Goal: Task Accomplishment & Management: Manage account settings

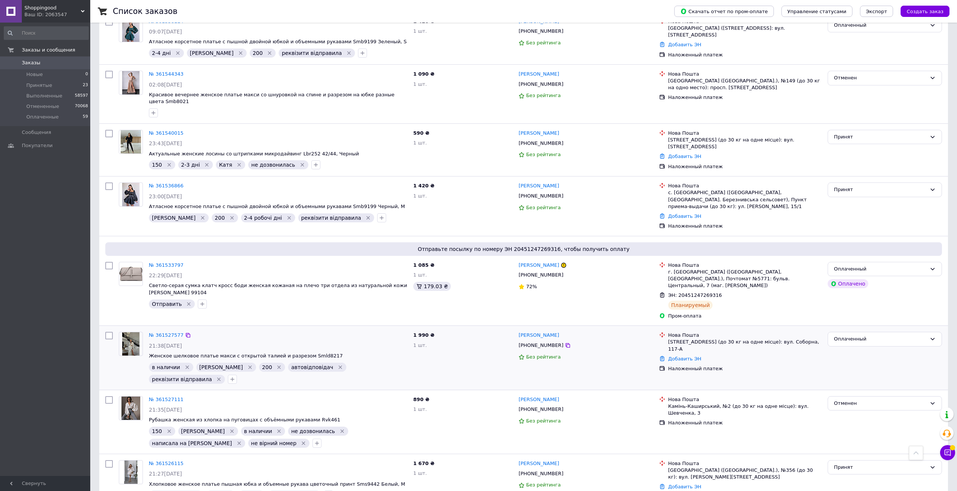
scroll to position [785, 0]
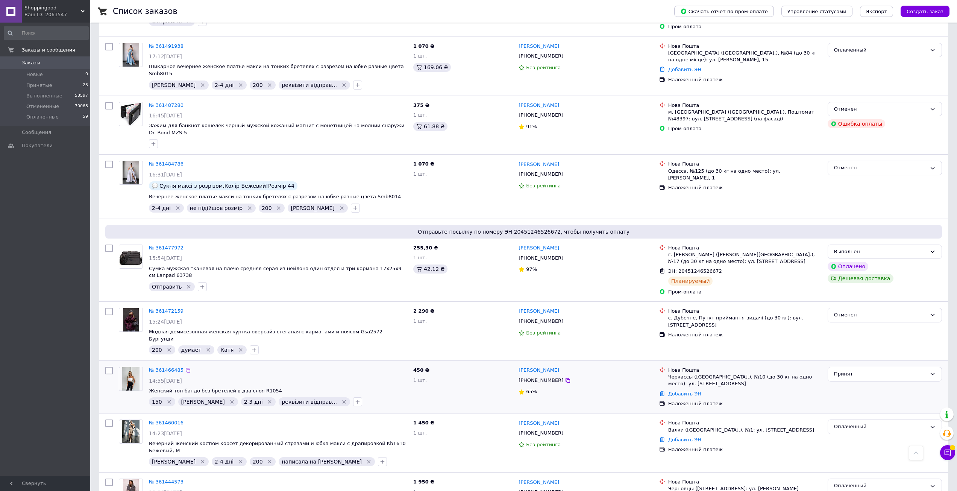
scroll to position [829, 0]
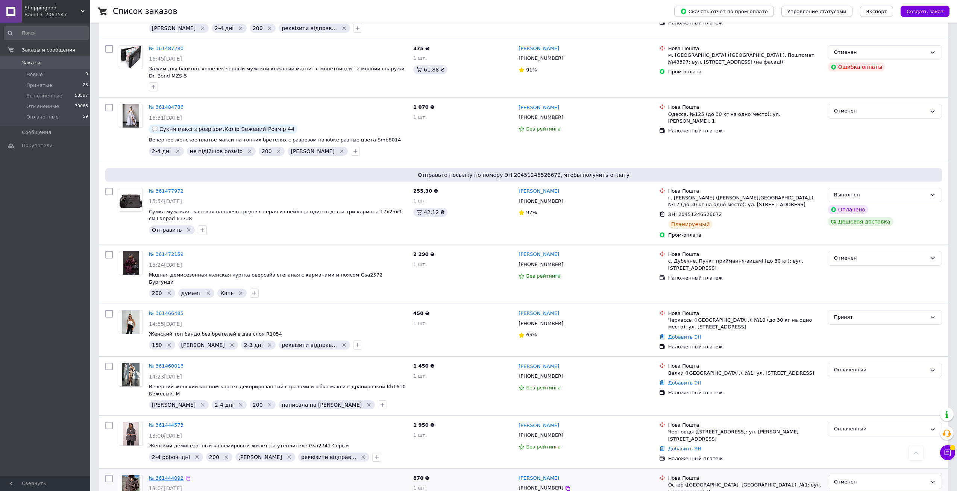
click at [167, 475] on link "№ 361444092" at bounding box center [166, 478] width 35 height 6
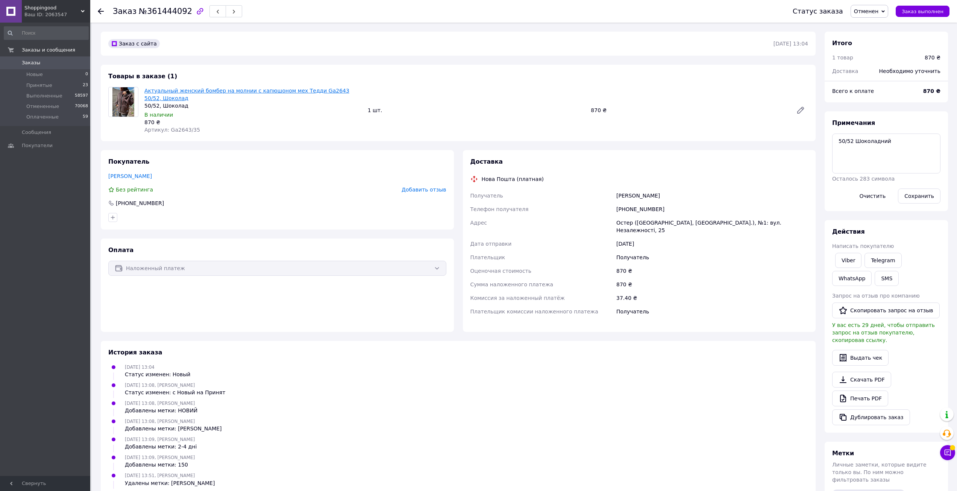
scroll to position [96, 0]
click at [185, 90] on link "Актуальный женский бомбер на молнии с капюшоном мех Тедди Ga2643 50/52, Шоколад" at bounding box center [246, 95] width 205 height 14
click at [103, 11] on icon at bounding box center [101, 11] width 6 height 6
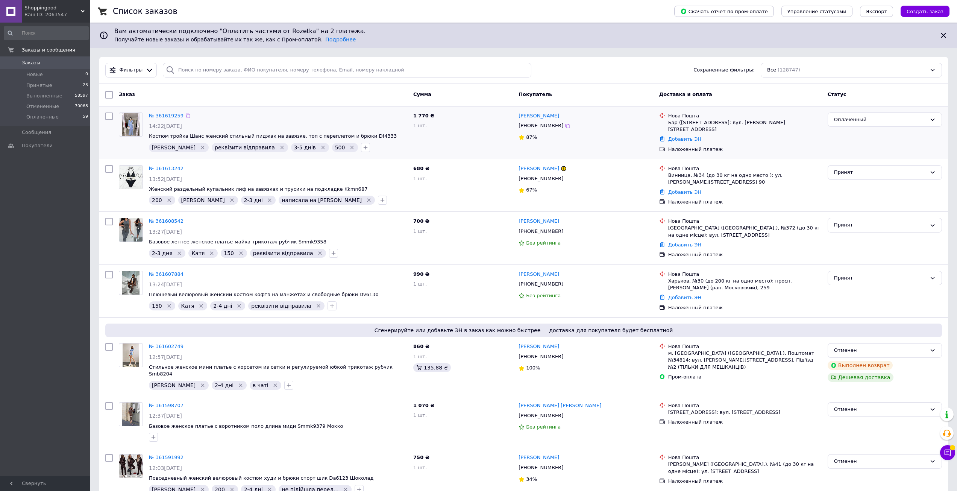
click at [169, 117] on link "№ 361619259" at bounding box center [166, 116] width 35 height 6
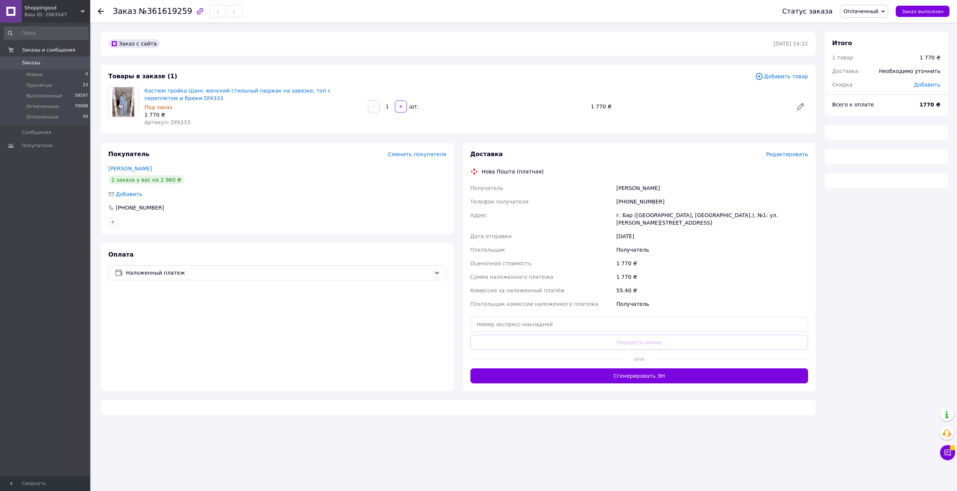
click at [219, 94] on span "Костюм тройка Шанс женский стильный пиджак на завязке, топ с переплетом и брюки…" at bounding box center [252, 94] width 217 height 15
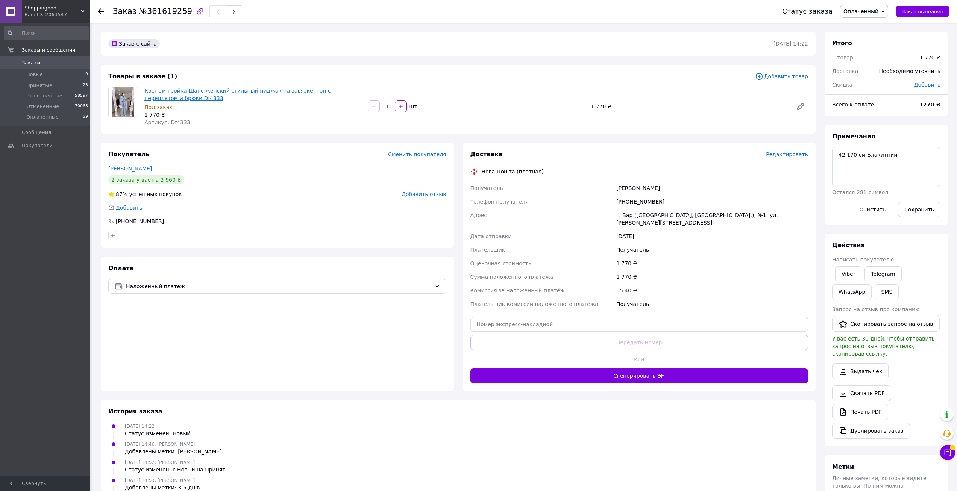
click at [221, 88] on link "Костюм тройка Шанс женский стильный пиджак на завязке, топ с переплетом и брюки…" at bounding box center [237, 95] width 187 height 14
click at [100, 14] on icon at bounding box center [101, 11] width 6 height 6
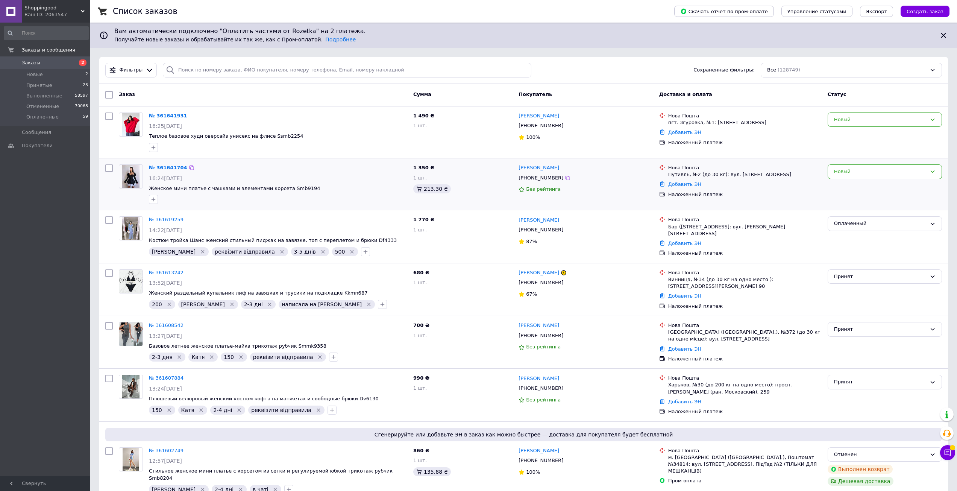
drag, startPoint x: 559, startPoint y: 179, endPoint x: 553, endPoint y: 176, distance: 6.1
click at [565, 179] on icon at bounding box center [568, 178] width 6 height 6
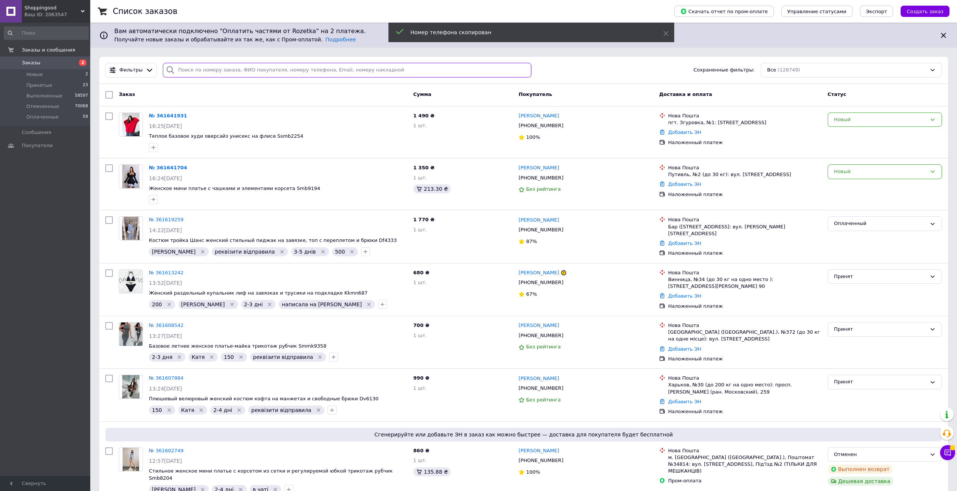
paste input "[PHONE_NUMBER]"
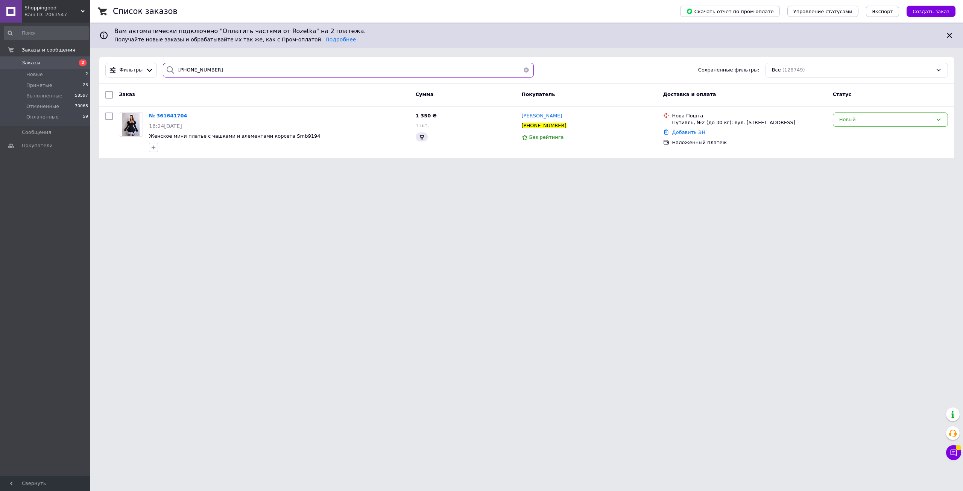
type input "[PHONE_NUMBER]"
click at [522, 70] on button "button" at bounding box center [526, 70] width 15 height 15
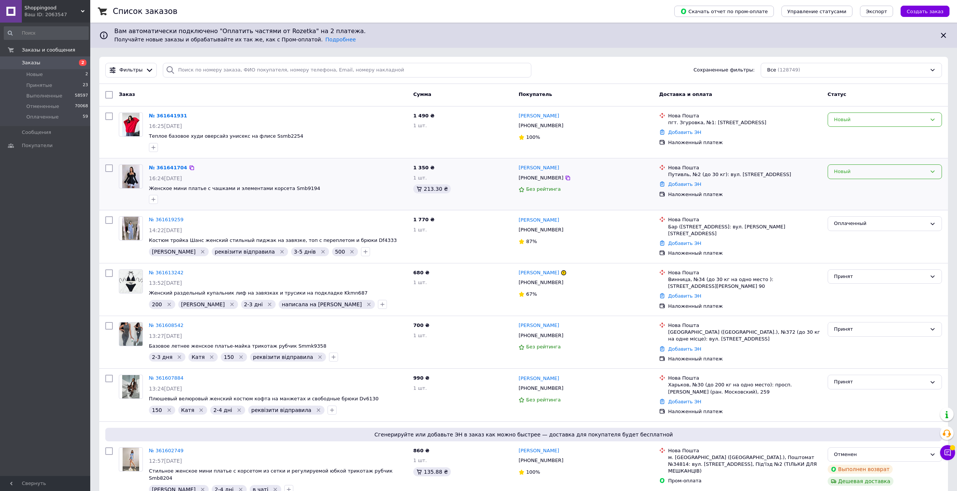
click at [854, 167] on div "Новый" at bounding box center [885, 171] width 114 height 15
click at [606, 81] on div "Фильтры Сохраненные фильтры: Все (128749)" at bounding box center [523, 70] width 849 height 27
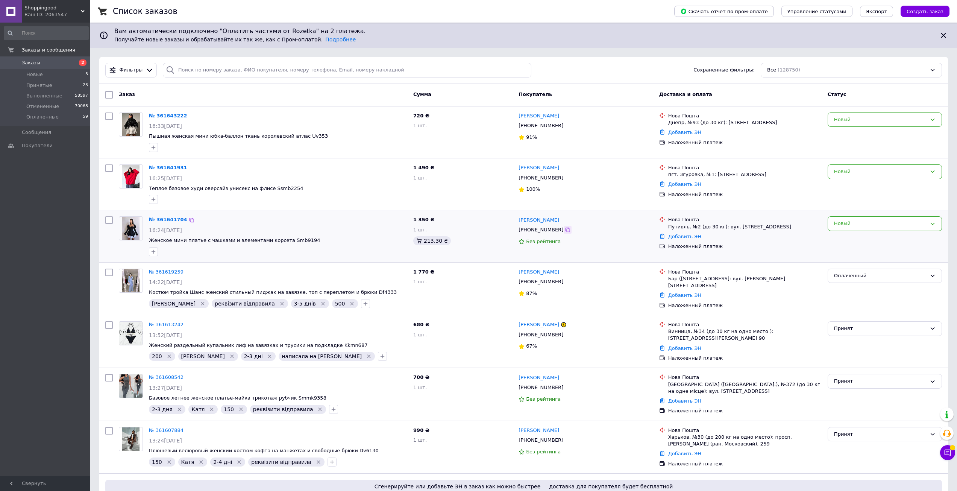
click at [565, 232] on icon at bounding box center [568, 230] width 6 height 6
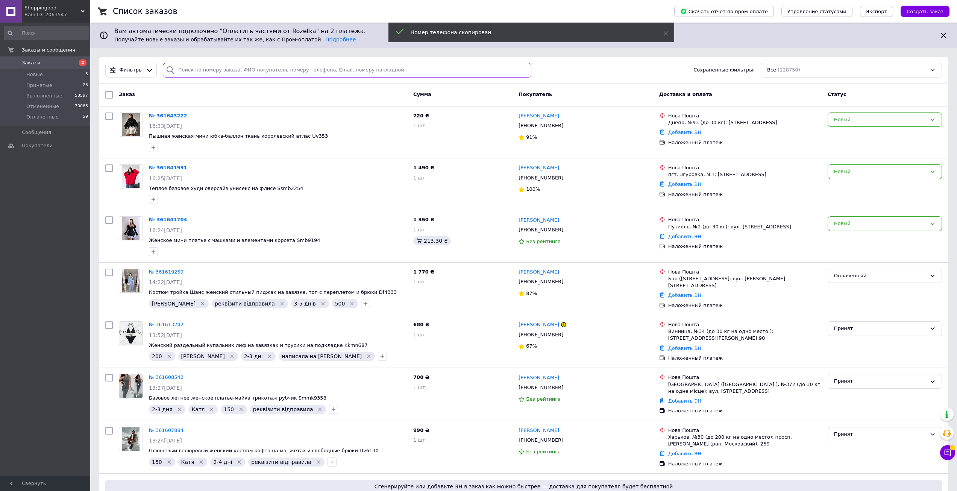
paste input "[PHONE_NUMBER]"
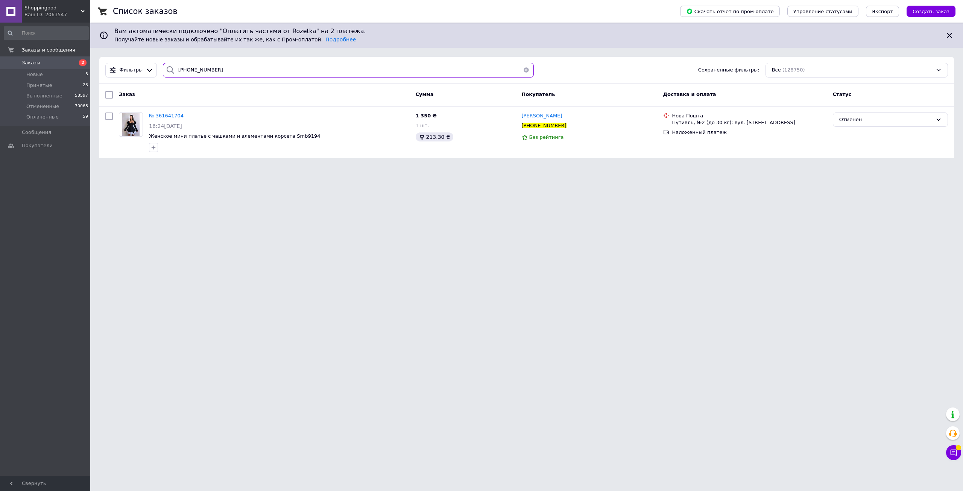
type input "[PHONE_NUMBER]"
click at [519, 73] on button "button" at bounding box center [526, 70] width 15 height 15
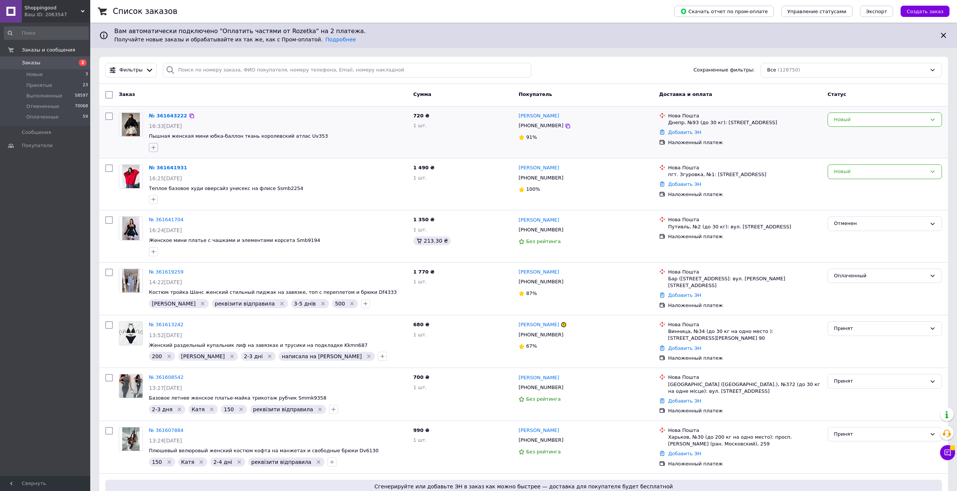
click at [152, 148] on icon "button" at bounding box center [153, 147] width 6 height 6
type input "Новий"
click at [189, 182] on div "НОВИЙ" at bounding box center [195, 184] width 85 height 7
checkbox input "true"
click at [205, 264] on button "Добавить метку" at bounding box center [195, 267] width 85 height 15
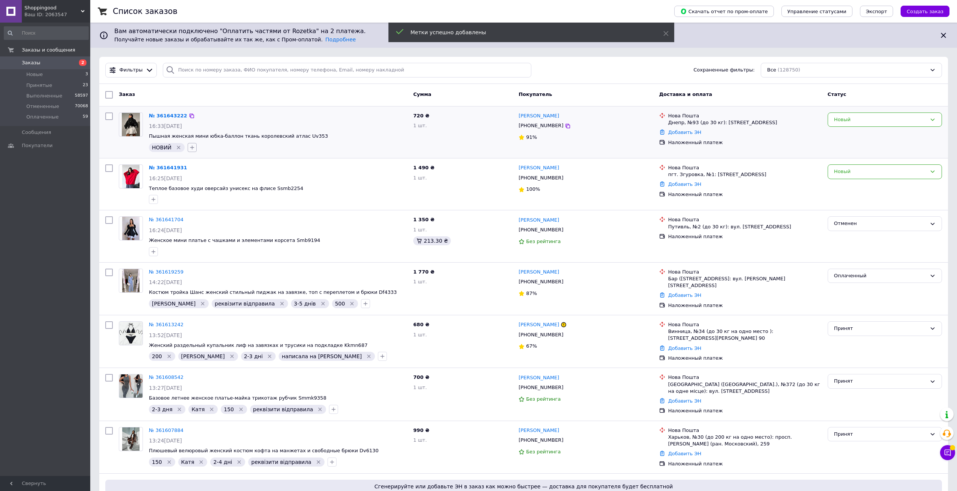
click at [193, 149] on icon "button" at bounding box center [192, 147] width 6 height 6
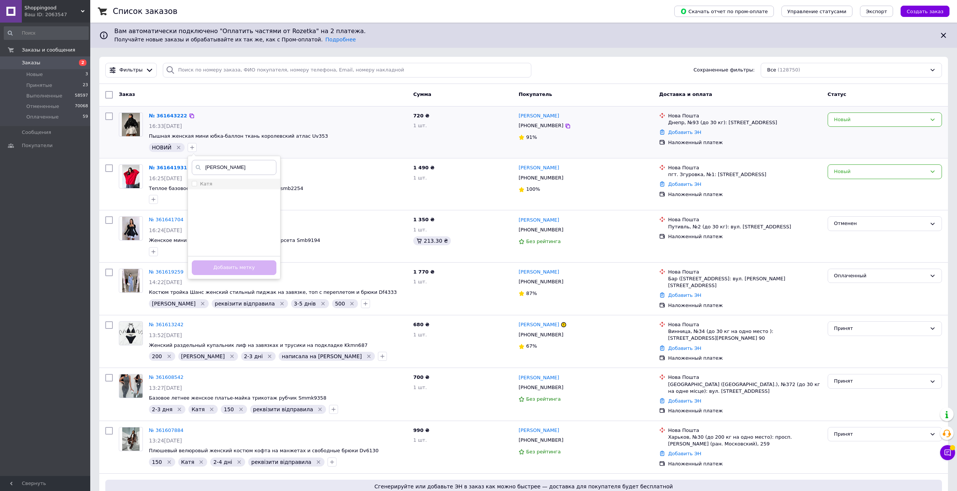
type input "[PERSON_NAME]"
click at [237, 181] on div "Катя" at bounding box center [234, 184] width 85 height 7
checkbox input "true"
click at [251, 271] on button "Добавить метку" at bounding box center [234, 267] width 85 height 15
click at [222, 147] on icon "button" at bounding box center [225, 147] width 6 height 6
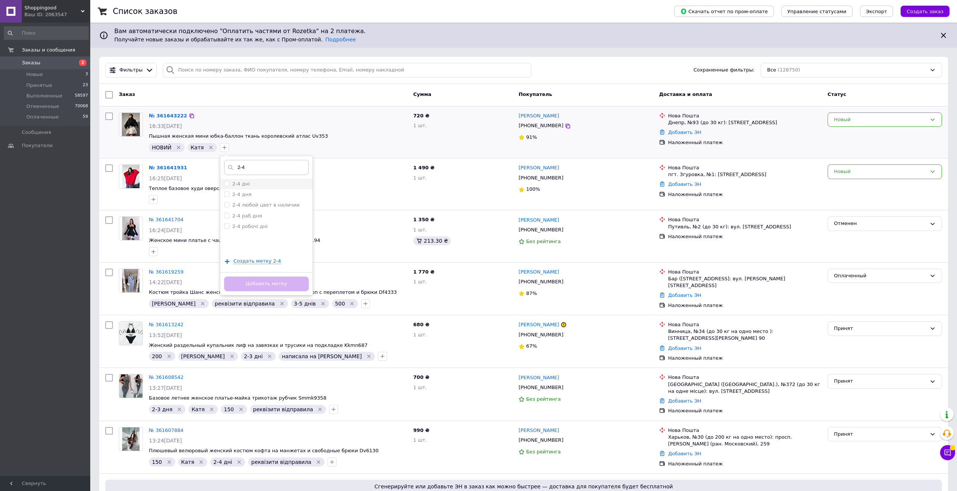
type input "2-4"
click at [251, 185] on div "2-4 дні" at bounding box center [266, 184] width 85 height 7
checkbox input "true"
click at [283, 278] on button "Добавить метку" at bounding box center [266, 283] width 85 height 15
click at [260, 147] on icon "button" at bounding box center [262, 148] width 4 height 4
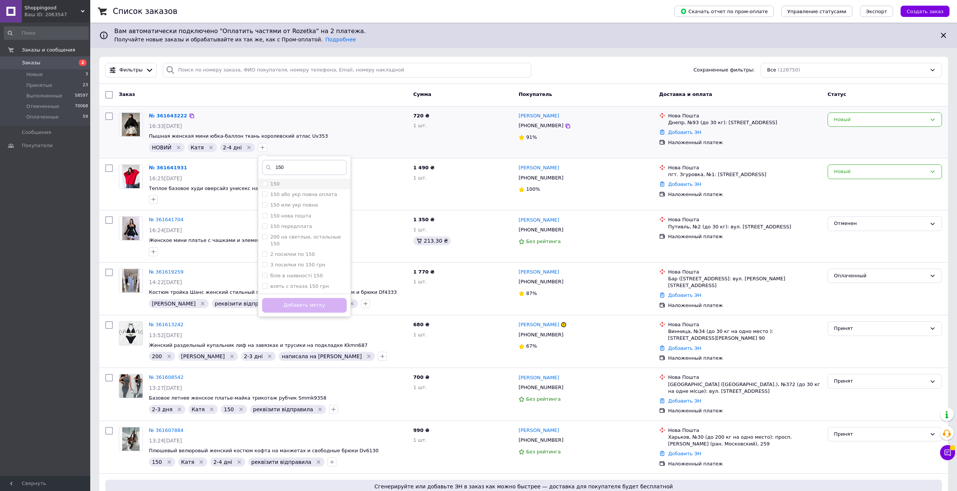
type input "150"
click at [276, 181] on div "150" at bounding box center [304, 184] width 85 height 7
checkbox input "true"
click at [319, 305] on button "Добавить метку" at bounding box center [304, 305] width 85 height 15
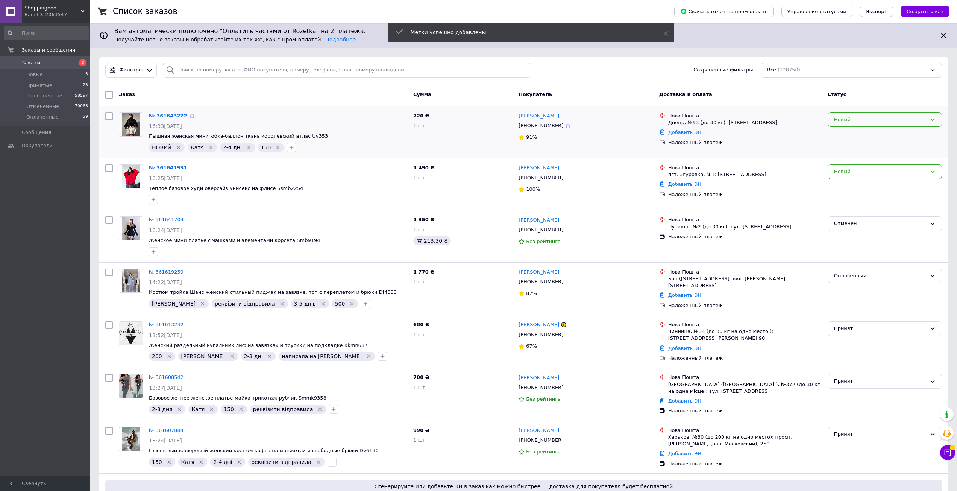
click at [870, 117] on div "Новый" at bounding box center [880, 120] width 93 height 8
click at [862, 131] on li "Принят" at bounding box center [885, 135] width 114 height 14
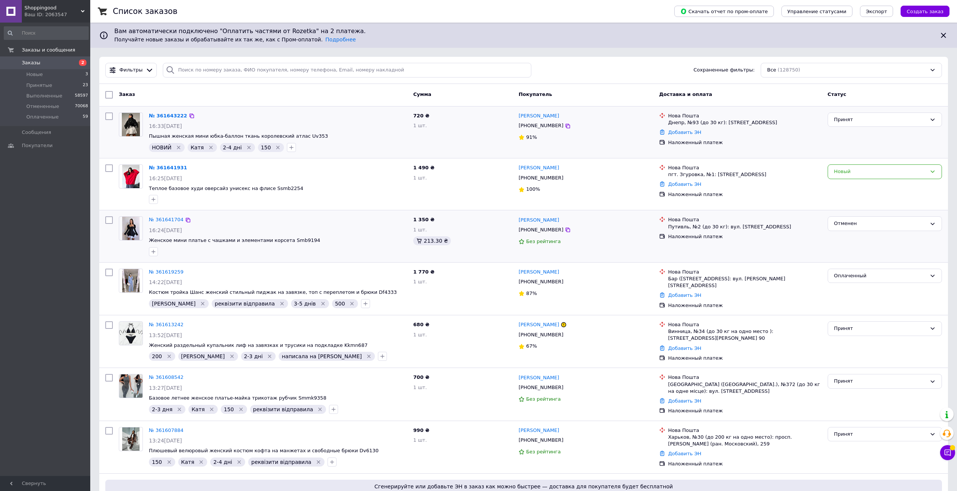
click at [563, 232] on div "[PHONE_NUMBER]" at bounding box center [586, 230] width 136 height 9
click at [566, 230] on icon at bounding box center [568, 230] width 5 height 5
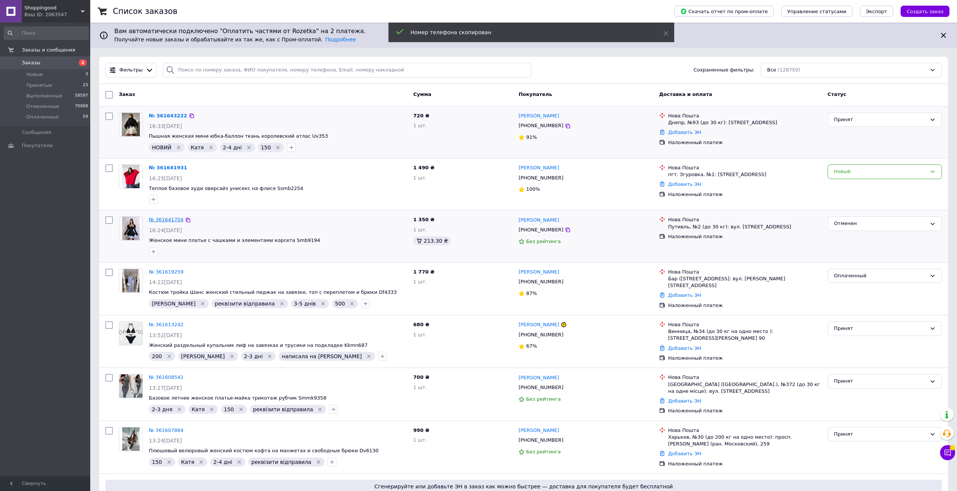
click at [163, 221] on link "№ 361641704" at bounding box center [166, 220] width 35 height 6
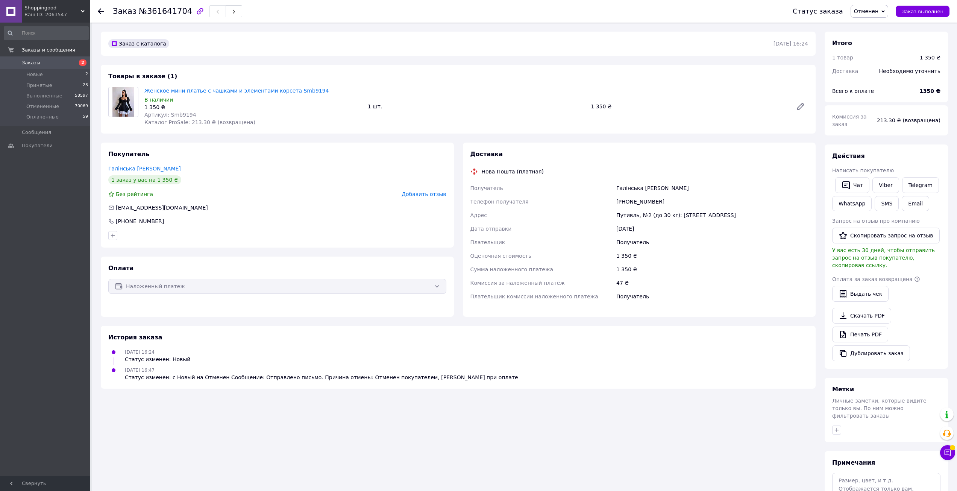
click at [99, 12] on use at bounding box center [101, 11] width 6 height 6
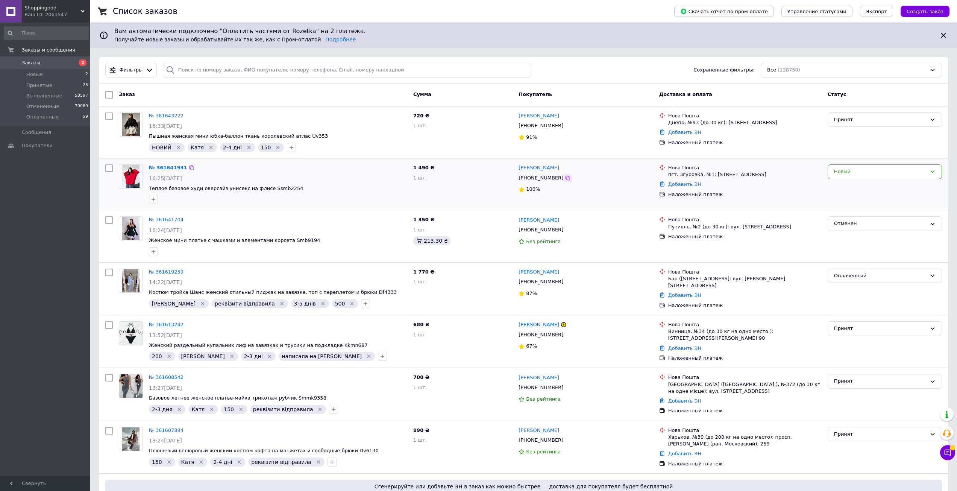
click at [565, 179] on icon at bounding box center [568, 178] width 6 height 6
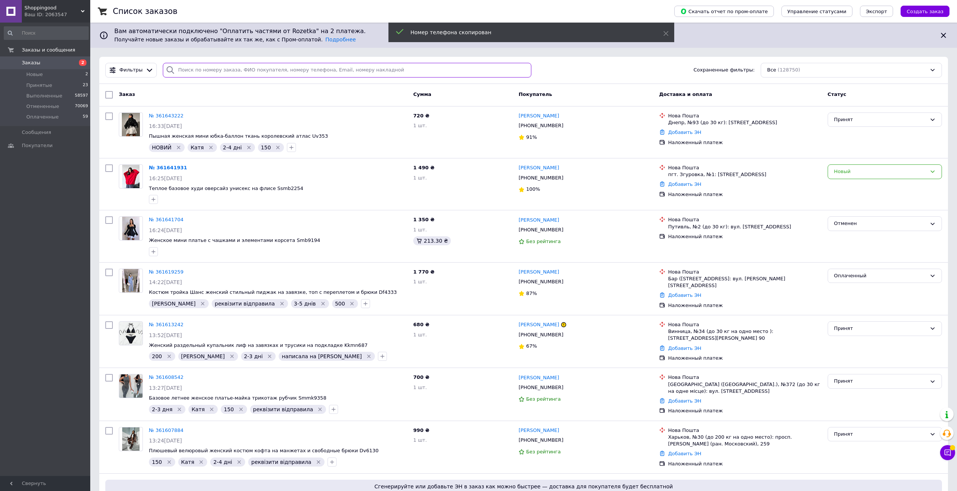
paste input "[PHONE_NUMBER]"
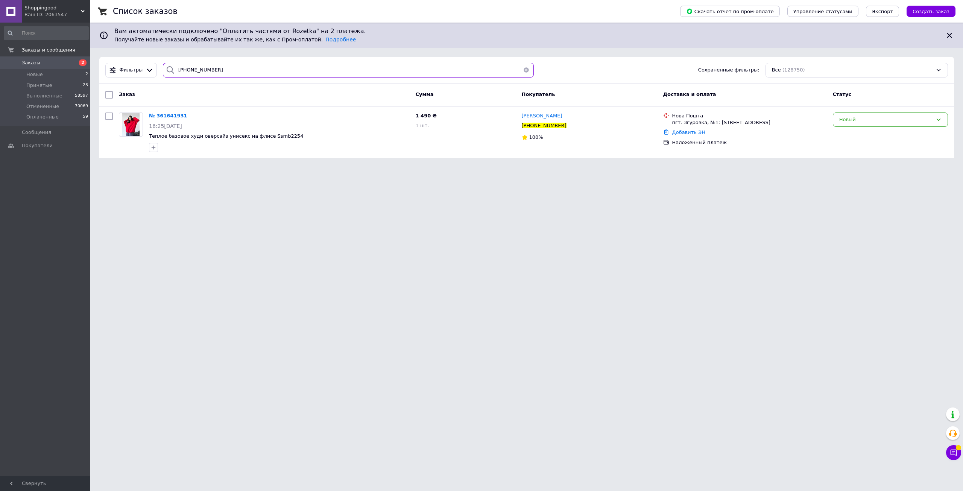
type input "[PHONE_NUMBER]"
click at [521, 71] on button "button" at bounding box center [526, 70] width 15 height 15
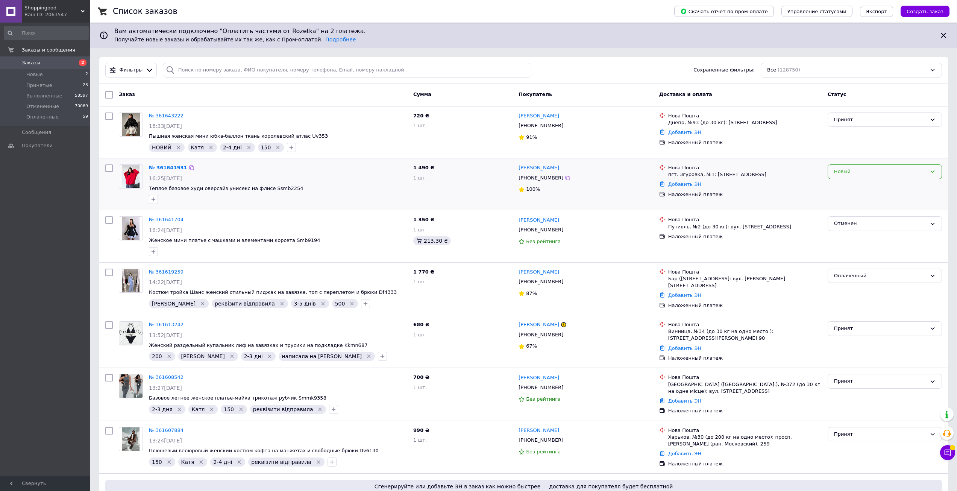
click at [843, 172] on div "Новый" at bounding box center [880, 172] width 93 height 8
click at [849, 186] on li "Принят" at bounding box center [885, 188] width 114 height 14
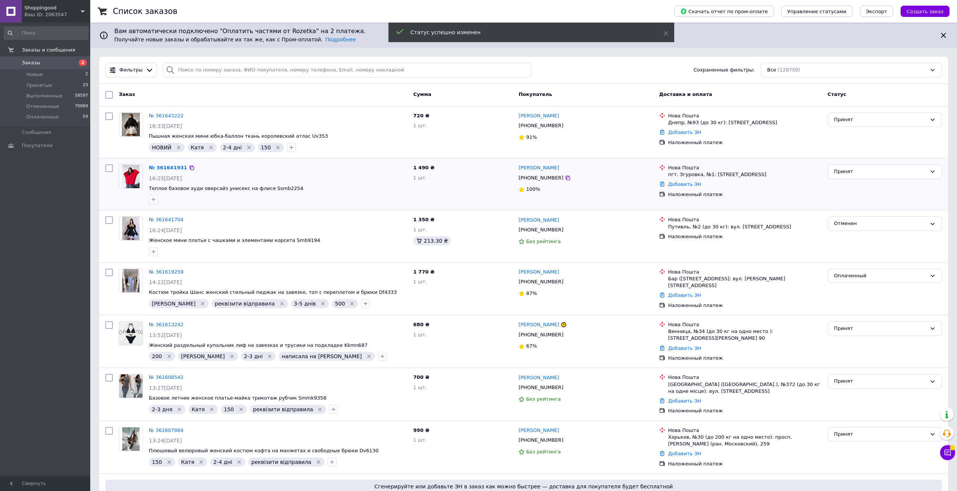
click at [152, 198] on icon "button" at bounding box center [153, 199] width 6 height 6
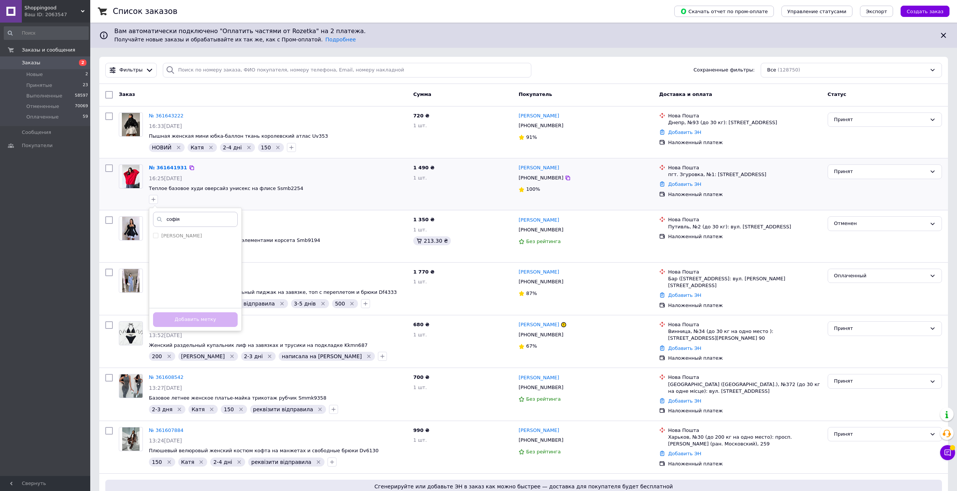
type input "софія"
click at [192, 242] on ul "[PERSON_NAME]" at bounding box center [195, 268] width 92 height 75
drag, startPoint x: 193, startPoint y: 239, endPoint x: 204, endPoint y: 260, distance: 24.1
click at [193, 239] on div "[PERSON_NAME]" at bounding box center [195, 235] width 85 height 7
checkbox input "true"
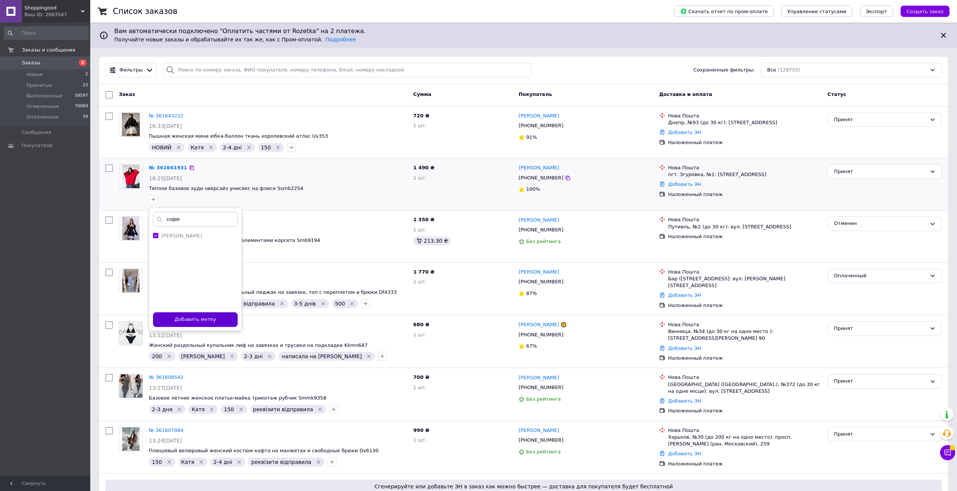
click at [226, 315] on button "Добавить метку" at bounding box center [195, 319] width 85 height 15
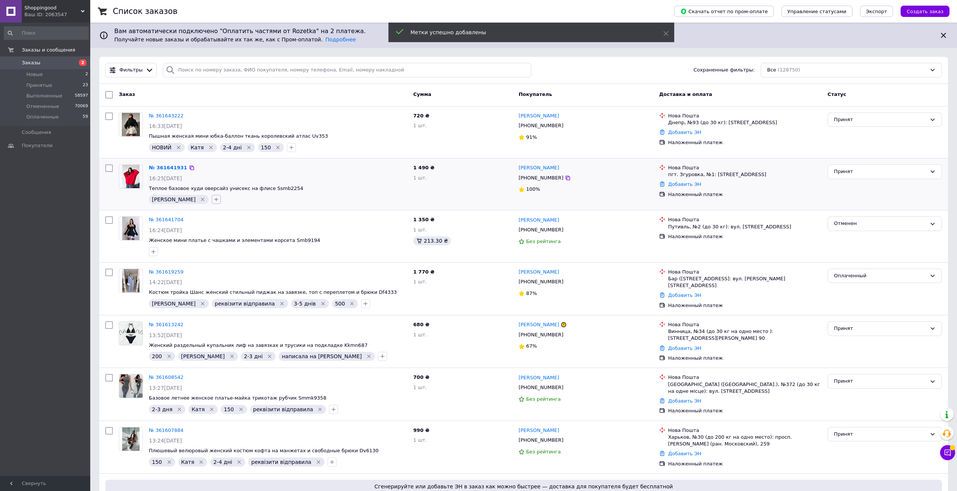
click at [213, 201] on icon "button" at bounding box center [216, 199] width 6 height 6
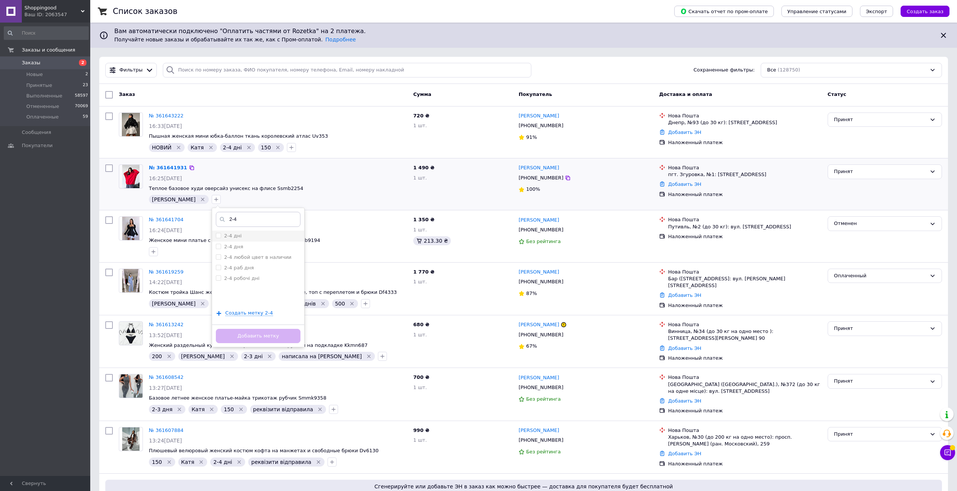
type input "2-4"
click at [216, 238] on div "2-4 дні" at bounding box center [258, 235] width 85 height 7
checkbox input "true"
click at [249, 333] on button "Добавить метку" at bounding box center [258, 336] width 85 height 15
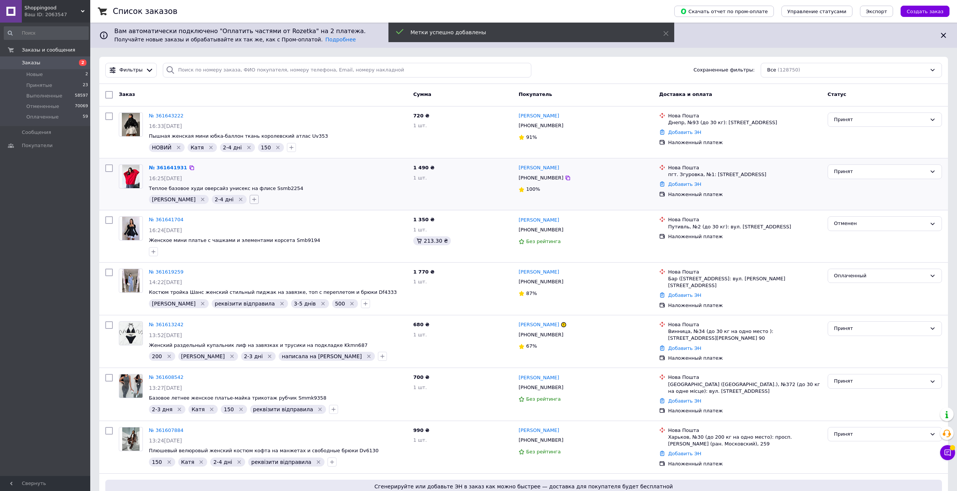
click at [250, 201] on button "button" at bounding box center [254, 199] width 9 height 9
type input "200"
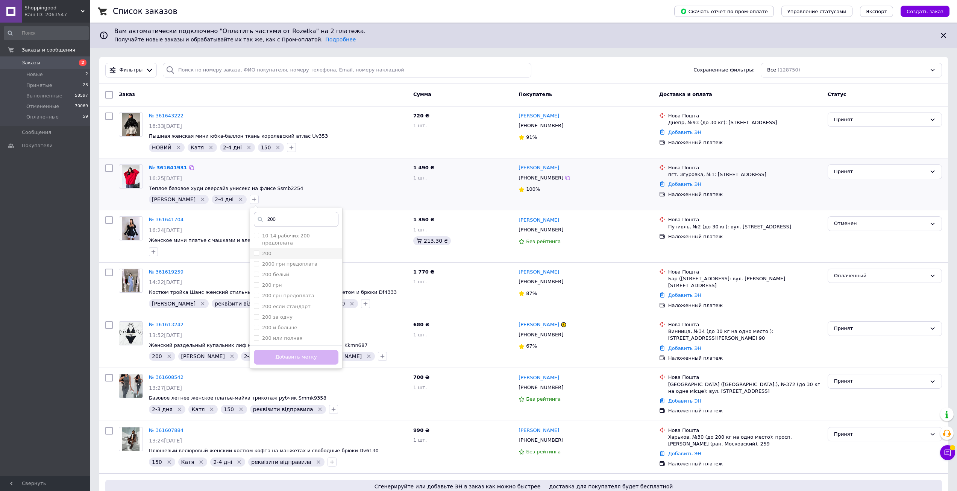
click at [254, 250] on div "200" at bounding box center [296, 253] width 85 height 7
checkbox input "true"
click at [286, 360] on button "Добавить метку" at bounding box center [296, 357] width 85 height 15
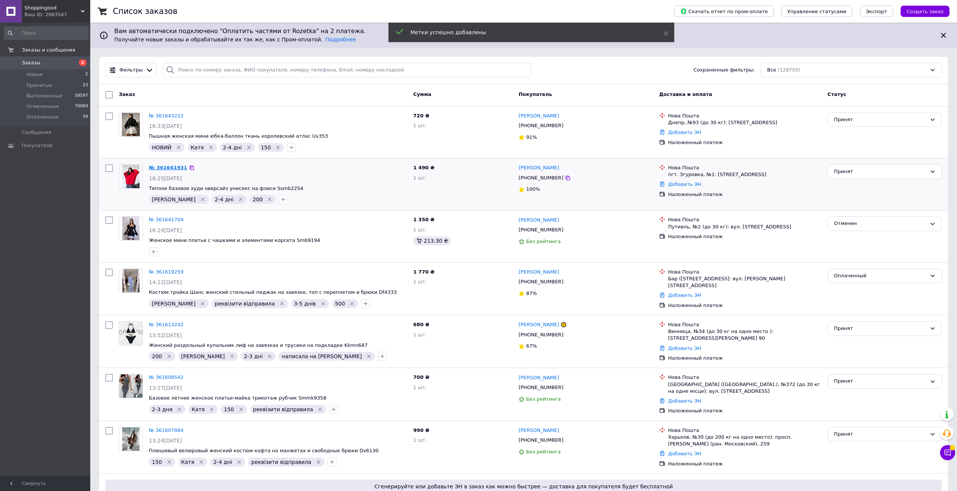
click at [171, 169] on link "№ 361641931" at bounding box center [168, 168] width 38 height 6
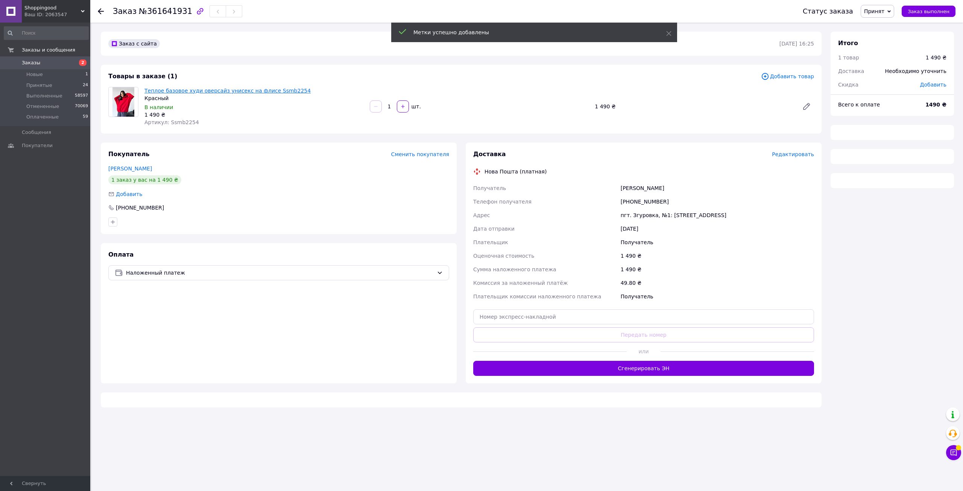
click at [202, 91] on link "Теплое базовое худи оверсайз унисекс на флисе Ssmb2254" at bounding box center [227, 91] width 166 height 6
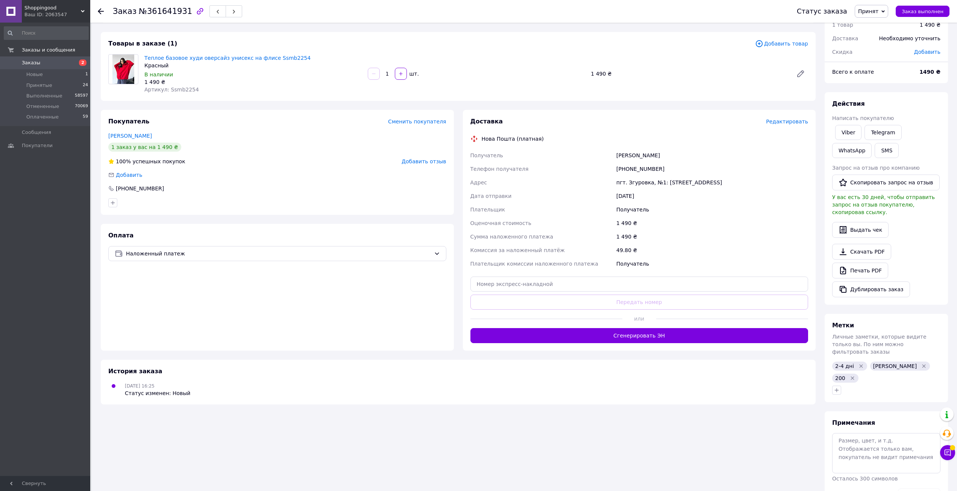
scroll to position [35, 0]
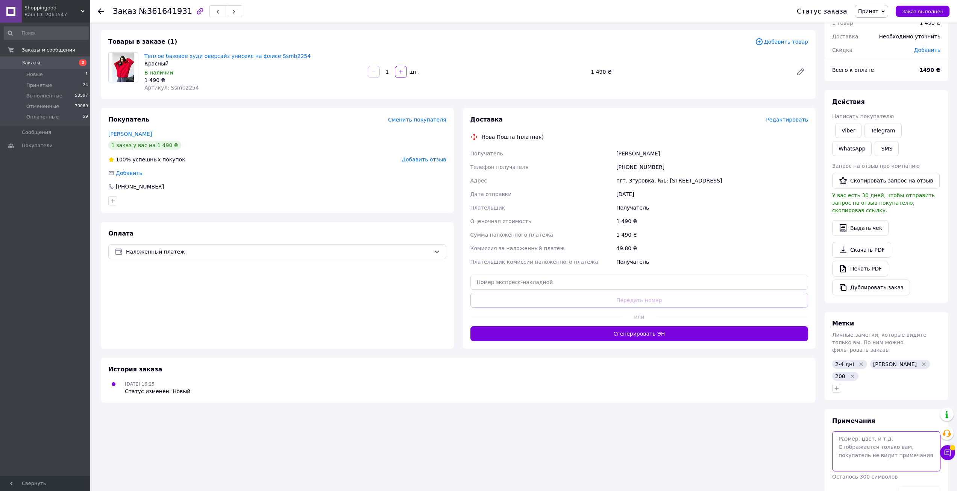
click at [886, 431] on textarea at bounding box center [887, 451] width 108 height 40
click at [928, 486] on button "Сохранить" at bounding box center [919, 493] width 43 height 15
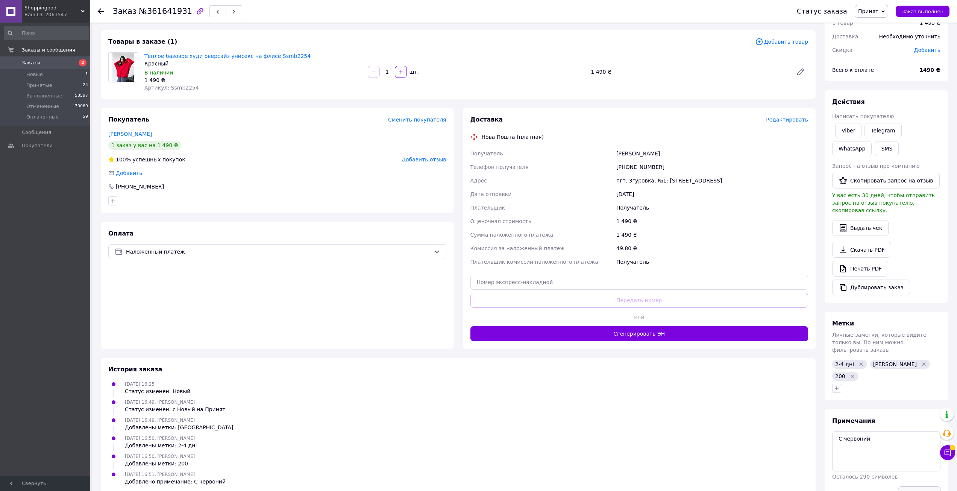
click at [919, 486] on button "Сохранить" at bounding box center [919, 493] width 43 height 15
click at [889, 431] on textarea "С червоний" at bounding box center [887, 451] width 108 height 40
type textarea "С червоний 165 см"
click at [921, 486] on button "Сохранить" at bounding box center [919, 493] width 43 height 15
click at [875, 148] on button "SMS" at bounding box center [887, 148] width 24 height 15
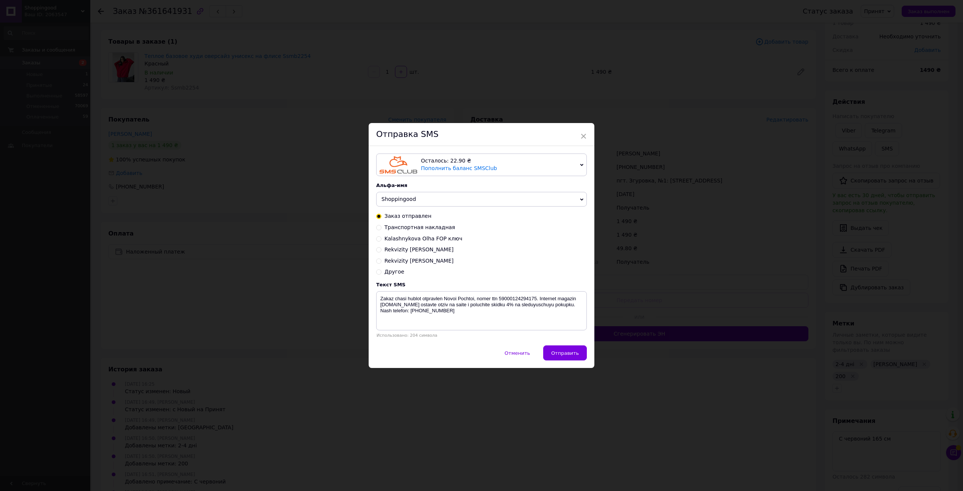
click at [379, 260] on input "Rekvizity Ольга айбан Софія" at bounding box center [378, 260] width 5 height 5
radio input "true"
radio input "false"
click at [421, 307] on textarea "Rahunok UA753052990000026000050567961 nomer 3044613186 Kalashnykova Olga Mykola…" at bounding box center [481, 310] width 211 height 39
type textarea "Rahunok UA753052990000026000050567961 nomer 3044613186 Kalashnykova Olga Mykola…"
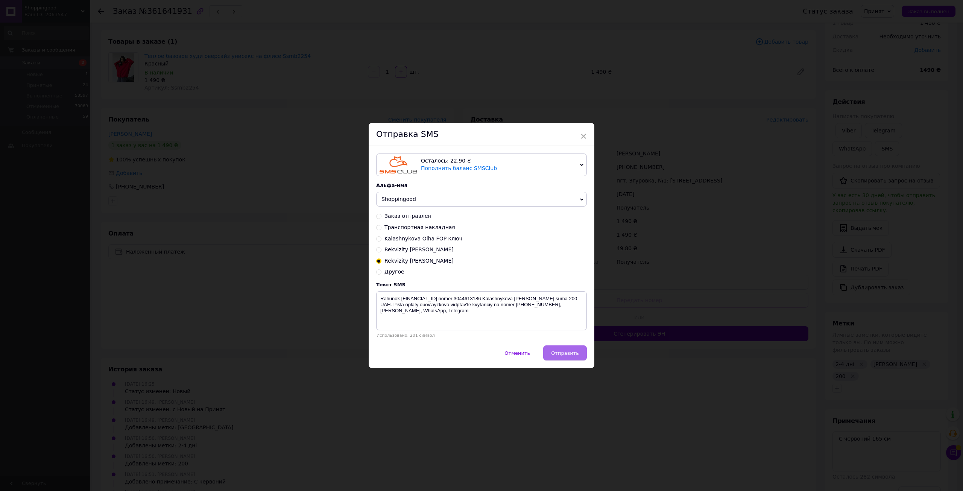
click at [577, 354] on span "Отправить" at bounding box center [565, 353] width 28 height 6
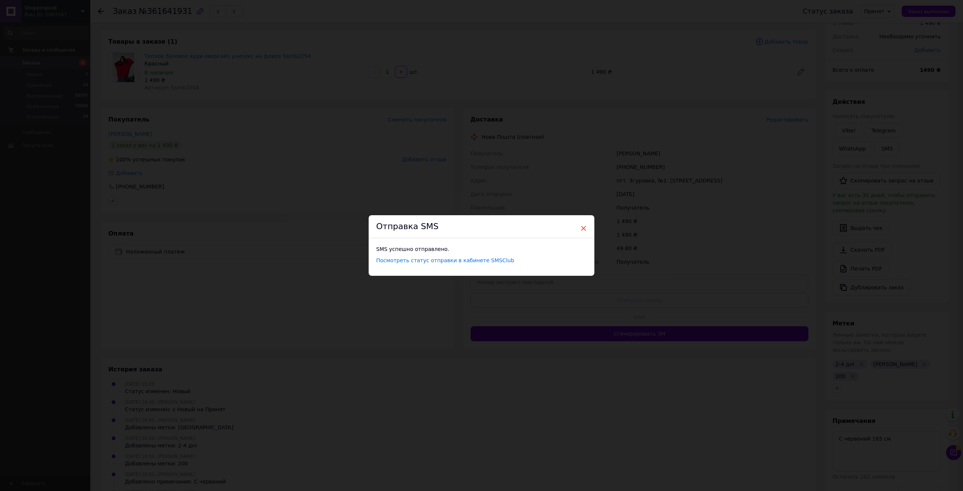
click at [582, 223] on span "×" at bounding box center [583, 228] width 7 height 13
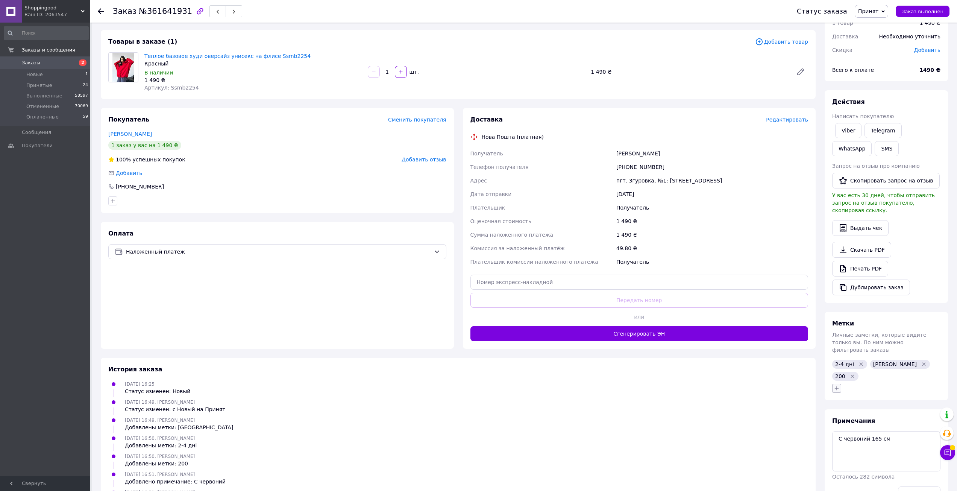
click at [837, 384] on button "button" at bounding box center [837, 388] width 9 height 9
type input "реквізити"
click at [887, 422] on label "реквізити відправила" at bounding box center [873, 425] width 56 height 6
checkbox input "true"
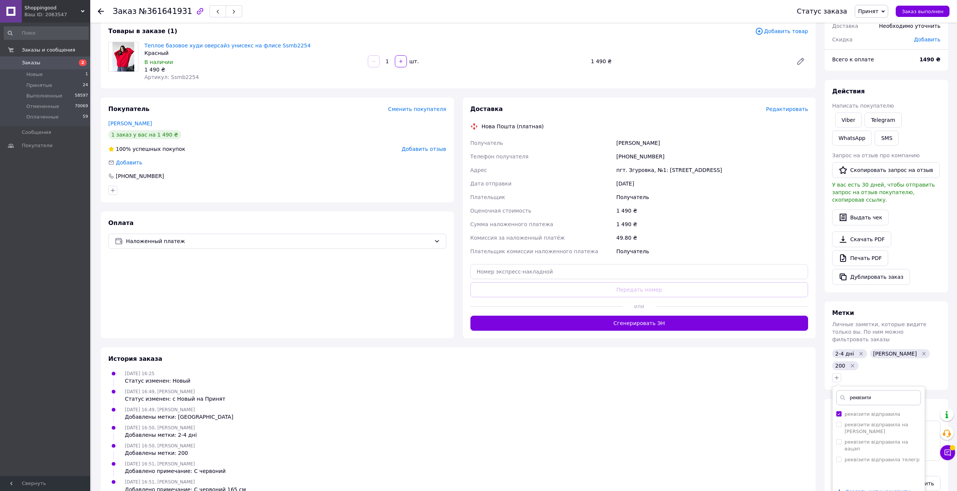
scroll to position [64, 0]
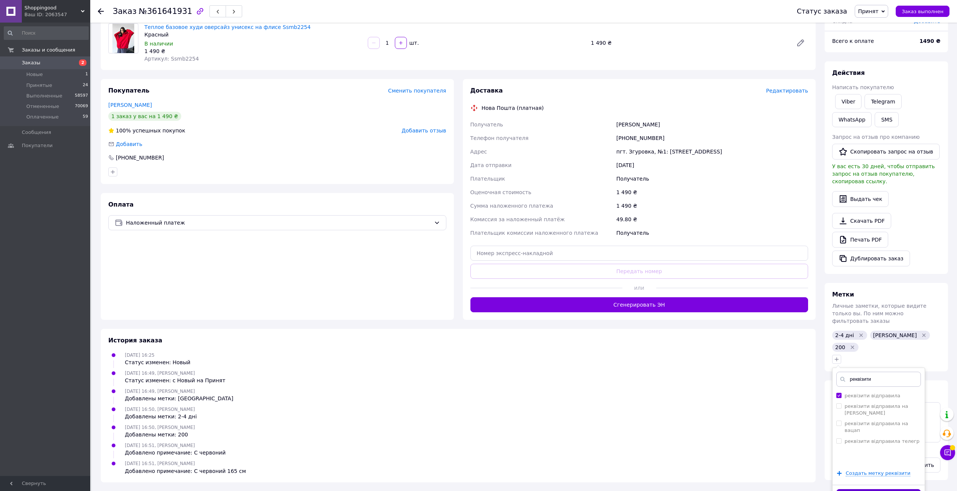
click at [910, 489] on button "Добавить метку" at bounding box center [879, 496] width 85 height 15
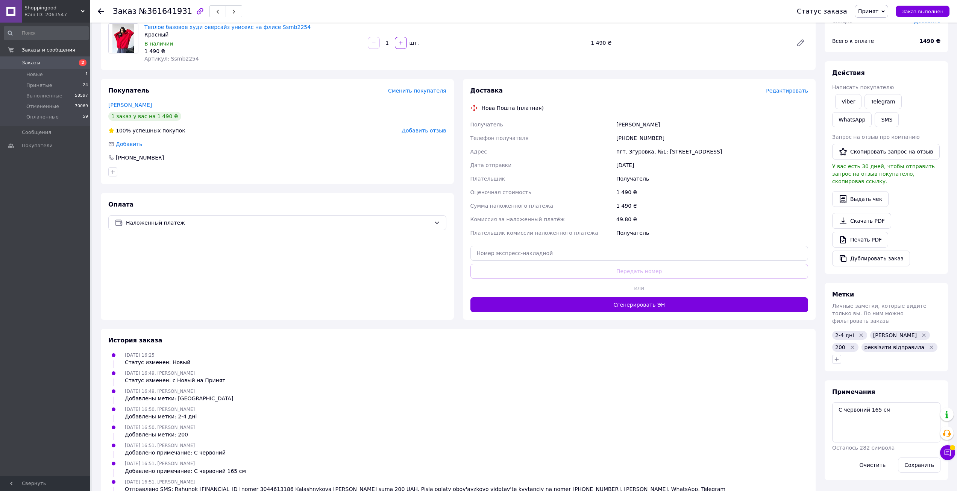
click at [103, 12] on use at bounding box center [101, 11] width 6 height 6
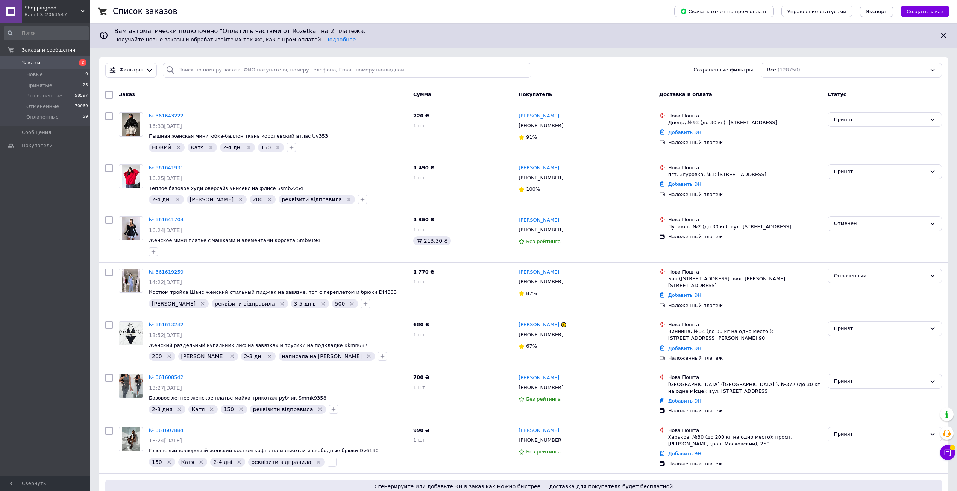
click at [148, 73] on icon at bounding box center [150, 70] width 8 height 8
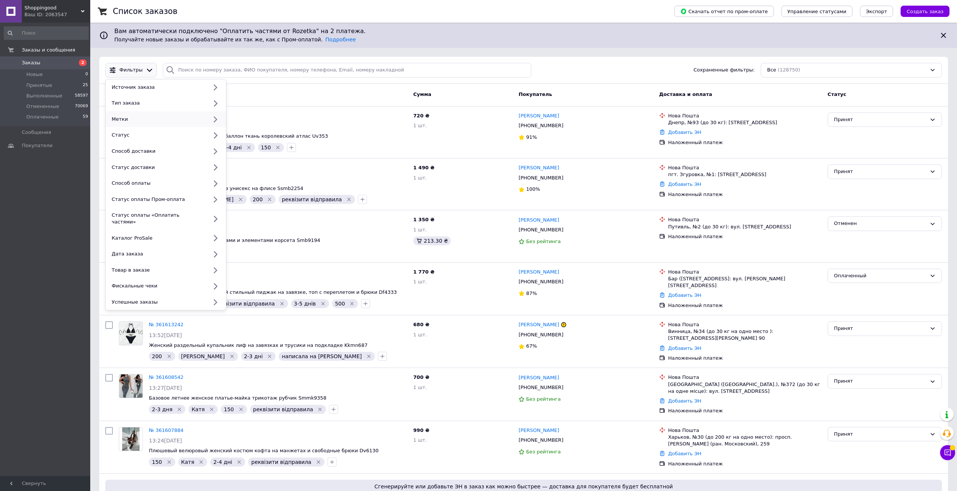
click at [143, 119] on div "Метки" at bounding box center [158, 119] width 99 height 7
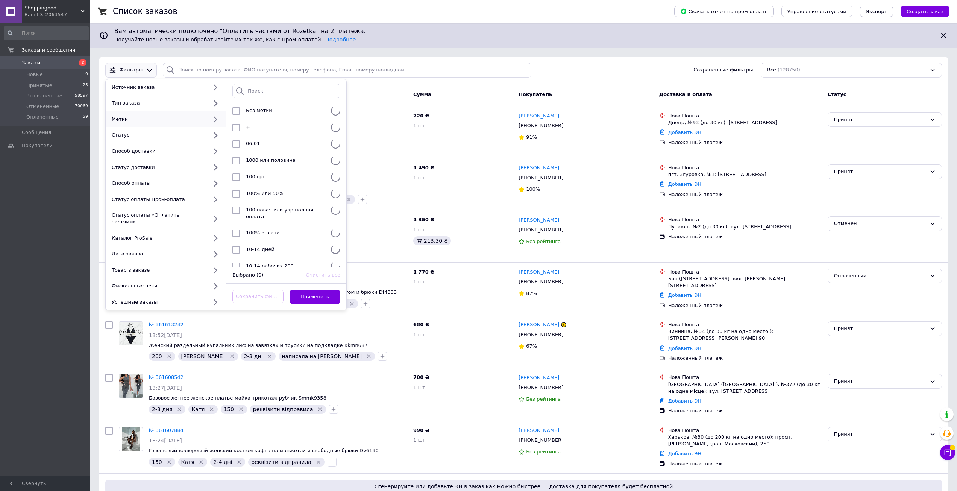
click at [254, 83] on div at bounding box center [286, 91] width 120 height 24
click at [254, 88] on input "search" at bounding box center [286, 91] width 108 height 15
type input "софія"
click at [268, 112] on div "[PERSON_NAME]" at bounding box center [284, 111] width 82 height 8
checkbox input "true"
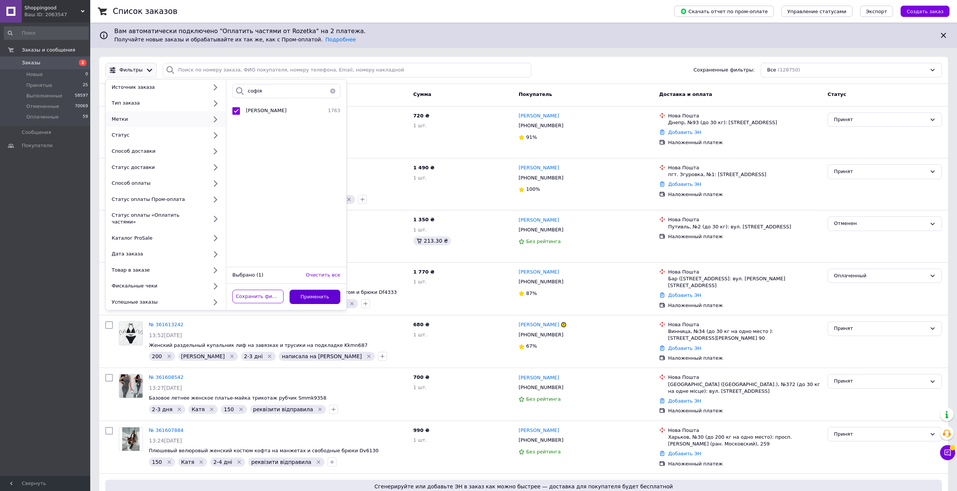
click at [310, 290] on button "Применить" at bounding box center [315, 297] width 51 height 15
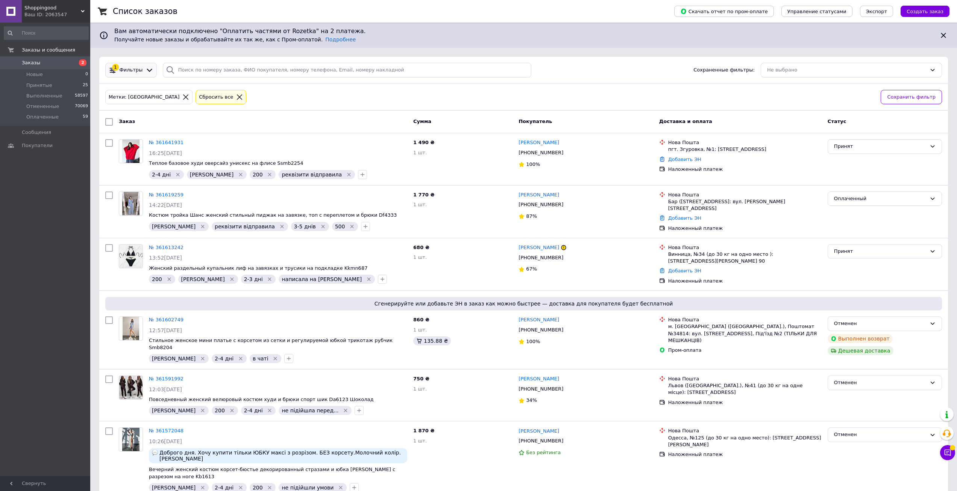
click at [146, 68] on icon at bounding box center [150, 70] width 8 height 8
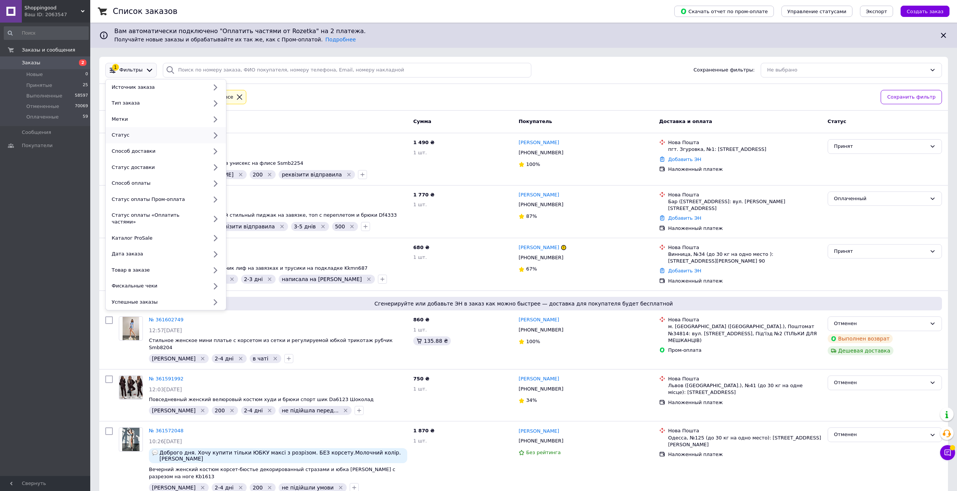
click at [139, 138] on div "Статус" at bounding box center [158, 135] width 99 height 7
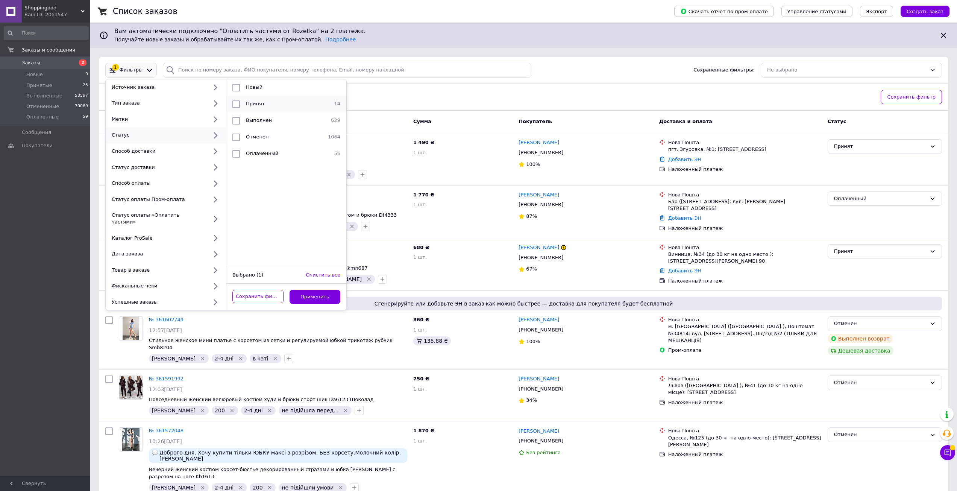
click at [261, 108] on li "Принят 14" at bounding box center [286, 104] width 120 height 17
checkbox input "true"
click at [319, 290] on button "Применить" at bounding box center [315, 297] width 51 height 15
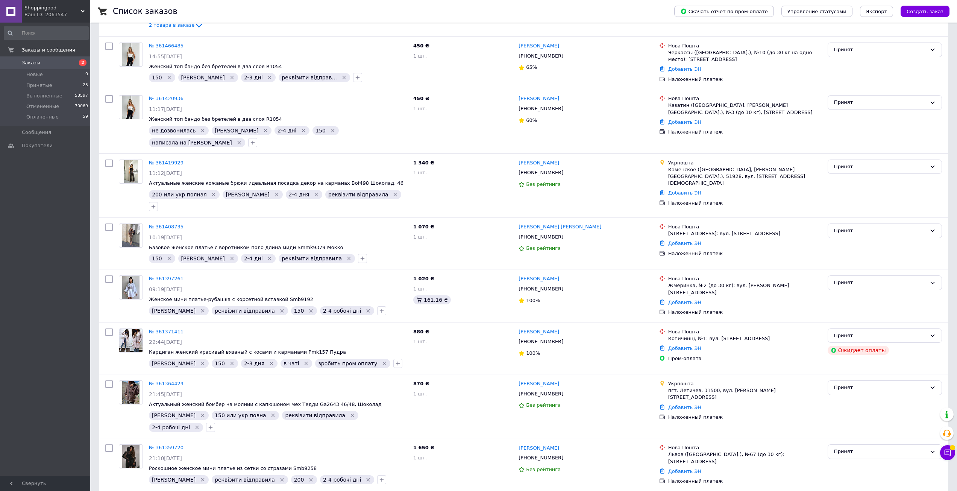
scroll to position [396, 0]
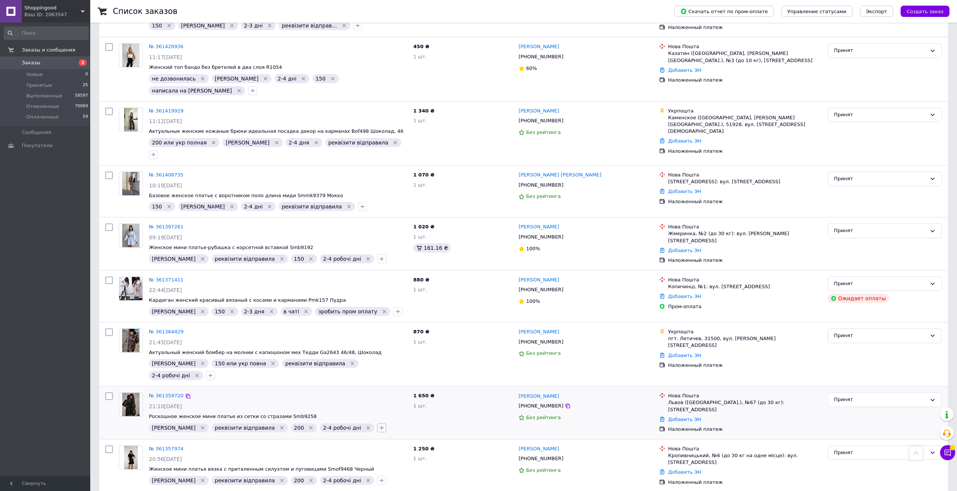
click at [379, 425] on icon "button" at bounding box center [382, 428] width 6 height 6
type input "не отве"
click at [390, 461] on label "не отвечает на звонки" at bounding box center [419, 464] width 58 height 6
checkbox input "true"
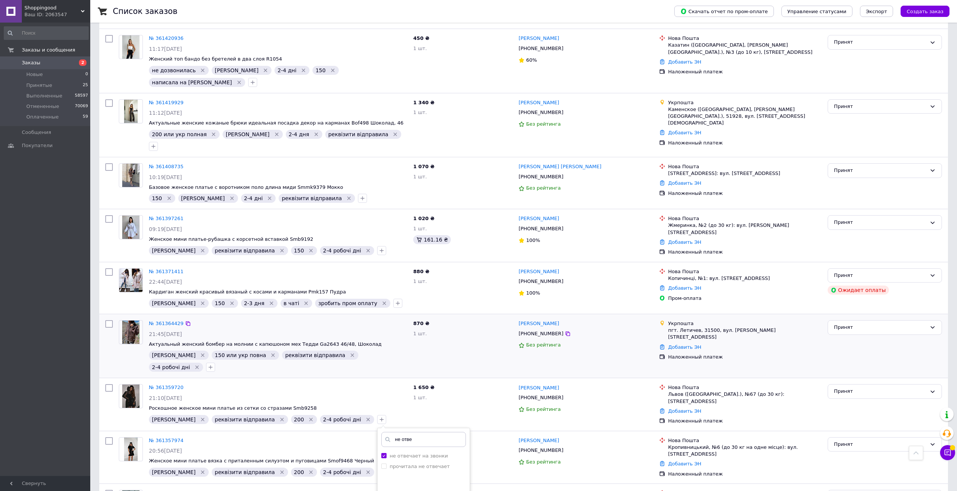
scroll to position [419, 0]
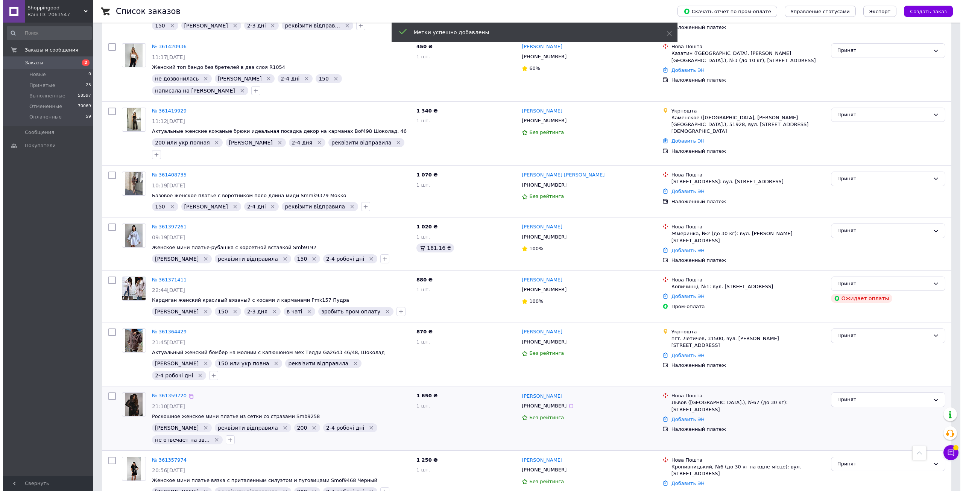
scroll to position [408, 0]
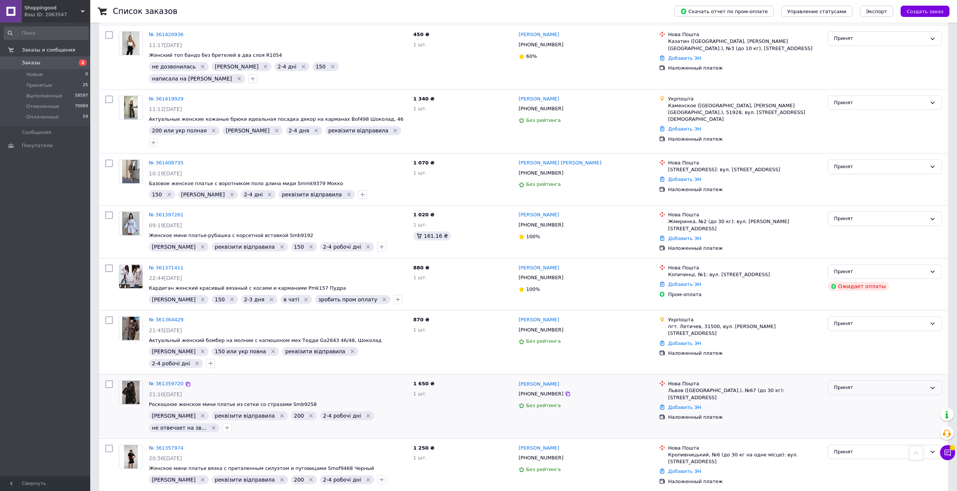
click at [847, 384] on div "Принят" at bounding box center [880, 388] width 93 height 8
click at [846, 410] on li "Отменен" at bounding box center [885, 417] width 114 height 14
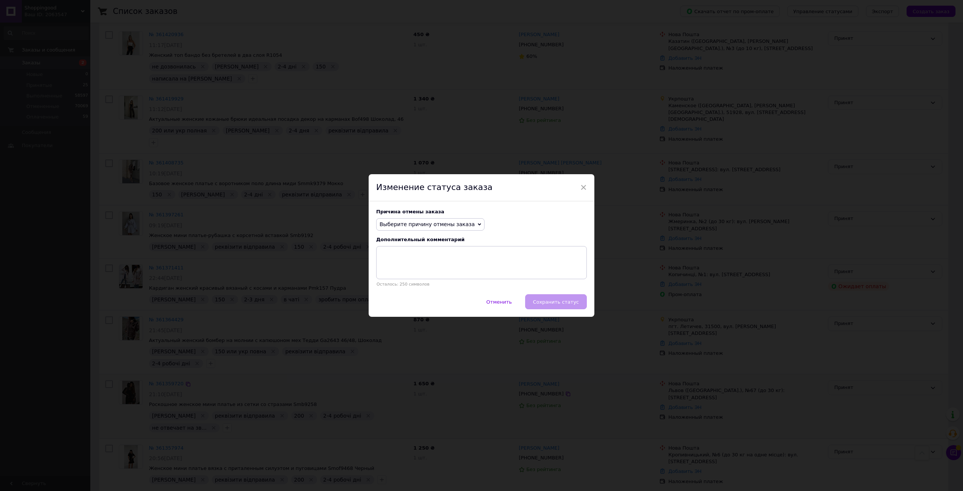
click at [402, 221] on span "Выберите причину отмены заказа" at bounding box center [427, 224] width 95 height 6
click at [414, 300] on li "Другое" at bounding box center [431, 302] width 108 height 11
paste textarea "Не отримали підтвердження замовлення. Для відновлення вашого замовлення зв'яжіт…"
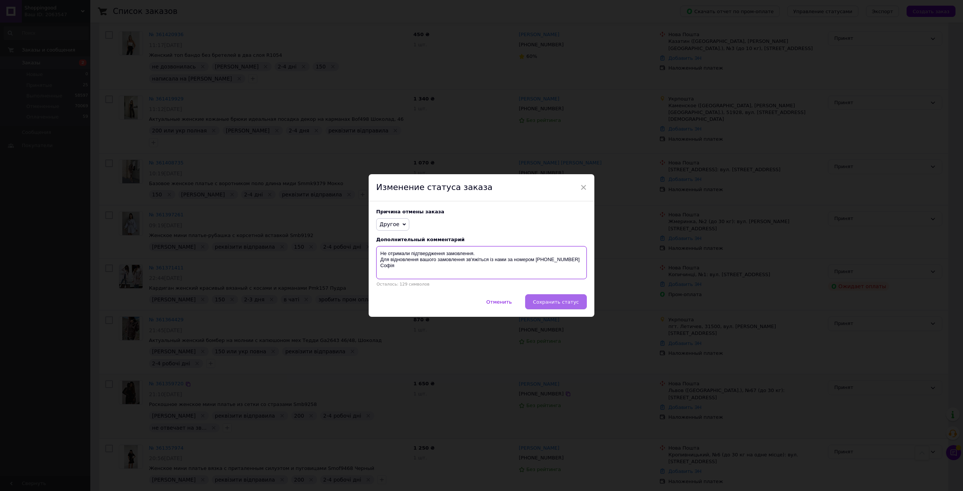
type textarea "Не отримали підтвердження замовлення. Для відновлення вашого замовлення зв'яжіт…"
click at [568, 304] on span "Сохранить статус" at bounding box center [556, 302] width 46 height 6
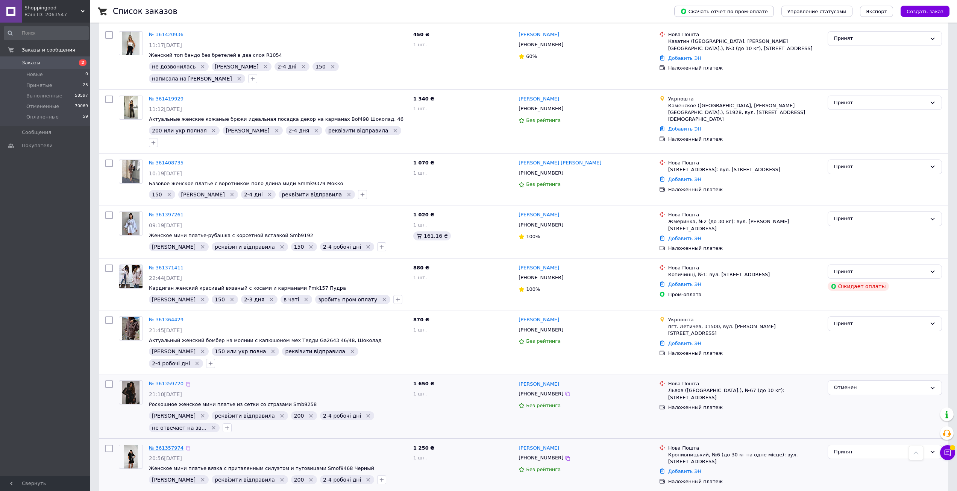
click at [164, 445] on link "№ 361357974" at bounding box center [166, 448] width 35 height 6
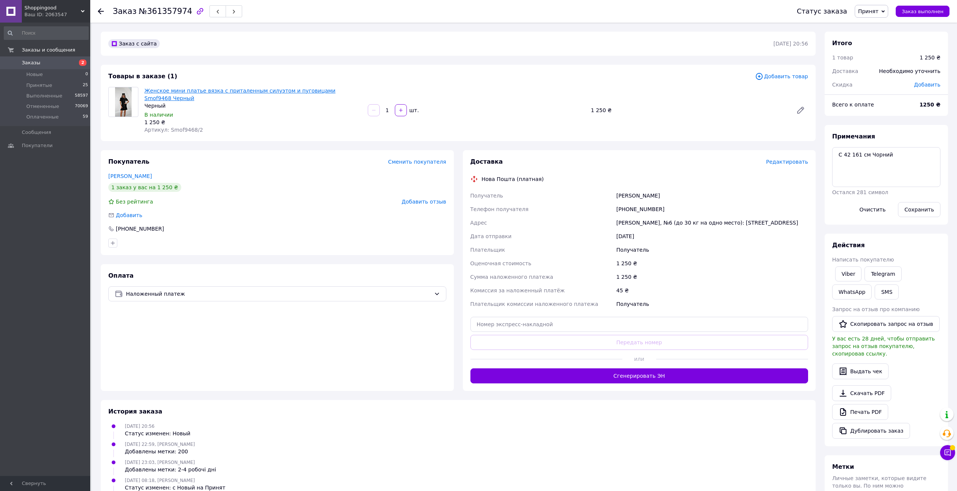
click at [229, 90] on link "Женское мини платье вязка с приталенным силуэтом и пуговицами Smof9468 Черный" at bounding box center [239, 95] width 191 height 14
click at [853, 275] on link "Viber" at bounding box center [849, 273] width 26 height 15
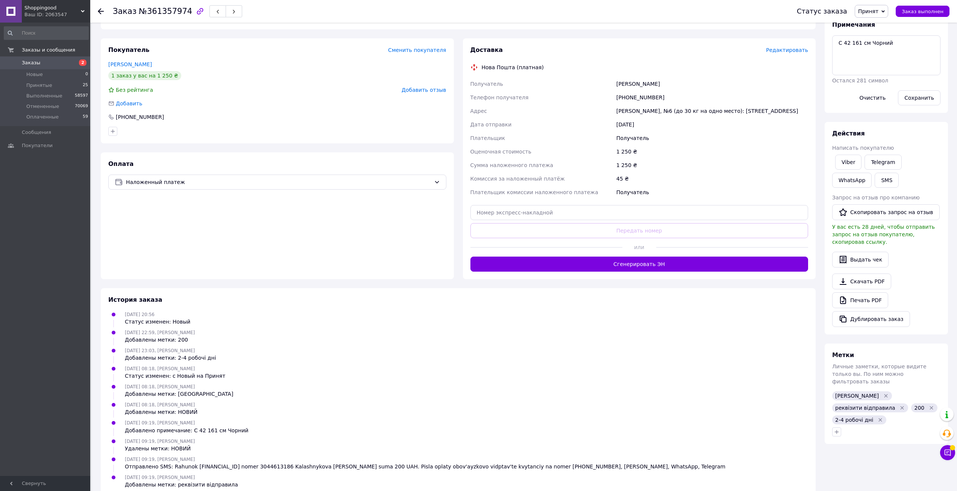
scroll to position [118, 0]
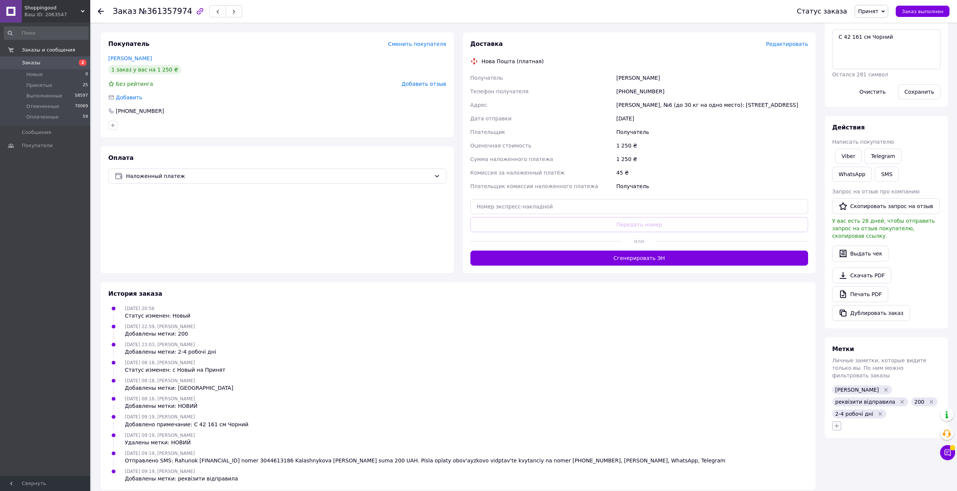
click at [836, 423] on icon "button" at bounding box center [837, 426] width 6 height 6
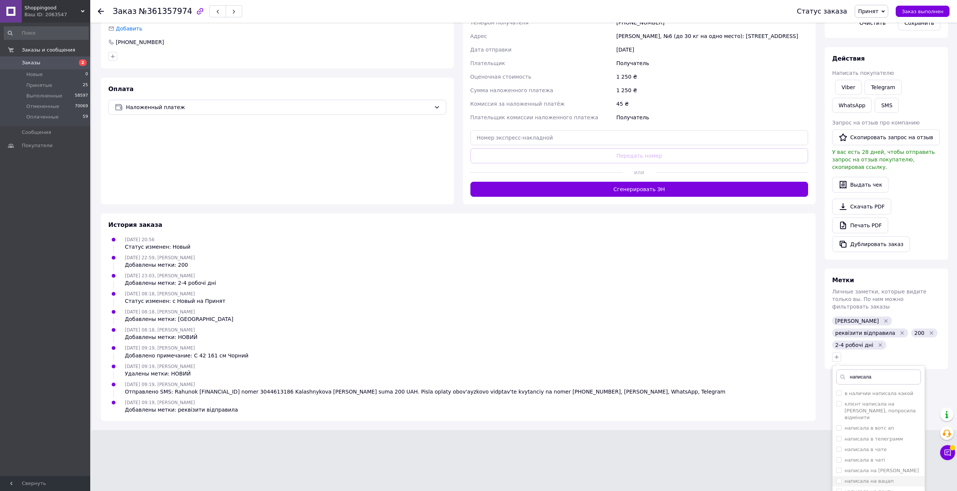
scroll to position [211, 0]
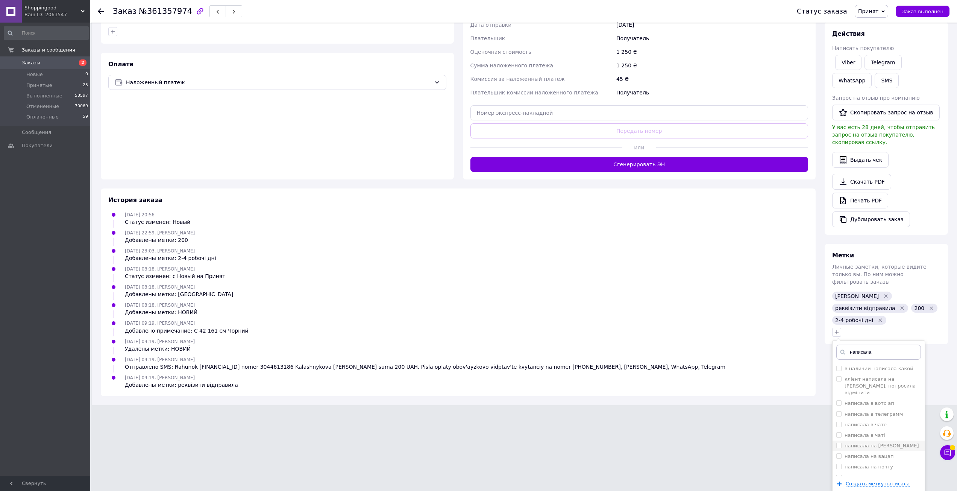
type input "написала"
click at [889, 451] on li "написала на вацап" at bounding box center [879, 456] width 92 height 11
checkbox input "true"
click at [890, 441] on li "написала на [PERSON_NAME]" at bounding box center [879, 446] width 92 height 11
checkbox input "true"
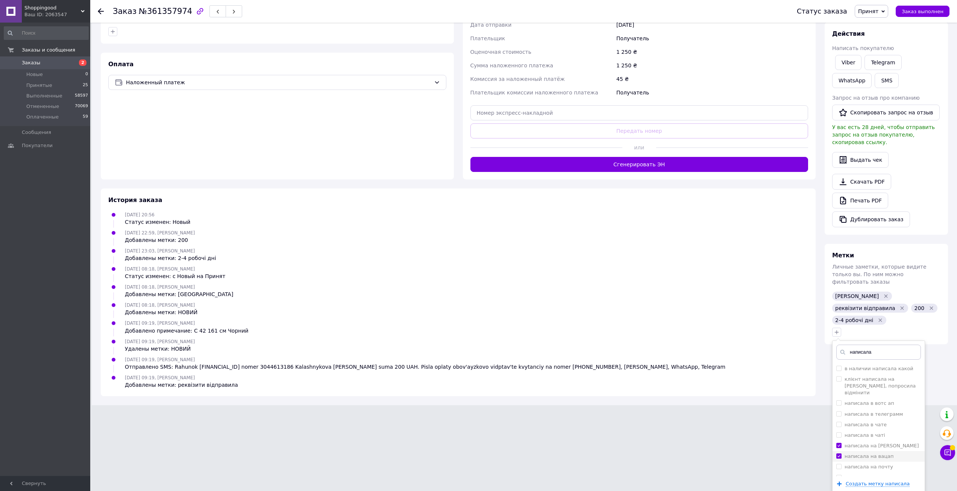
click at [883, 453] on label "написала на вацап" at bounding box center [869, 456] width 49 height 6
checkbox input "false"
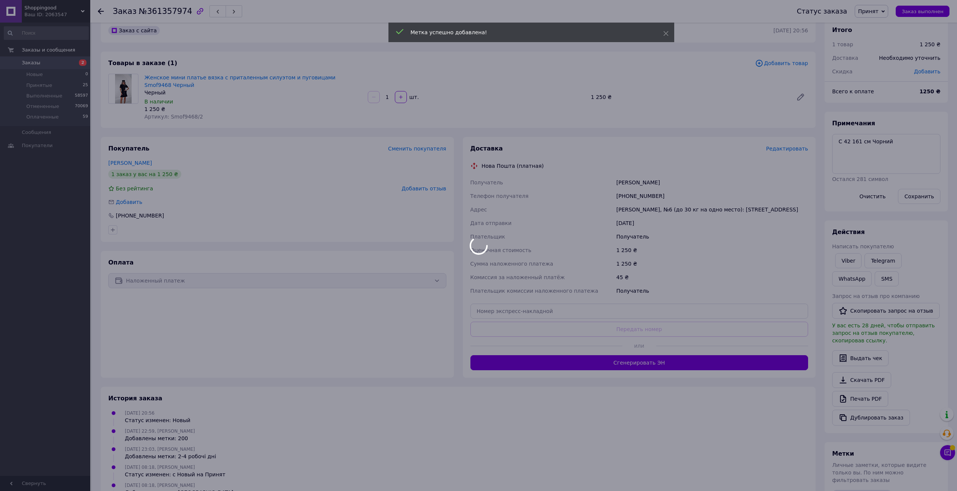
scroll to position [0, 0]
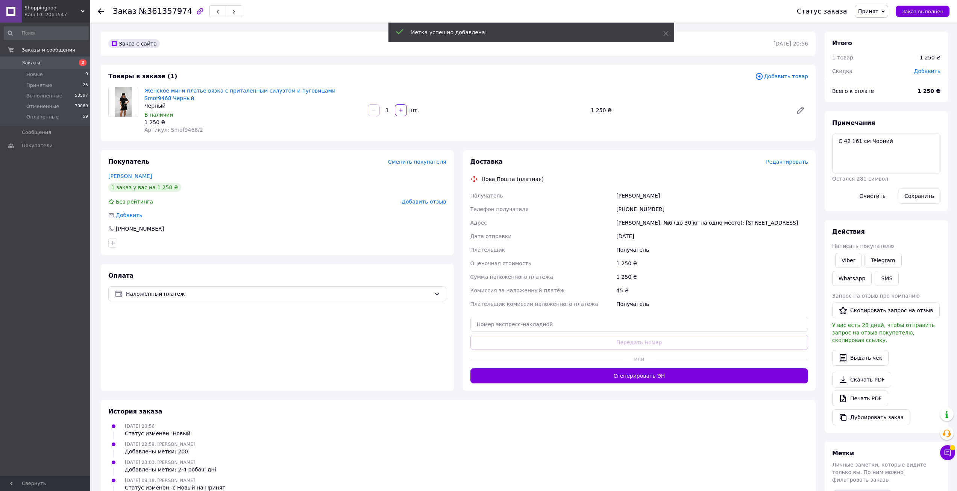
click at [100, 9] on use at bounding box center [101, 11] width 6 height 6
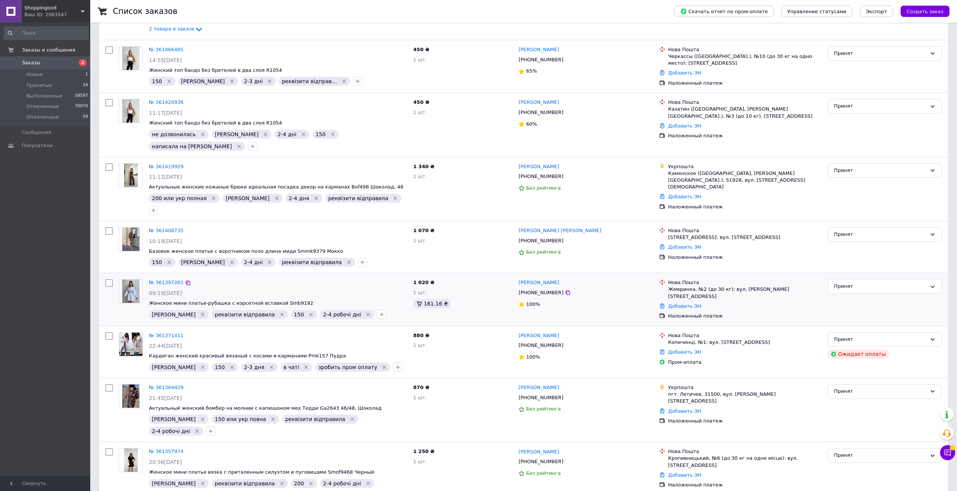
scroll to position [355, 0]
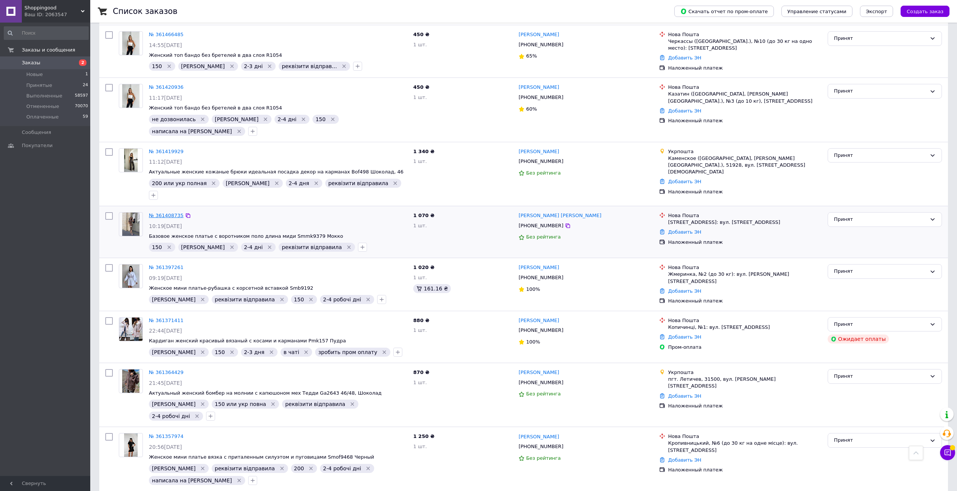
click at [169, 213] on link "№ 361408735" at bounding box center [166, 216] width 35 height 6
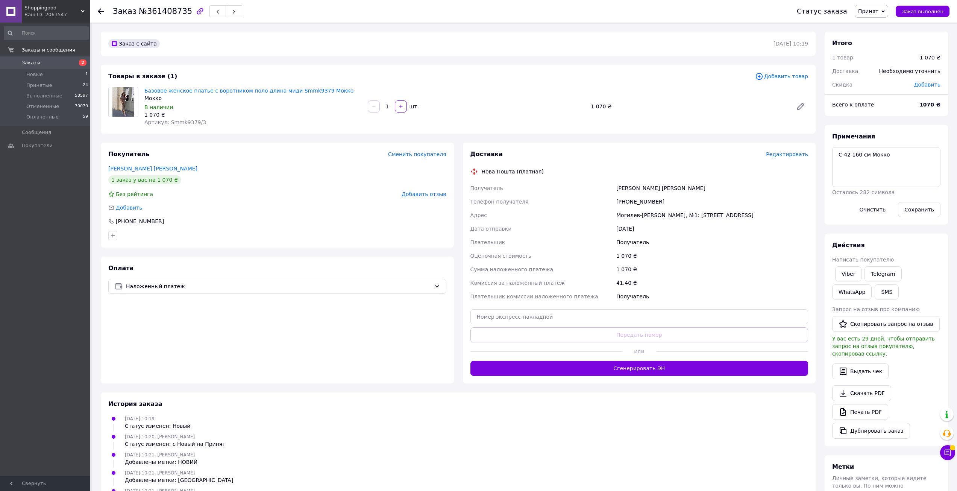
click at [99, 8] on div at bounding box center [101, 12] width 6 height 8
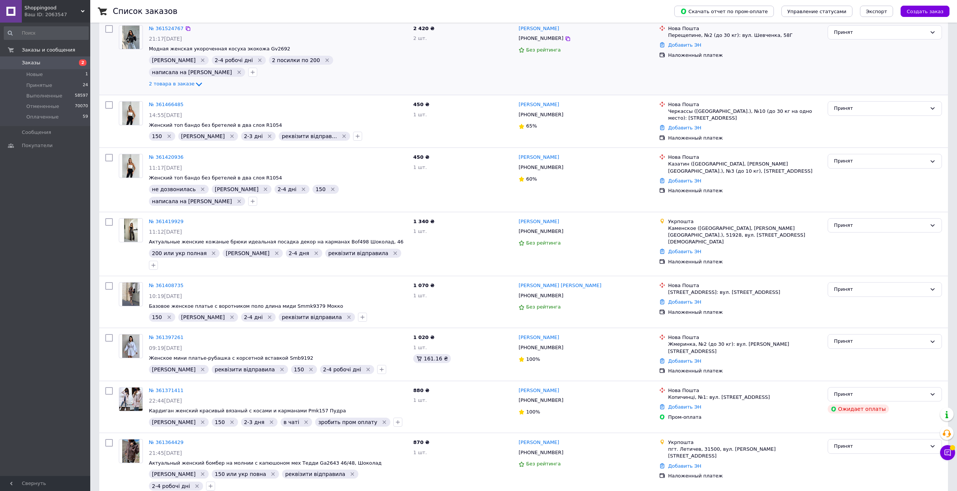
scroll to position [355, 0]
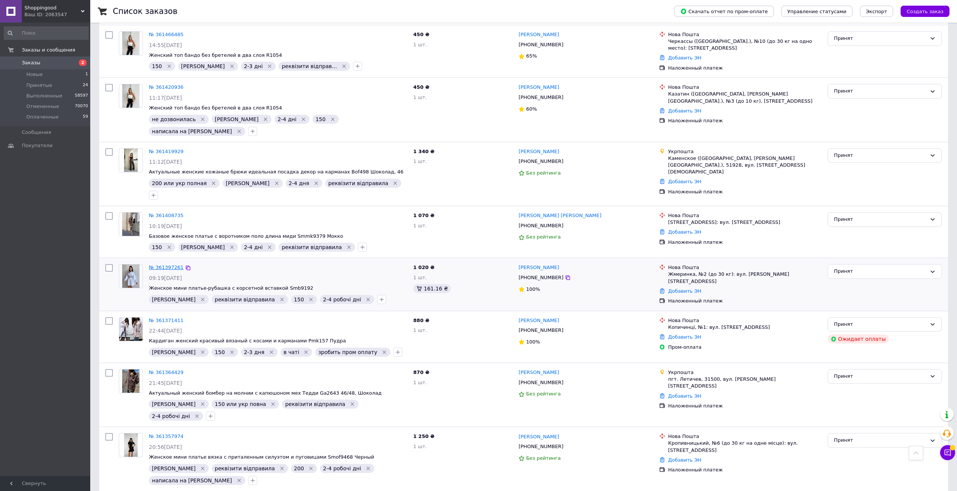
click at [158, 264] on link "№ 361397261" at bounding box center [166, 267] width 35 height 6
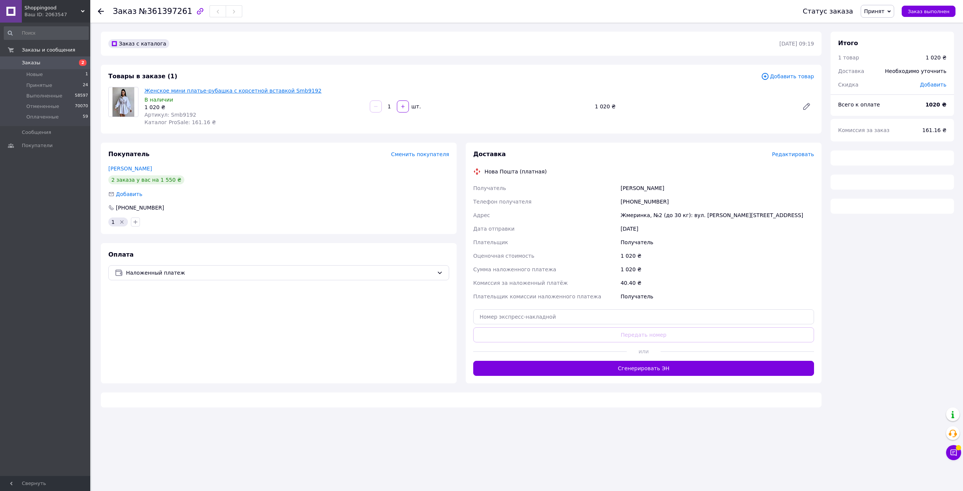
click at [201, 88] on link "Женское мини платье-рубашка с корсетной вставкой Smb9192" at bounding box center [232, 91] width 177 height 6
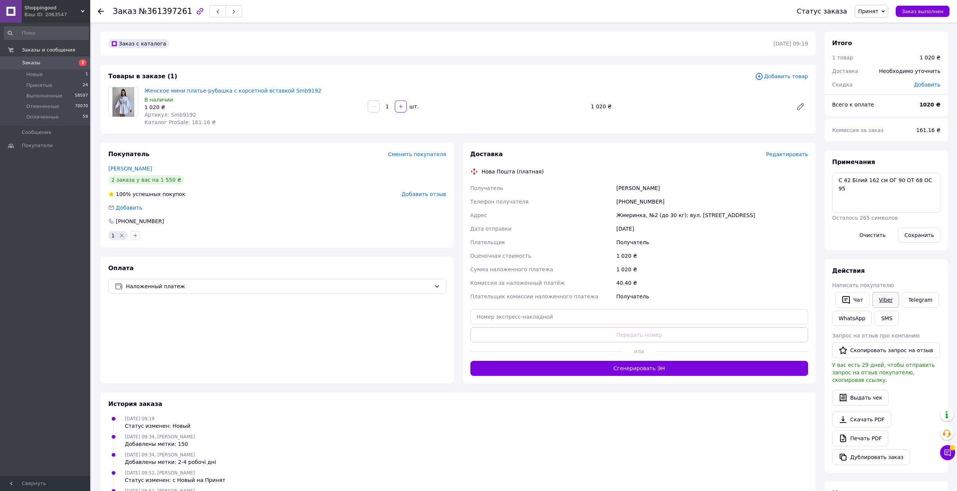
click at [878, 295] on link "Viber" at bounding box center [886, 300] width 26 height 16
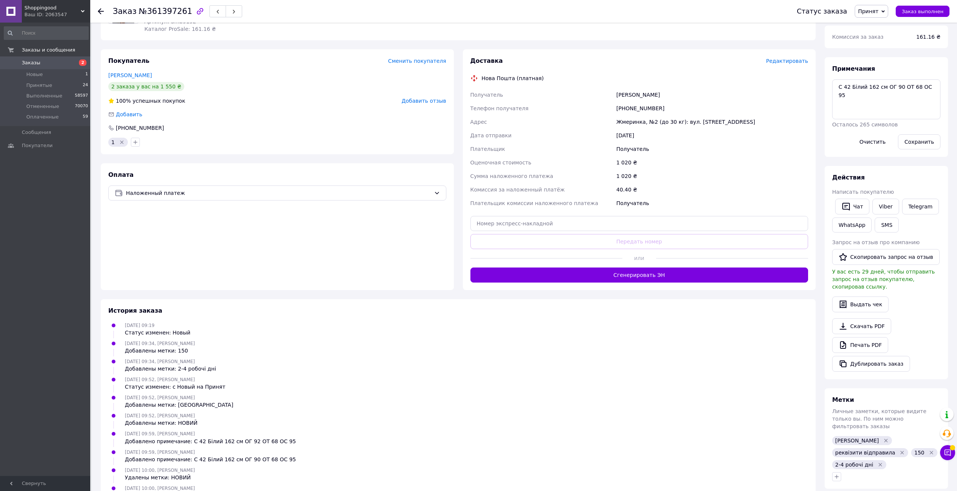
scroll to position [136, 0]
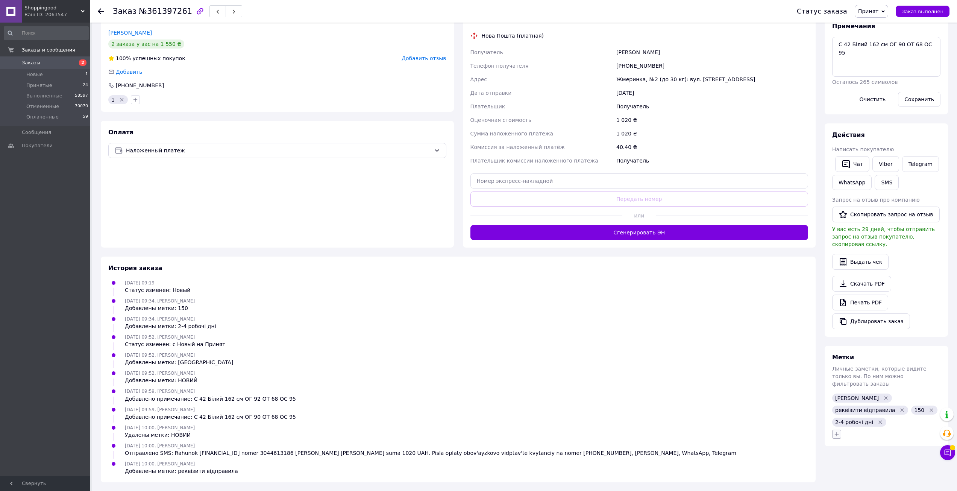
click at [840, 431] on icon "button" at bounding box center [837, 434] width 6 height 6
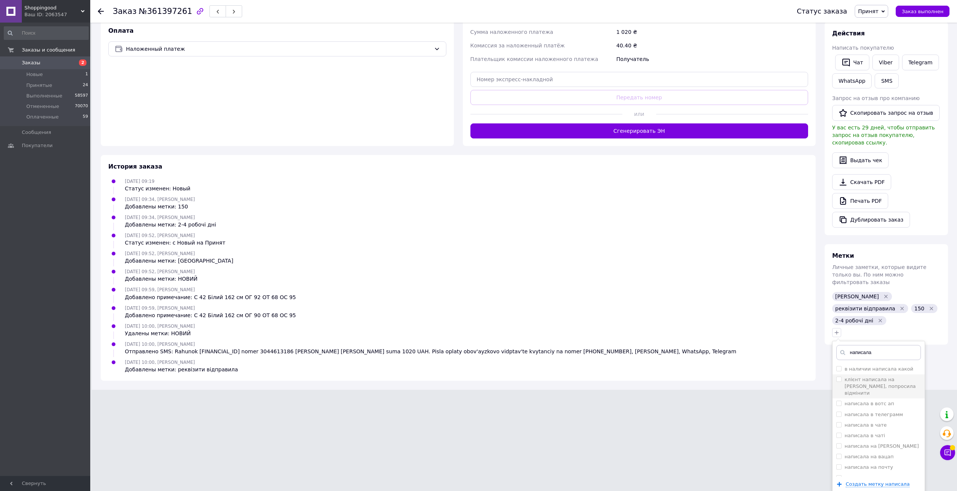
scroll to position [238, 0]
type input "написала"
click at [893, 442] on div "написала на [PERSON_NAME]" at bounding box center [879, 445] width 85 height 7
checkbox input "true"
drag, startPoint x: 901, startPoint y: 474, endPoint x: 876, endPoint y: 454, distance: 31.7
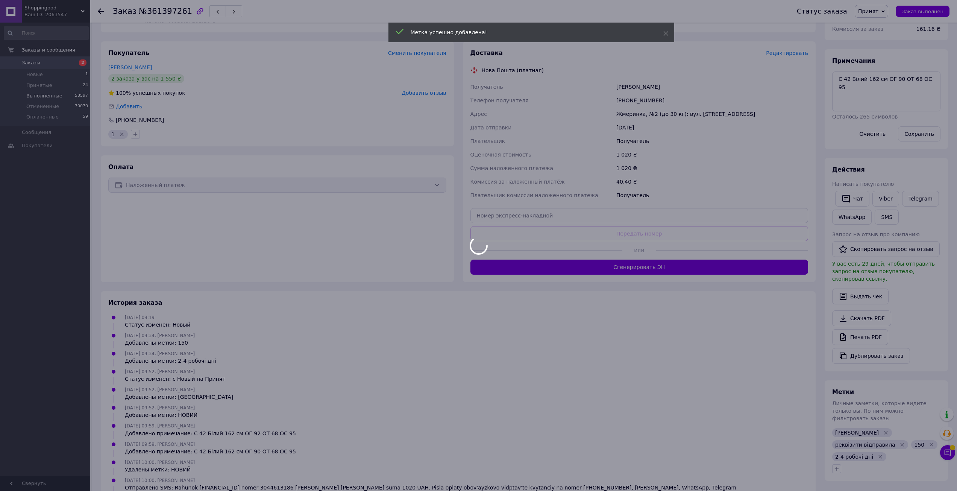
scroll to position [98, 0]
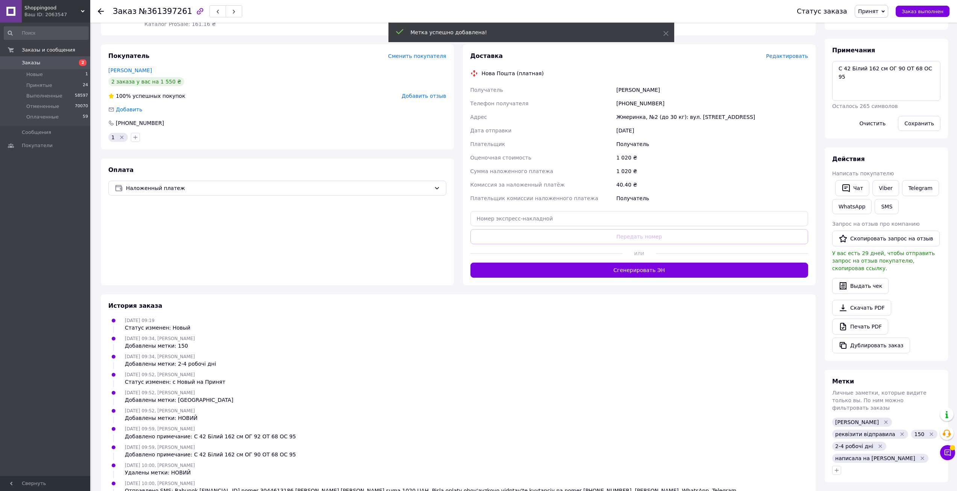
click at [103, 11] on icon at bounding box center [101, 11] width 6 height 6
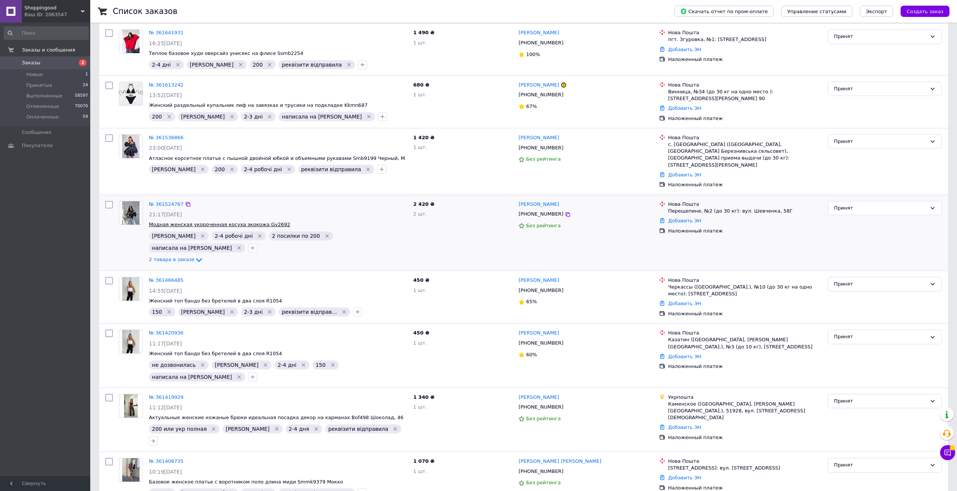
scroll to position [113, 0]
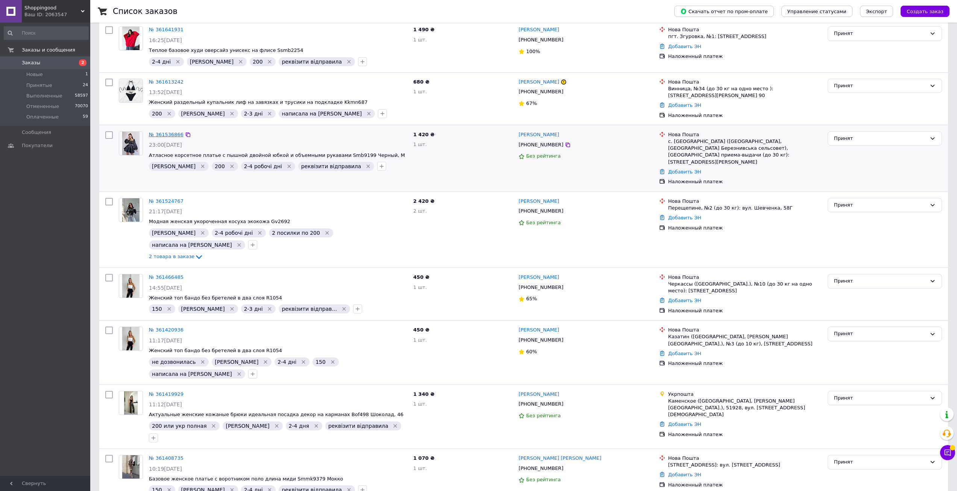
click at [158, 132] on link "№ 361536866" at bounding box center [166, 135] width 35 height 6
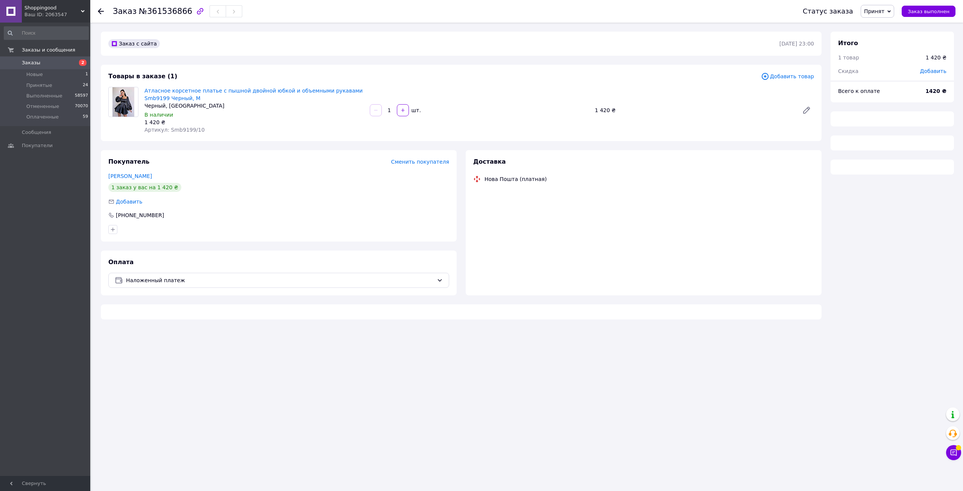
click at [100, 15] on div at bounding box center [101, 12] width 6 height 8
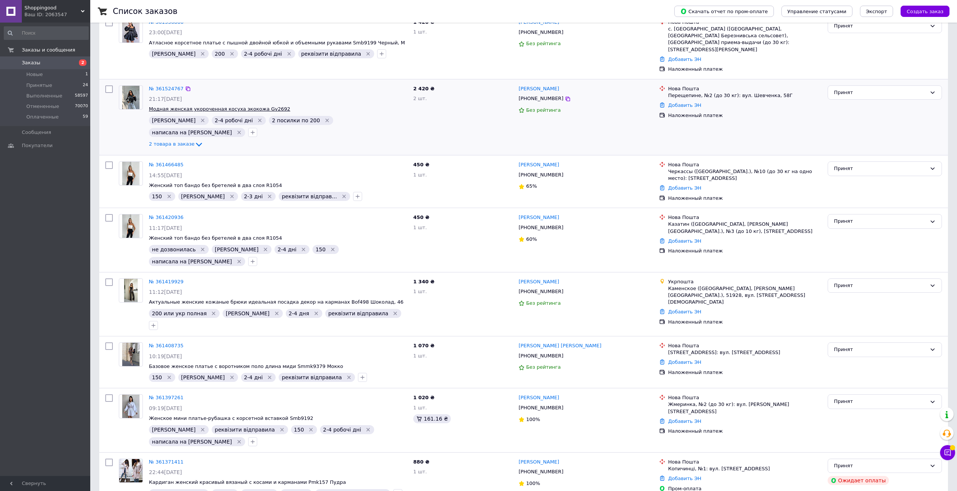
scroll to position [226, 0]
click at [164, 278] on link "№ 361419929" at bounding box center [166, 281] width 35 height 6
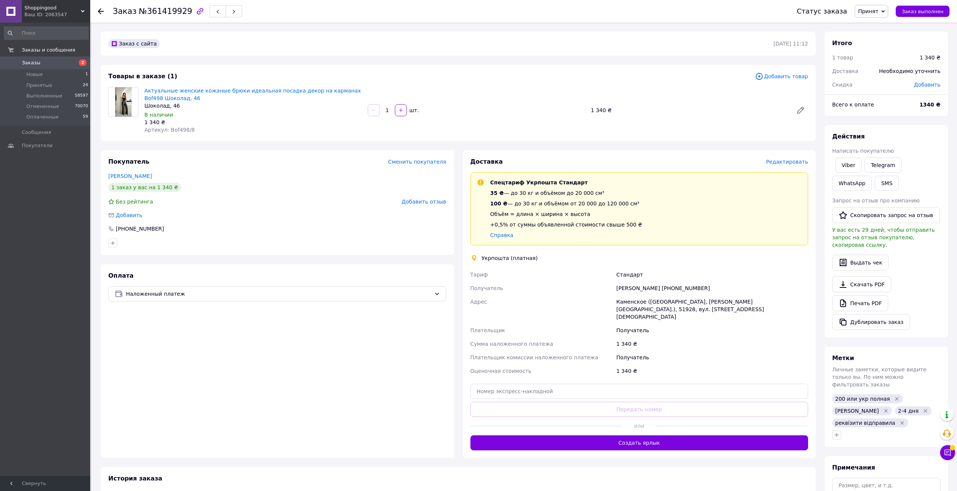
click at [103, 11] on icon at bounding box center [101, 11] width 6 height 6
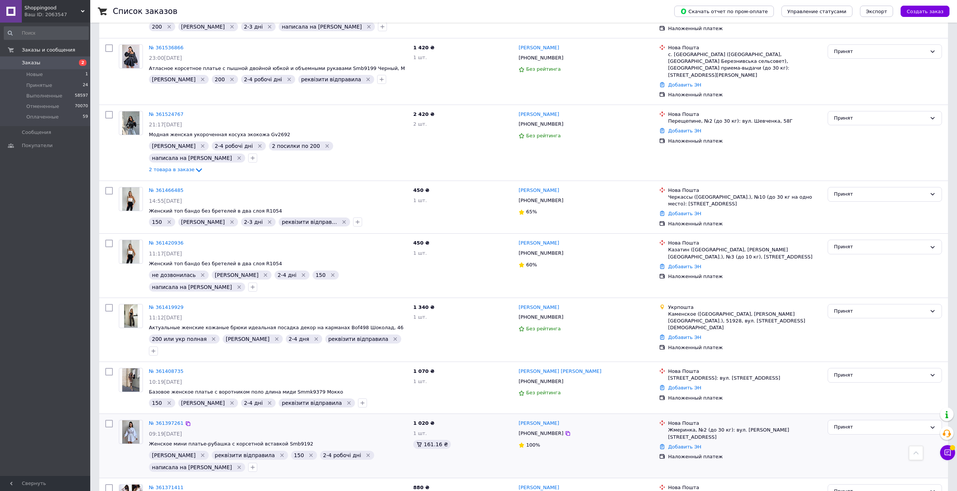
scroll to position [179, 0]
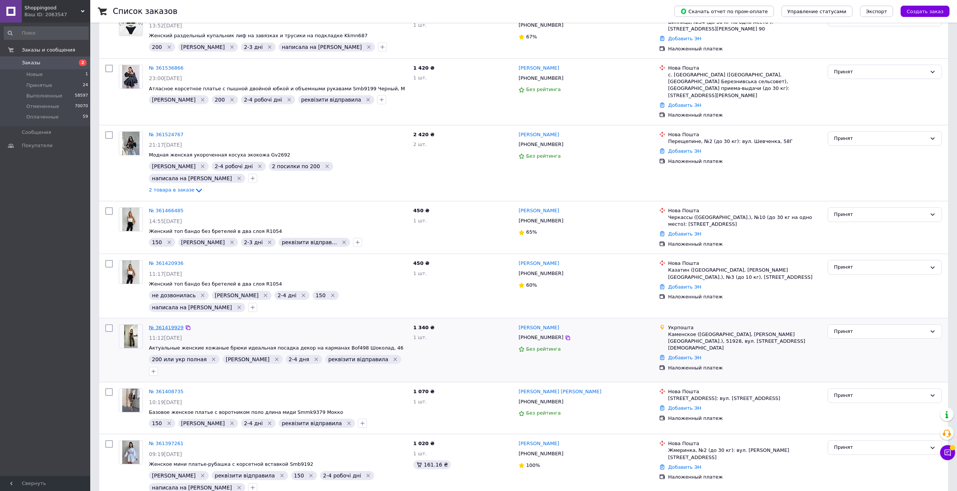
click at [158, 325] on link "№ 361419929" at bounding box center [166, 328] width 35 height 6
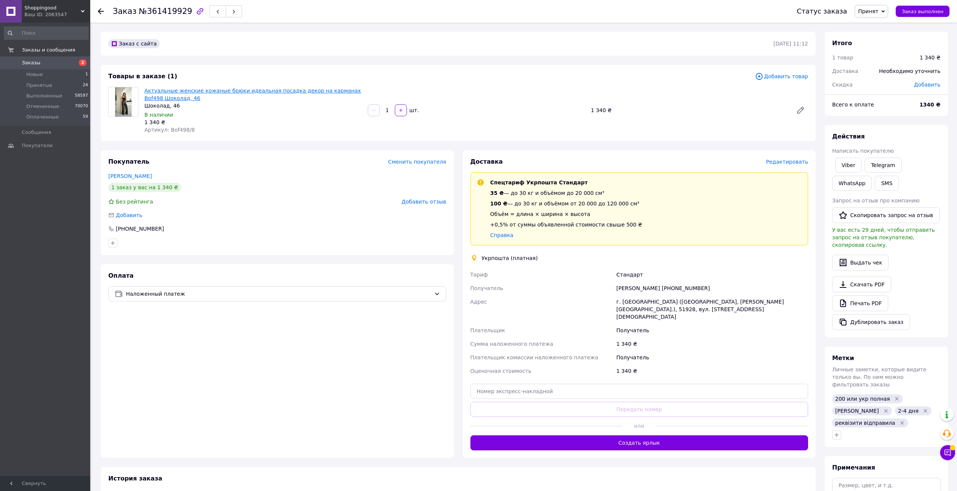
click at [242, 92] on link "Актуальные женские кожаные брюки идеальная посадка декор на карманах Bof498 Шок…" at bounding box center [252, 95] width 217 height 14
click at [852, 164] on link "Viber" at bounding box center [849, 165] width 26 height 15
click at [841, 430] on button "button" at bounding box center [837, 434] width 9 height 9
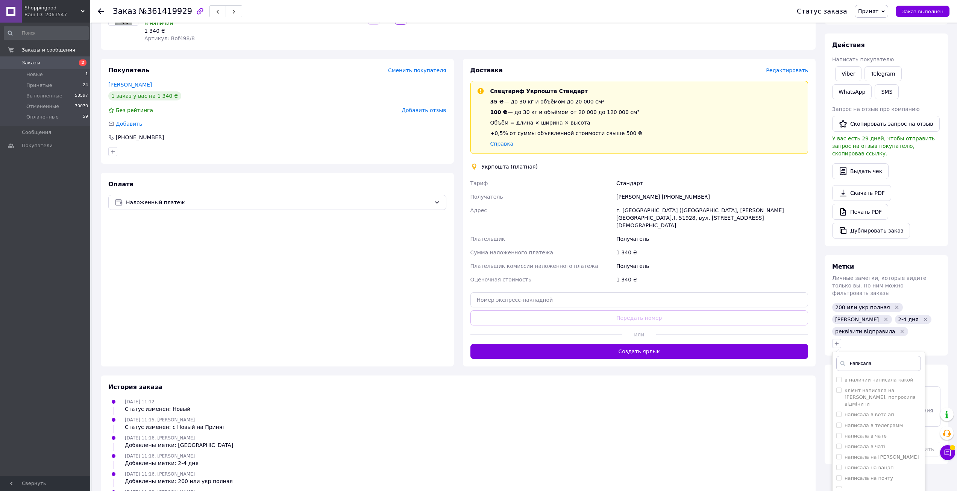
scroll to position [131, 0]
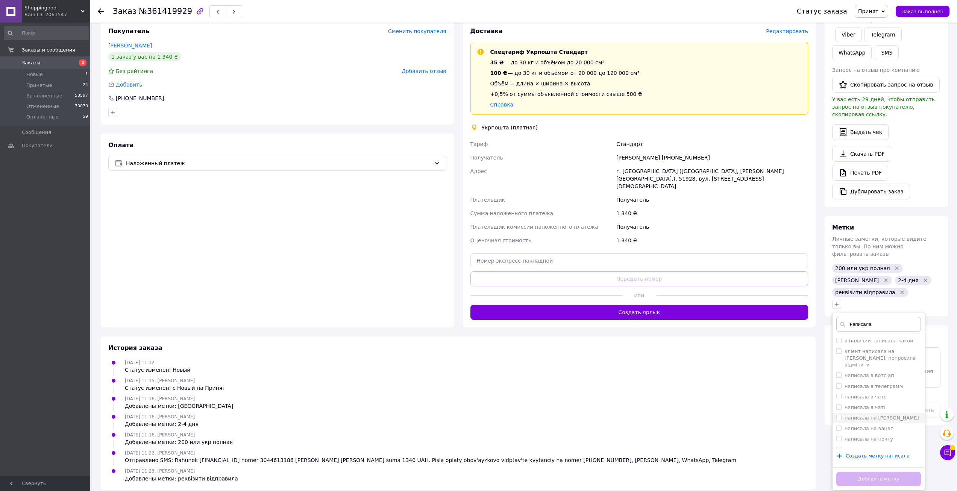
type input "написала"
click at [878, 415] on label "написала на [PERSON_NAME]" at bounding box center [882, 418] width 74 height 6
checkbox input "true"
click at [884, 472] on button "Добавить метку" at bounding box center [879, 479] width 85 height 15
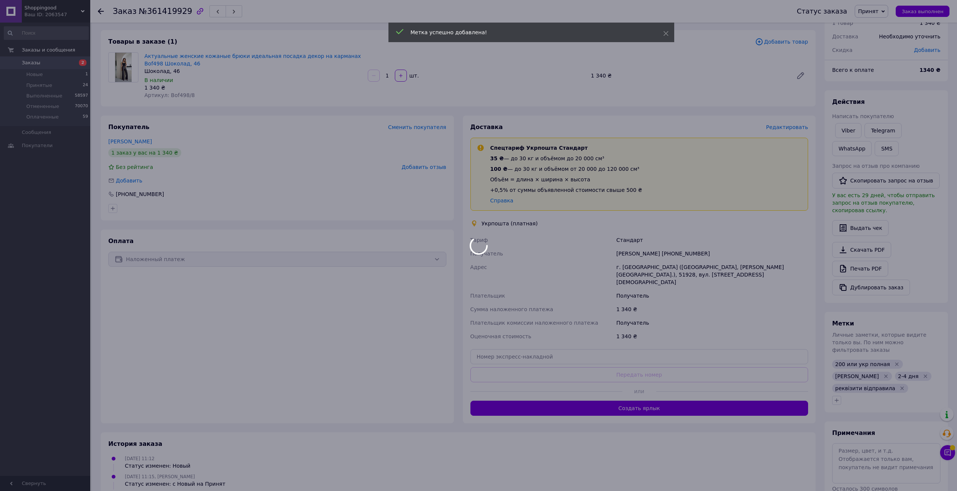
scroll to position [18, 0]
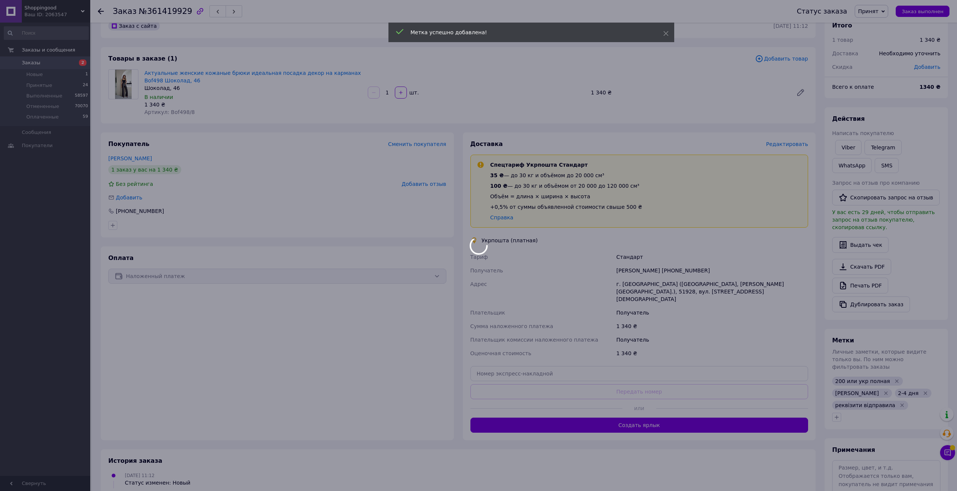
click at [99, 8] on div at bounding box center [101, 12] width 6 height 8
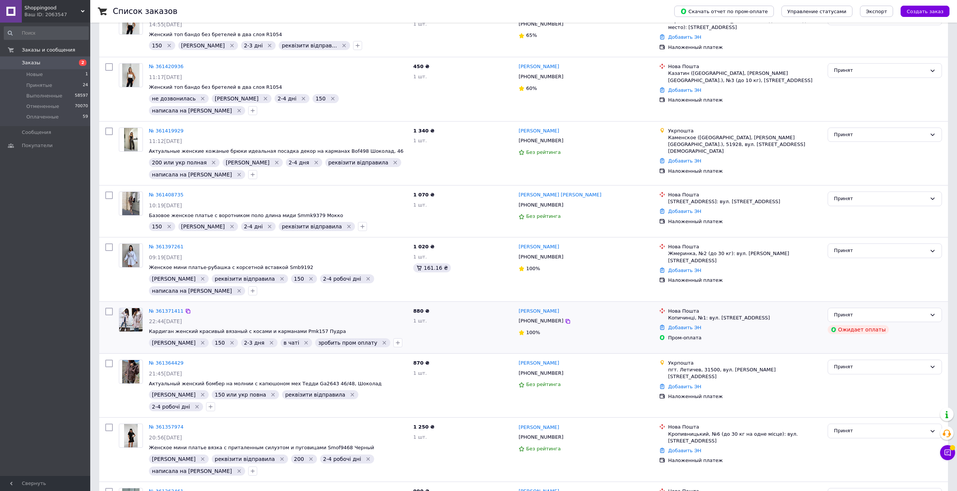
scroll to position [379, 0]
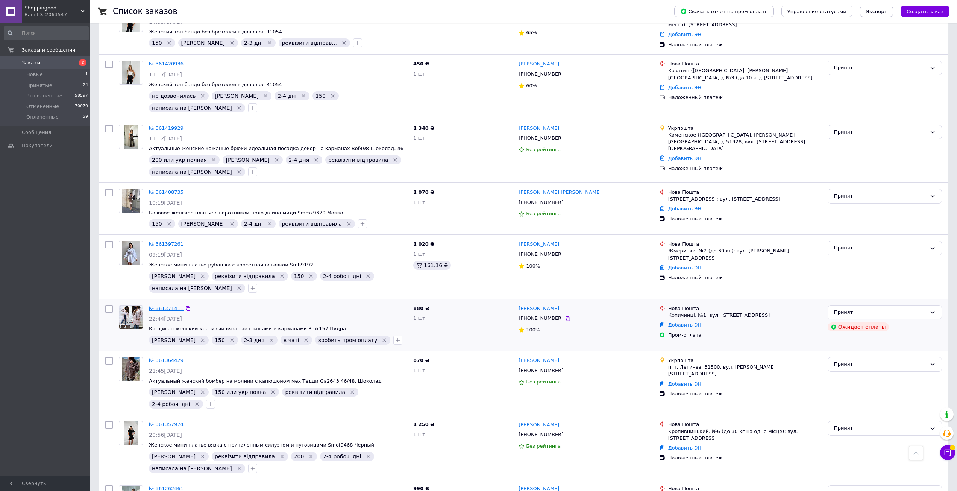
click at [163, 305] on link "№ 361371411" at bounding box center [166, 308] width 35 height 6
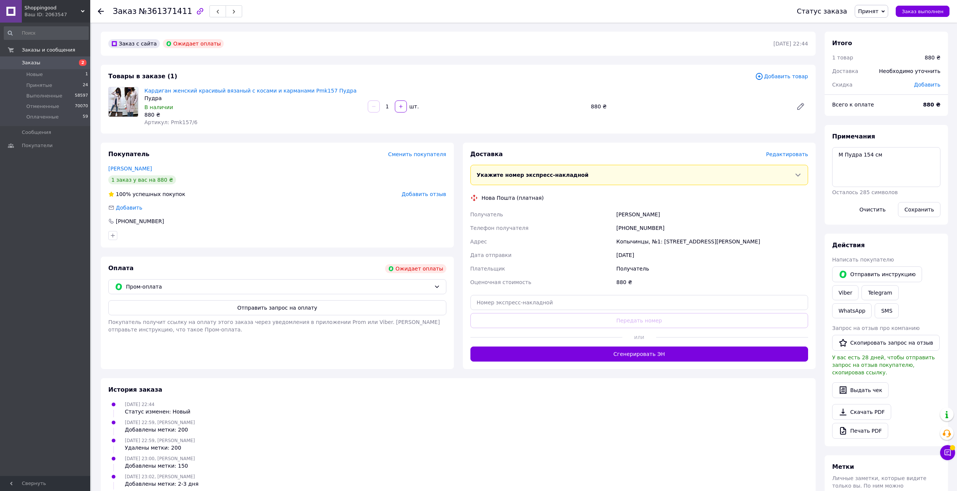
click at [99, 9] on icon at bounding box center [101, 11] width 6 height 6
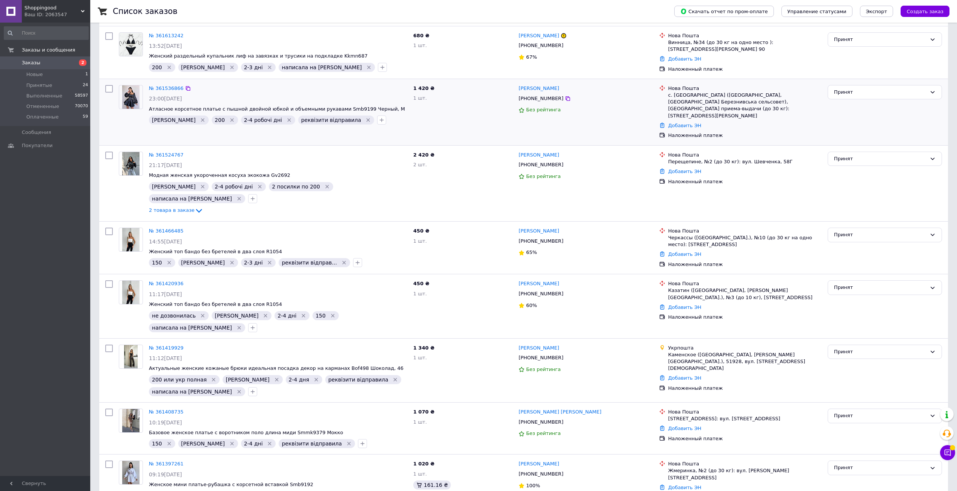
scroll to position [75, 0]
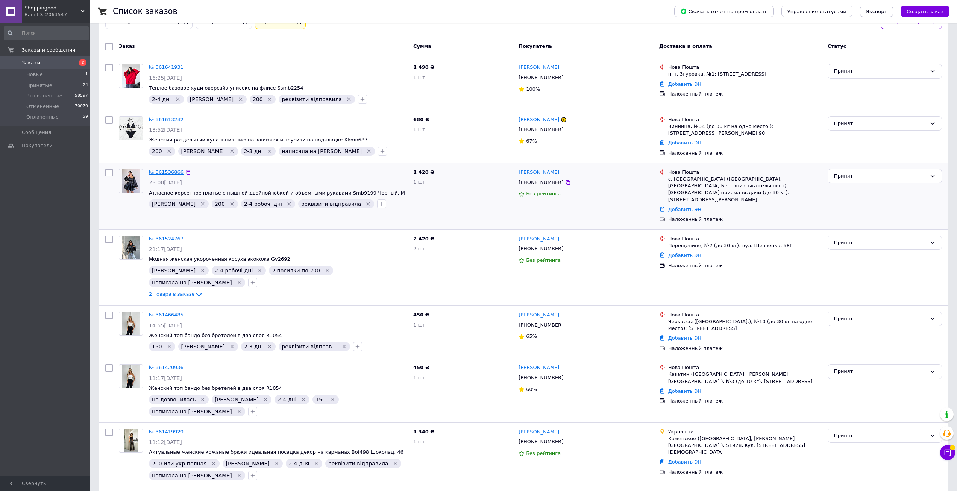
click at [165, 170] on link "№ 361536866" at bounding box center [166, 172] width 35 height 6
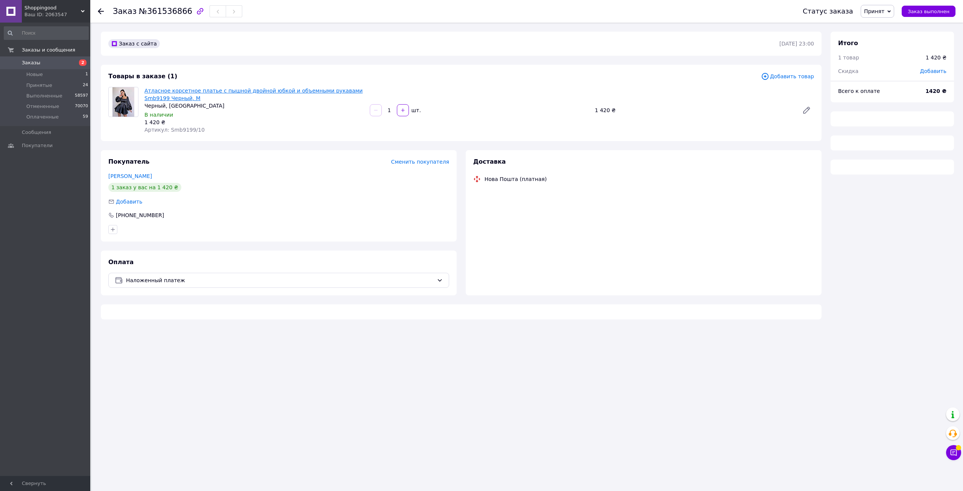
click at [215, 90] on link "Атласное корсетное платье с пышной двойной юбкой и объемными рукавами Smb9199 Ч…" at bounding box center [253, 95] width 218 height 14
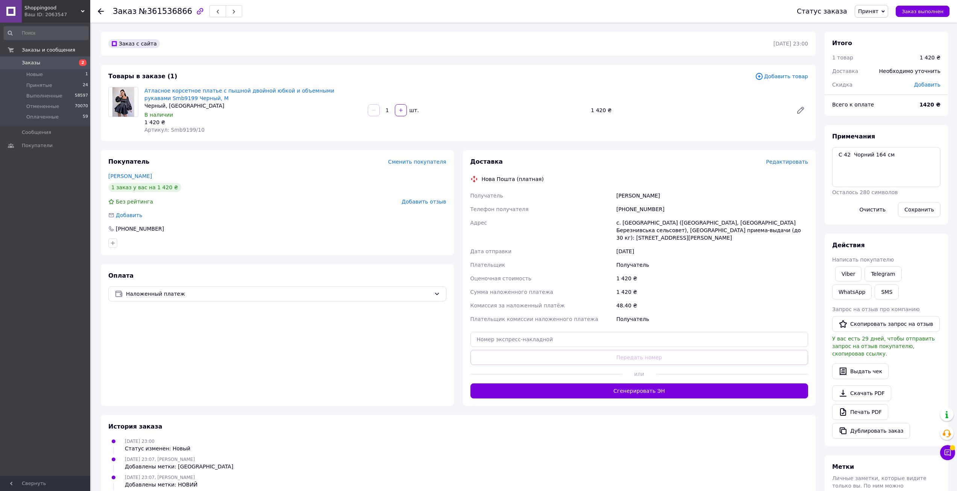
click at [100, 11] on icon at bounding box center [101, 11] width 6 height 6
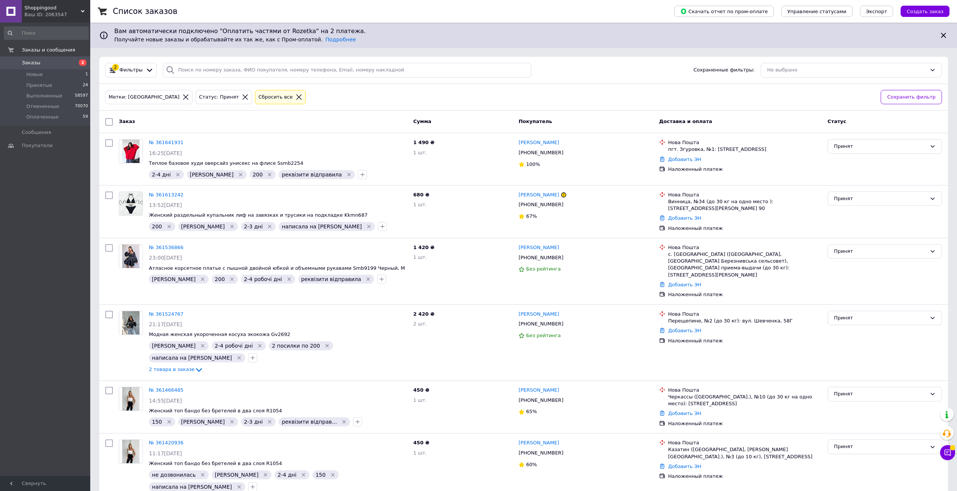
click at [243, 98] on icon at bounding box center [245, 96] width 5 height 5
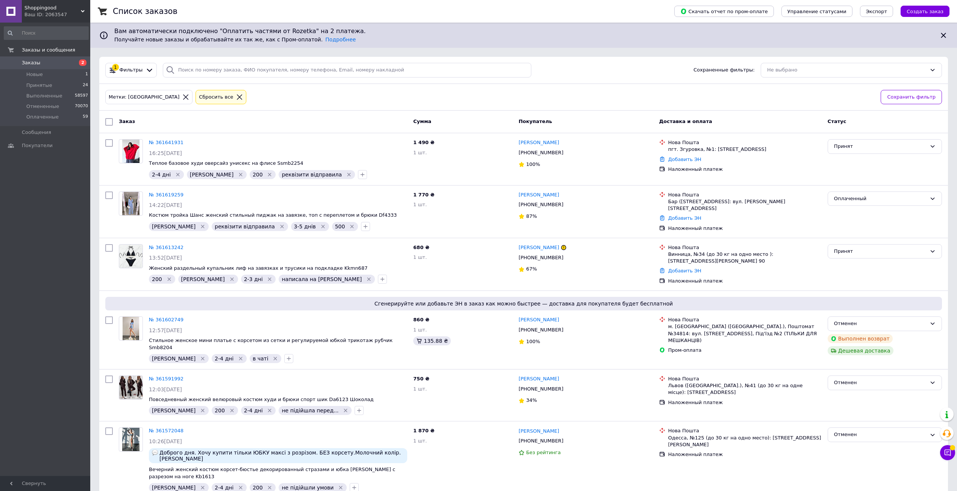
click at [182, 98] on icon at bounding box center [185, 97] width 7 height 7
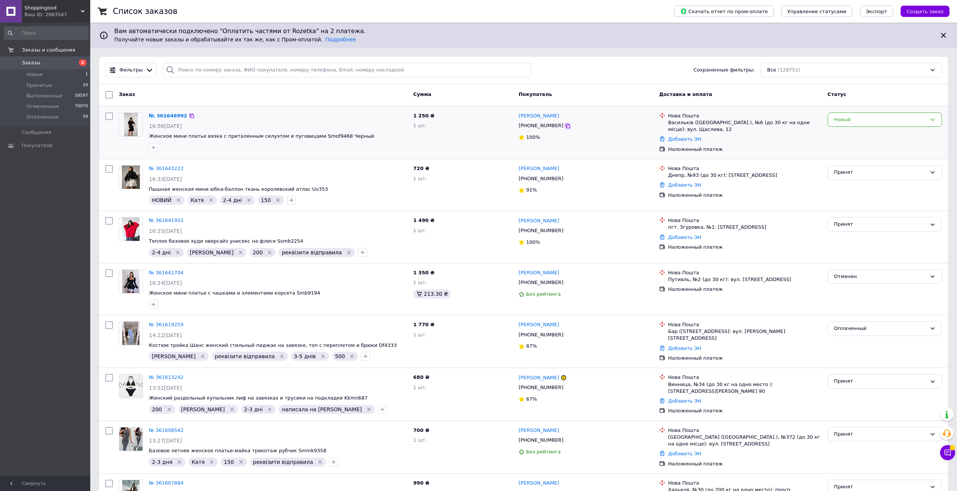
click at [564, 125] on div at bounding box center [568, 126] width 8 height 8
click at [565, 125] on icon at bounding box center [568, 126] width 6 height 6
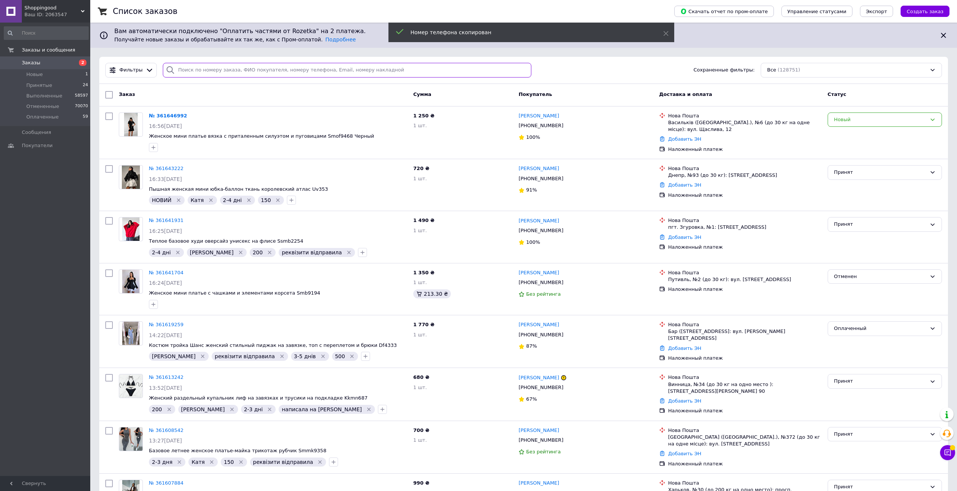
paste input "[PHONE_NUMBER]"
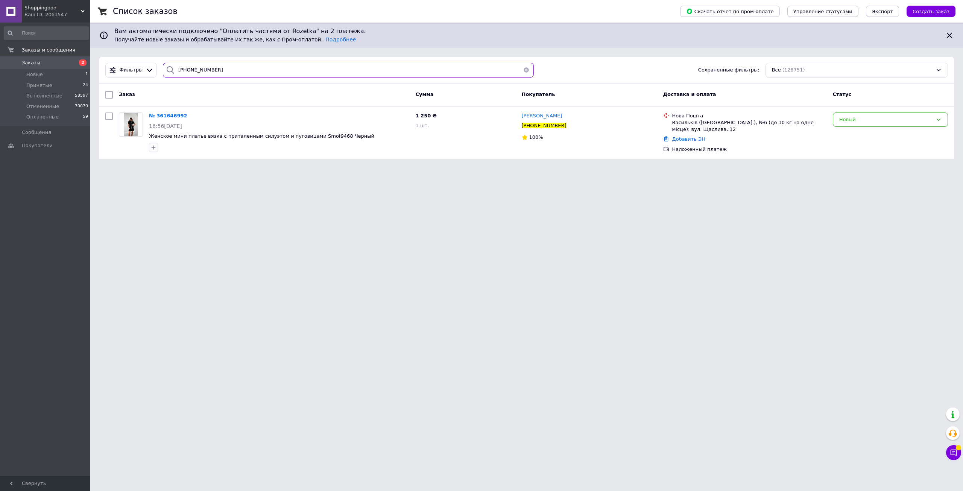
type input "[PHONE_NUMBER]"
click at [525, 70] on button "button" at bounding box center [526, 70] width 15 height 15
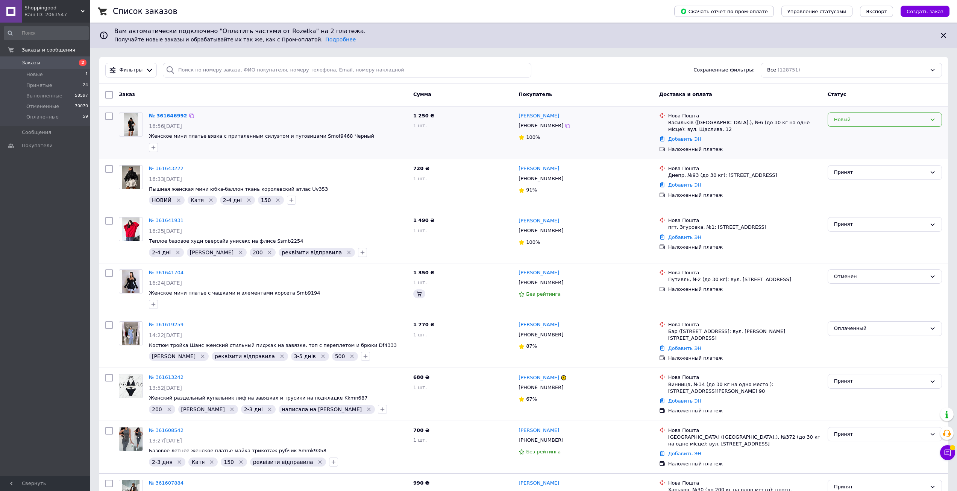
click at [863, 122] on div "Новый" at bounding box center [880, 120] width 93 height 8
click at [860, 134] on li "Принят" at bounding box center [885, 135] width 114 height 14
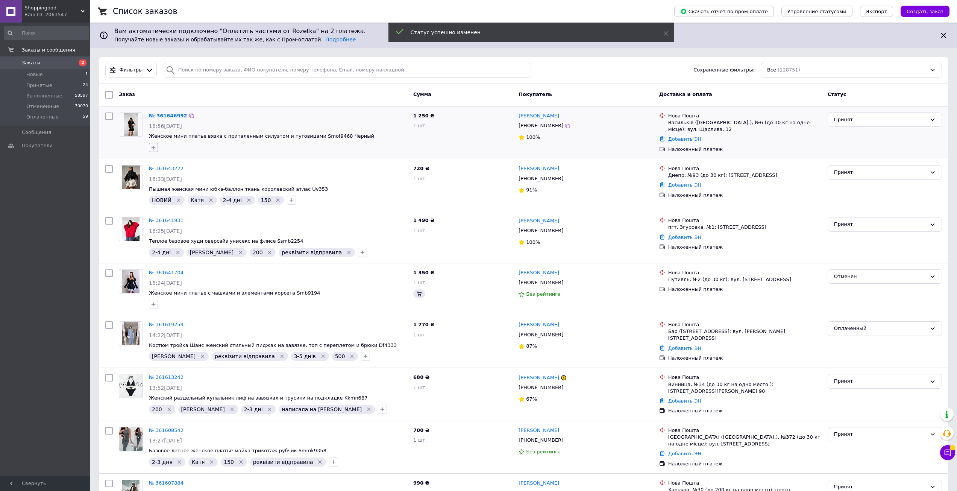
click at [154, 149] on icon "button" at bounding box center [153, 147] width 6 height 6
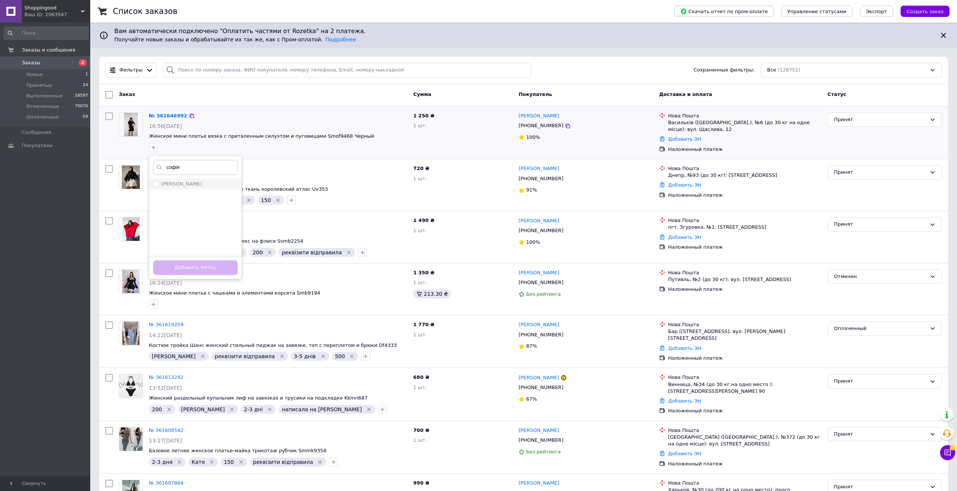
type input "софія"
click at [178, 182] on div "[PERSON_NAME]" at bounding box center [195, 184] width 85 height 7
checkbox input "true"
click at [221, 266] on button "Добавить метку" at bounding box center [195, 267] width 85 height 15
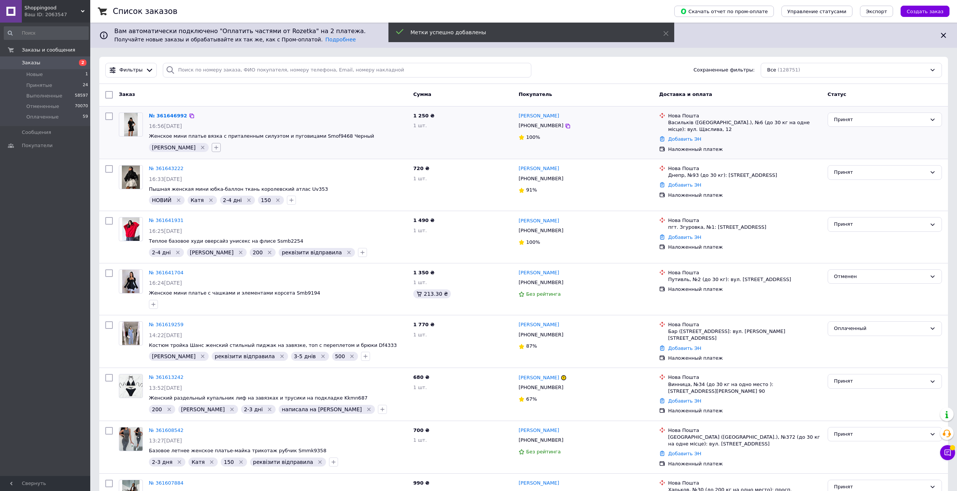
click at [213, 146] on icon "button" at bounding box center [216, 147] width 6 height 6
type input "2-4"
click at [216, 181] on div "2-4 дні" at bounding box center [258, 184] width 85 height 7
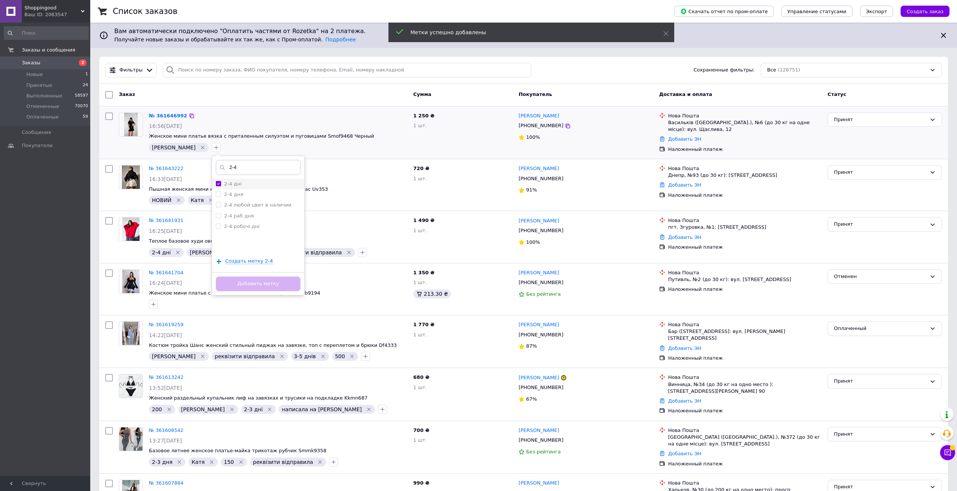
checkbox input "true"
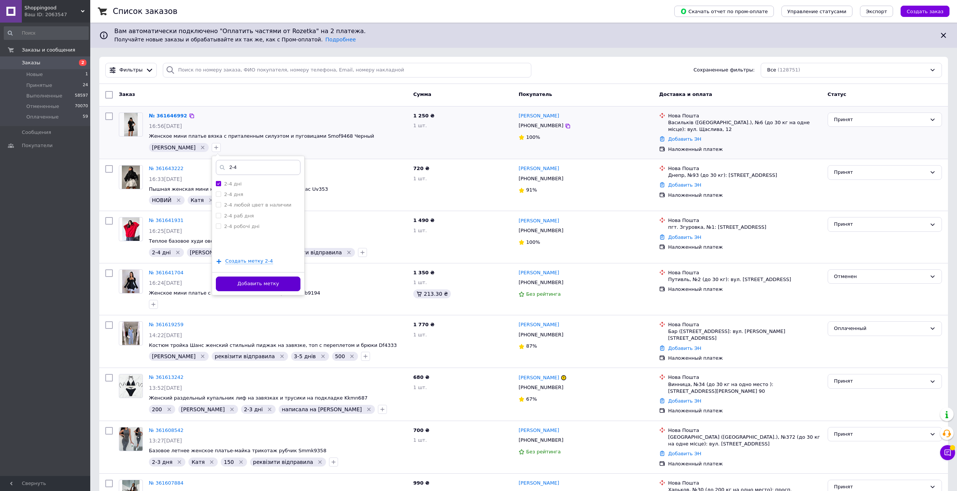
click at [245, 276] on button "Добавить метку" at bounding box center [258, 283] width 85 height 15
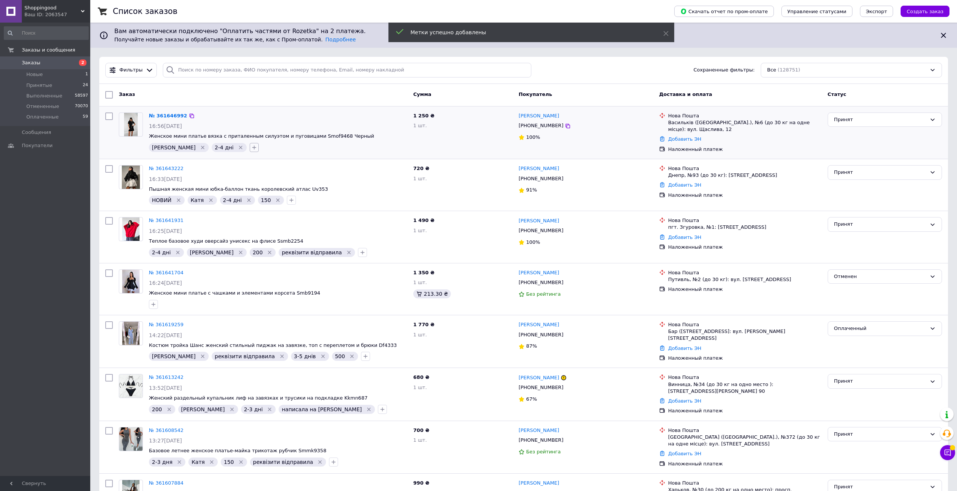
click at [250, 151] on button "button" at bounding box center [254, 147] width 9 height 9
type input "200"
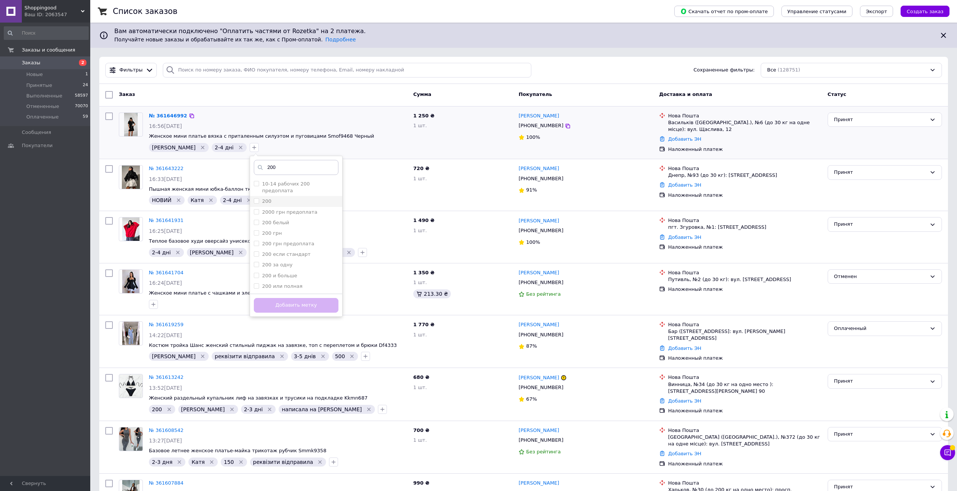
click at [254, 198] on div "200" at bounding box center [296, 201] width 85 height 7
checkbox input "true"
click at [278, 308] on button "Добавить метку" at bounding box center [296, 305] width 85 height 15
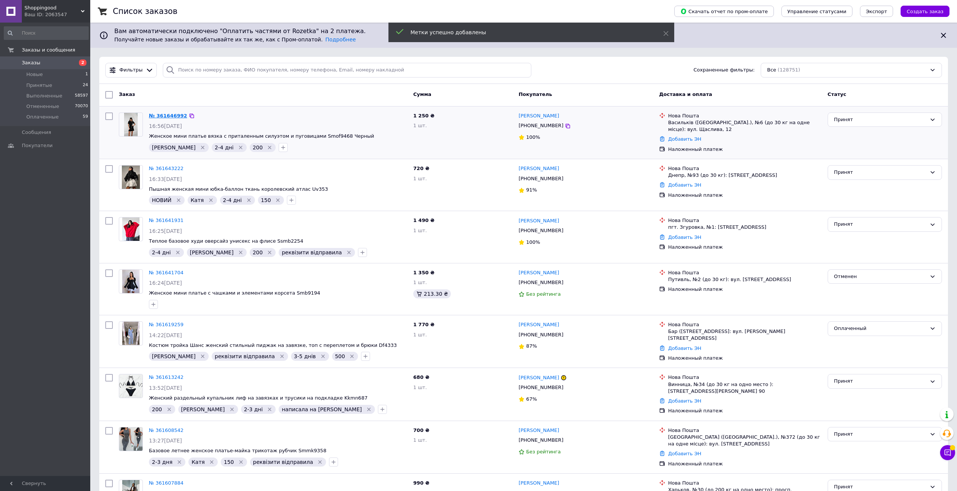
click at [178, 116] on link "№ 361646992" at bounding box center [168, 116] width 38 height 6
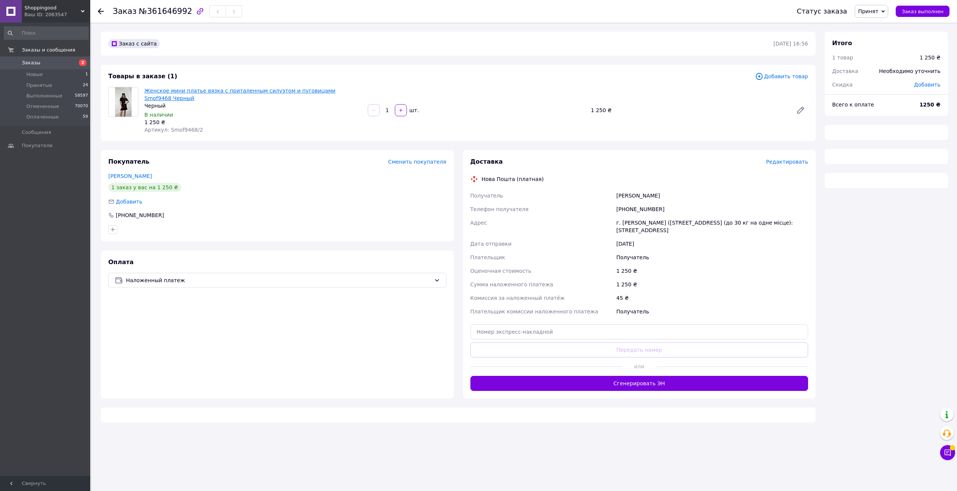
click at [221, 89] on link "Женское мини платье вязка с приталенным силуэтом и пуговицами Smof9468 Черный" at bounding box center [239, 95] width 191 height 14
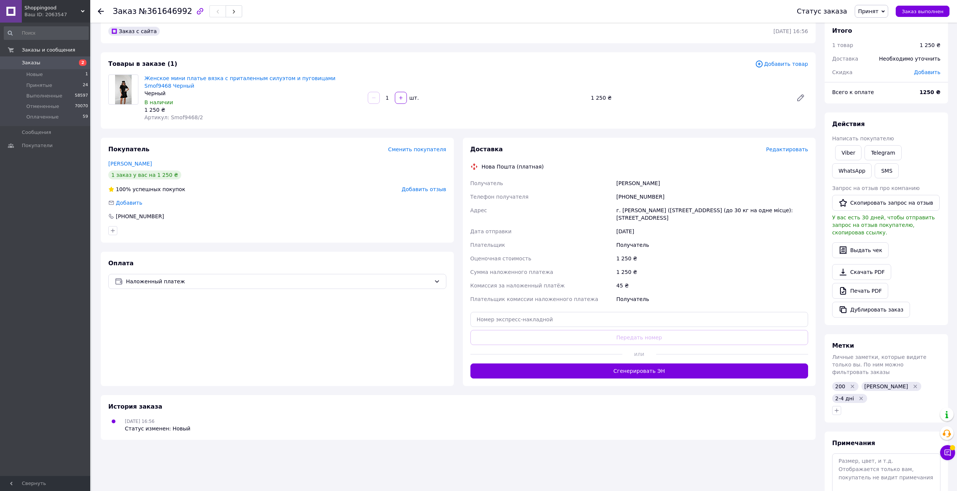
scroll to position [35, 0]
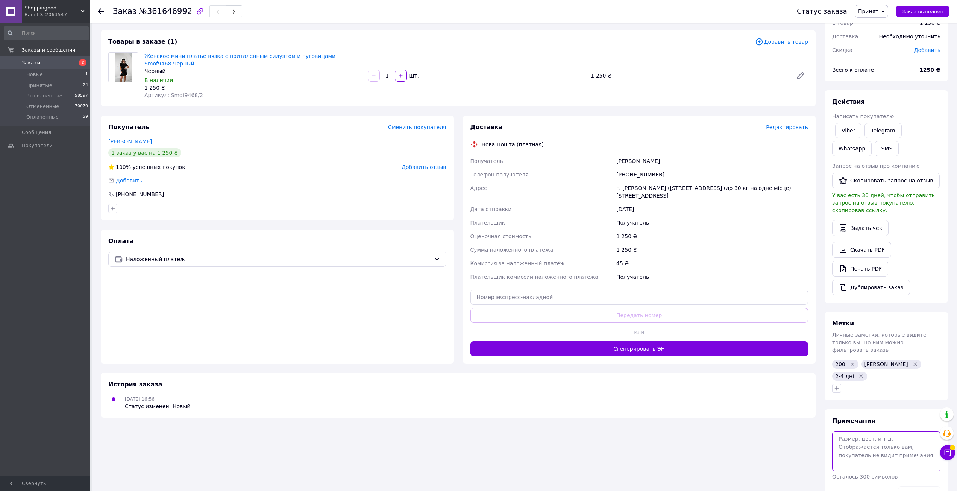
click at [883, 431] on textarea at bounding box center [887, 451] width 108 height 40
type textarea "М 160 см ОГ 100 ОТ 70 Чорний"
click at [918, 486] on button "Сохранить" at bounding box center [919, 493] width 43 height 15
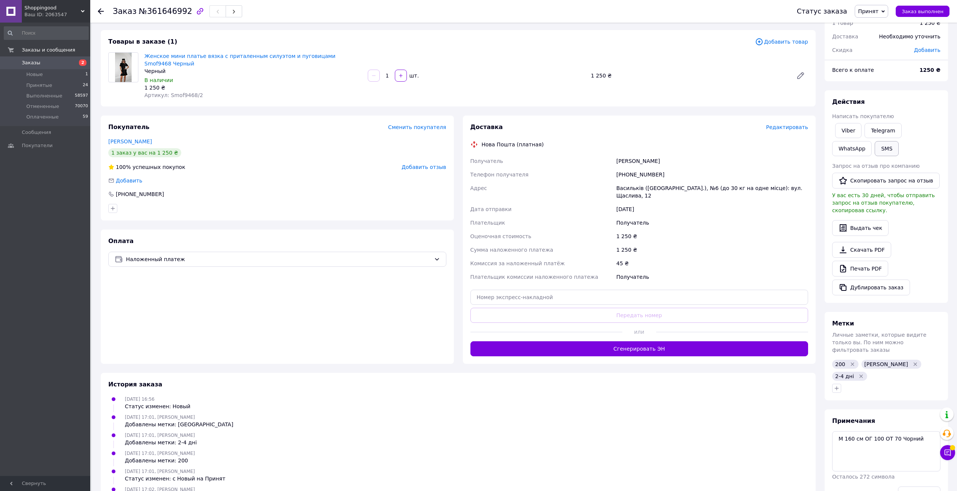
click at [875, 149] on button "SMS" at bounding box center [887, 148] width 24 height 15
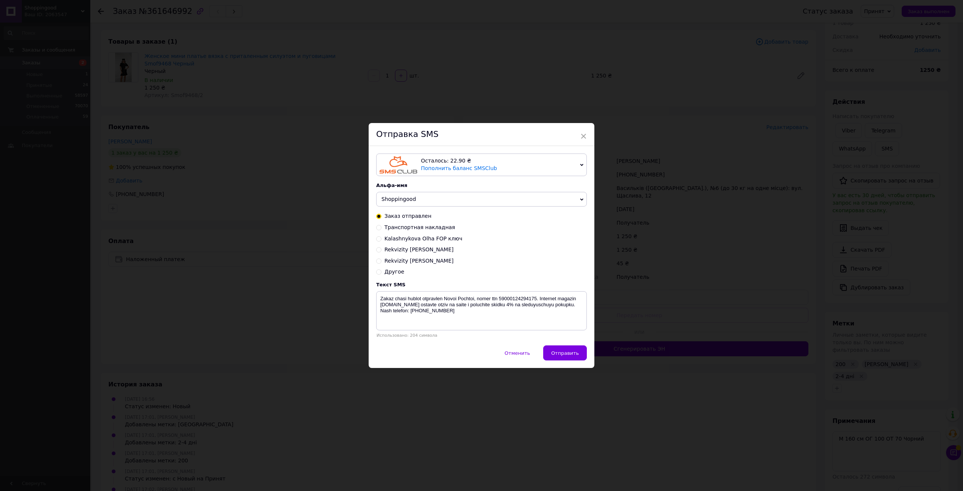
click at [379, 263] on div "Rekvizity Ольга айбан Софія" at bounding box center [481, 261] width 211 height 8
click at [380, 261] on input "Rekvizity Ольга айбан Софія" at bounding box center [378, 260] width 5 height 5
radio input "true"
radio input "false"
click at [421, 304] on textarea "Rahunok UA753052990000026000050567961 nomer 3044613186 Kalashnykova Olga Mykola…" at bounding box center [481, 310] width 211 height 39
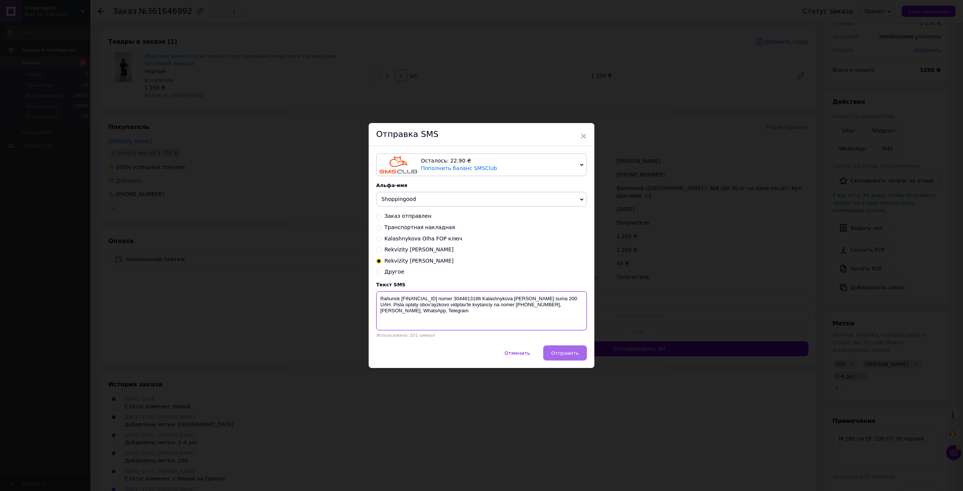
type textarea "Rahunok UA753052990000026000050567961 nomer 3044613186 Kalashnykova Olga Mykola…"
click at [574, 358] on button "Отправить" at bounding box center [565, 352] width 44 height 15
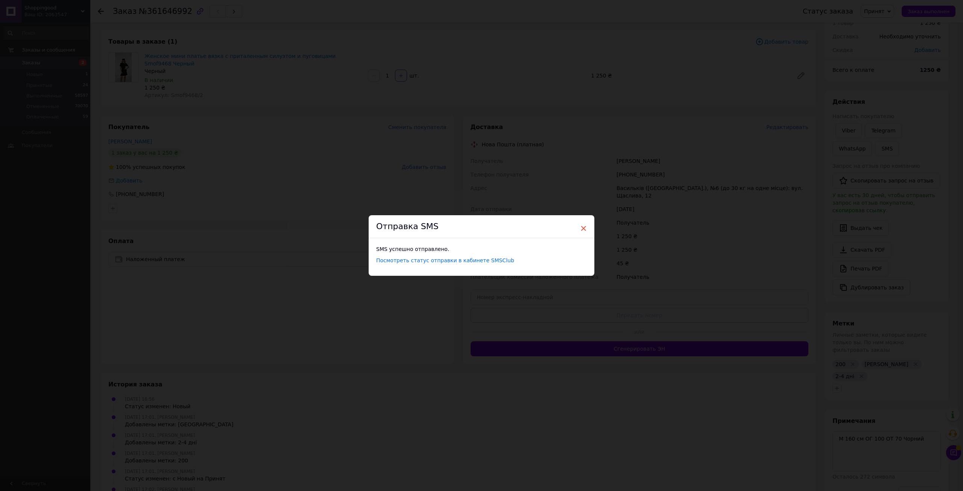
click at [582, 226] on span "×" at bounding box center [583, 228] width 7 height 13
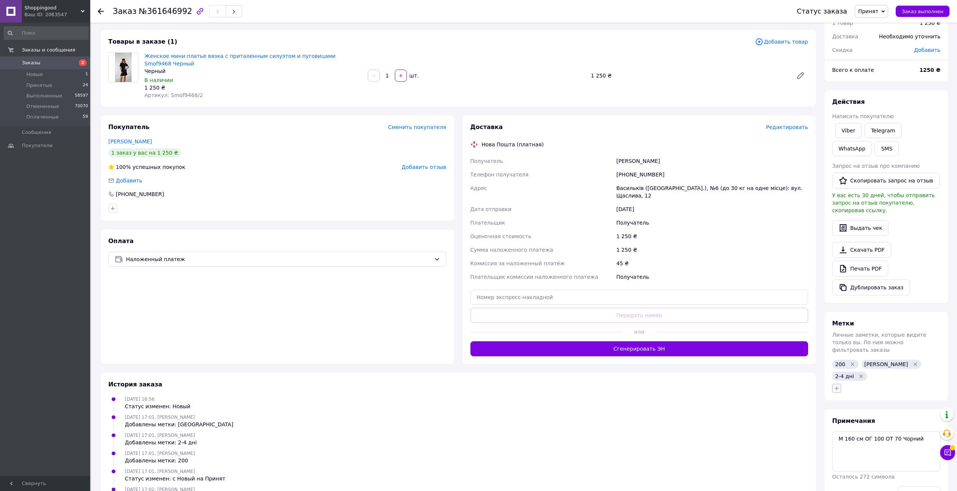
click at [840, 384] on button "button" at bounding box center [837, 388] width 9 height 9
type input "реквізити"
click at [898, 421] on div "реквізити відправила" at bounding box center [879, 424] width 85 height 7
checkbox input "true"
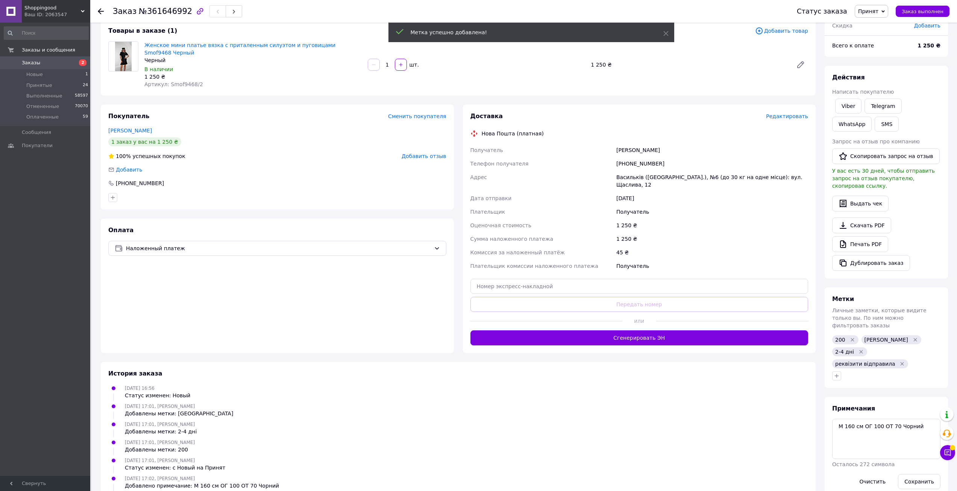
scroll to position [53, 0]
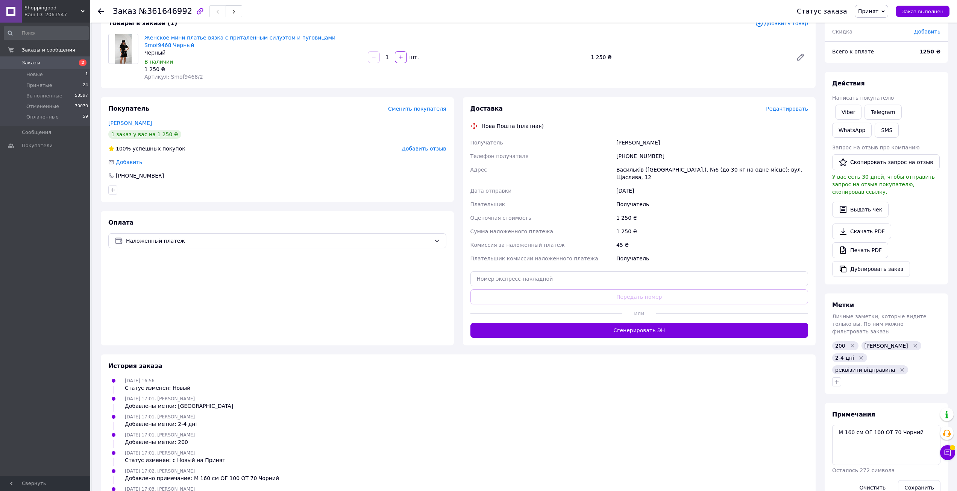
click at [102, 11] on use at bounding box center [101, 11] width 6 height 6
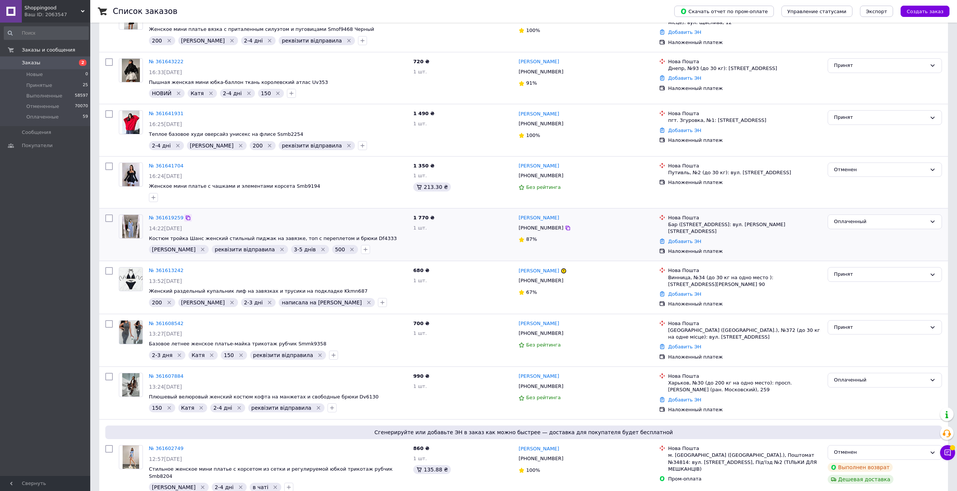
scroll to position [113, 0]
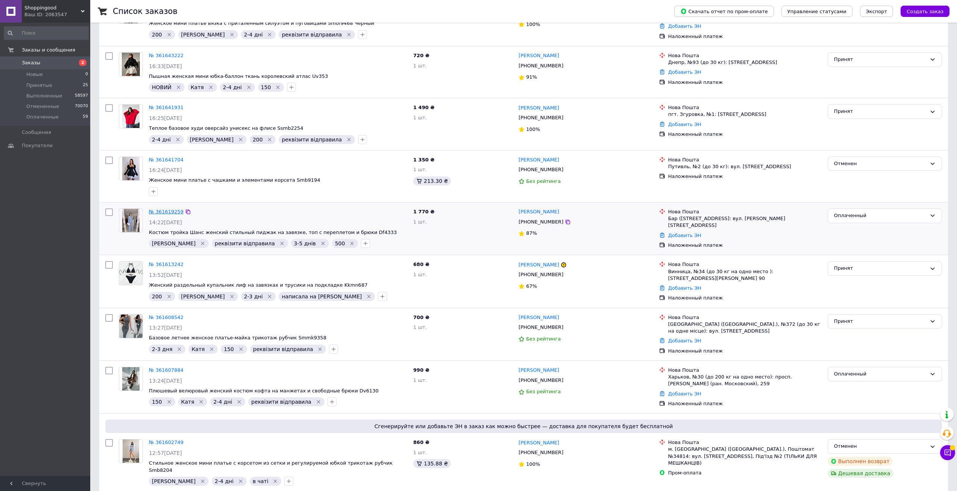
click at [171, 214] on link "№ 361619259" at bounding box center [166, 212] width 35 height 6
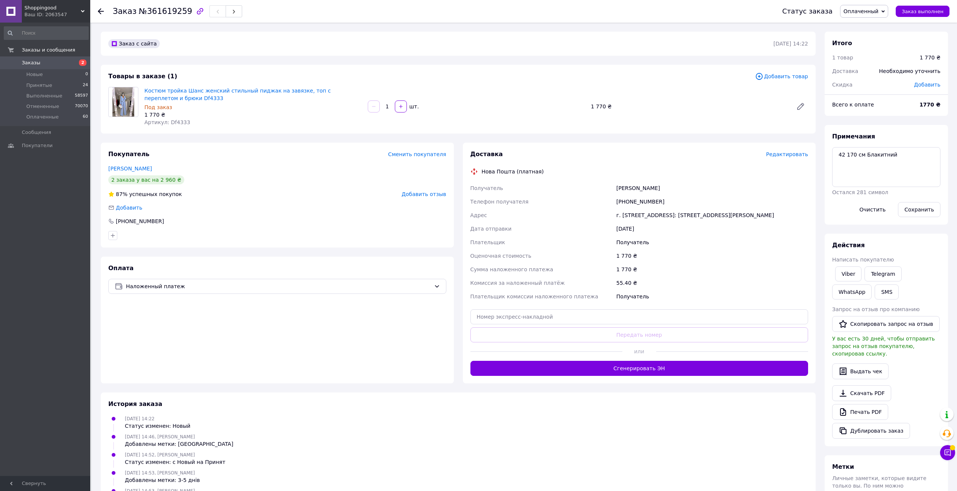
click at [101, 11] on use at bounding box center [101, 11] width 6 height 6
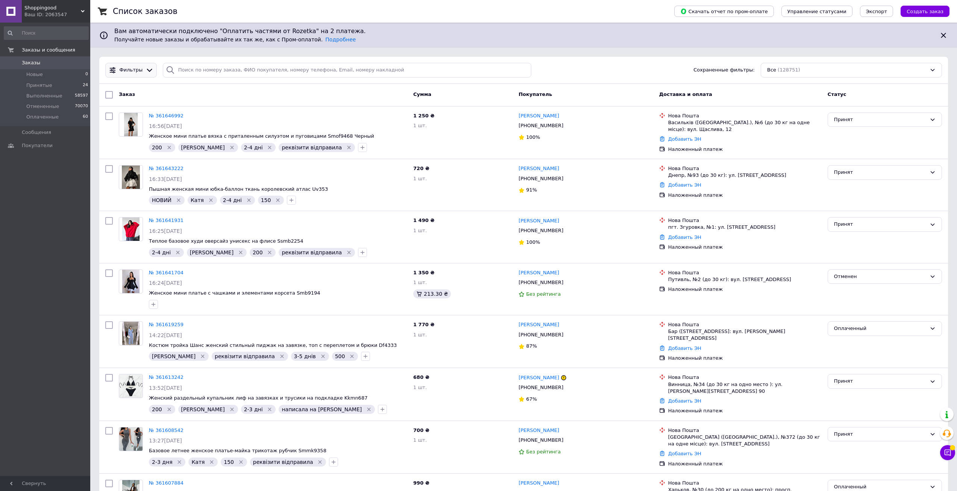
click at [137, 71] on span "Фильтры" at bounding box center [131, 70] width 23 height 7
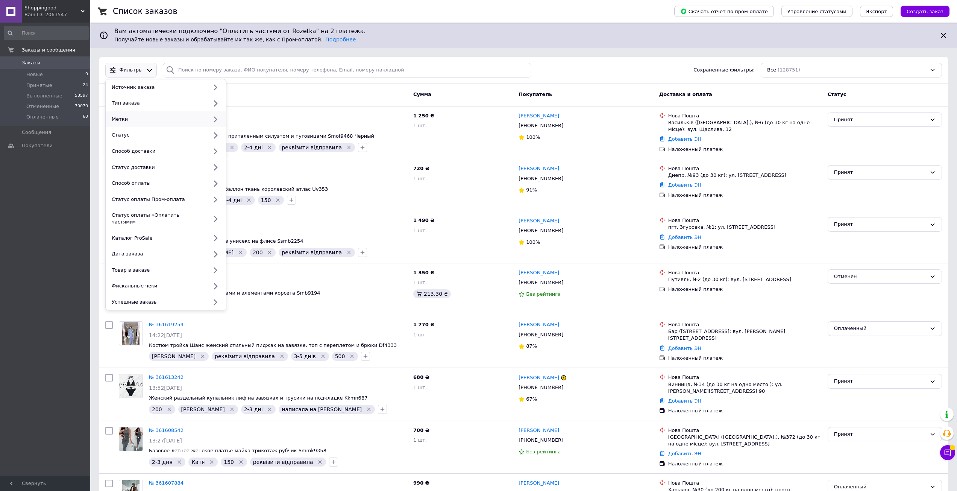
click at [137, 113] on div "Метки" at bounding box center [166, 119] width 120 height 16
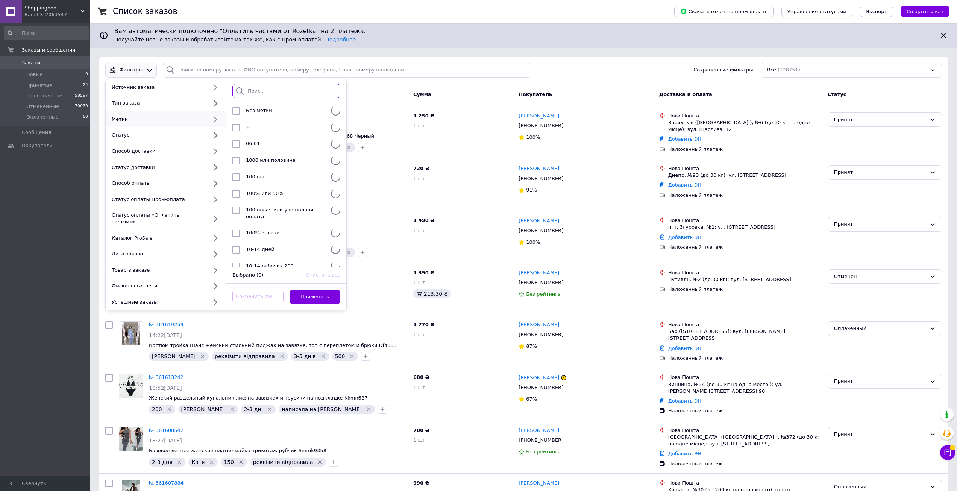
click at [286, 90] on input "search" at bounding box center [286, 91] width 108 height 15
type input "софія"
click at [322, 113] on div "[PERSON_NAME]" at bounding box center [284, 111] width 82 height 8
checkbox input "true"
click at [333, 290] on button "Применить" at bounding box center [315, 297] width 51 height 15
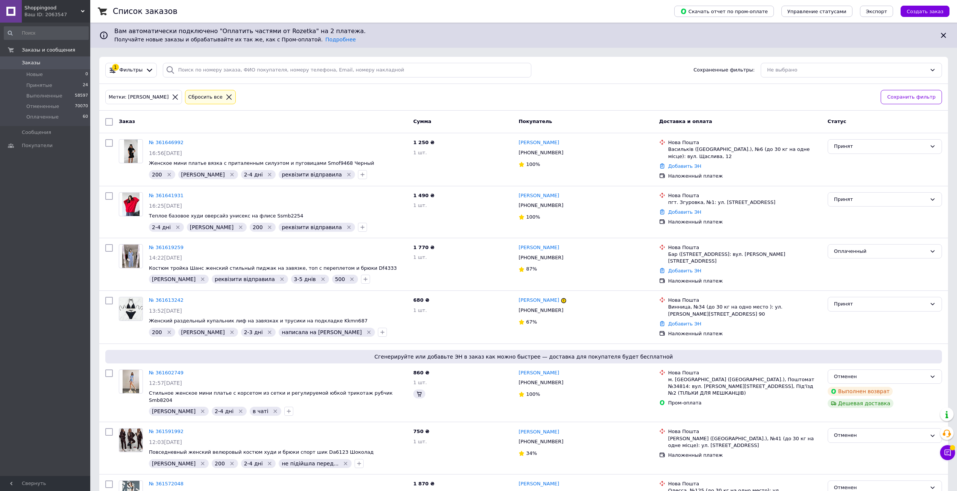
click at [139, 70] on span "Фильтры" at bounding box center [131, 70] width 23 height 7
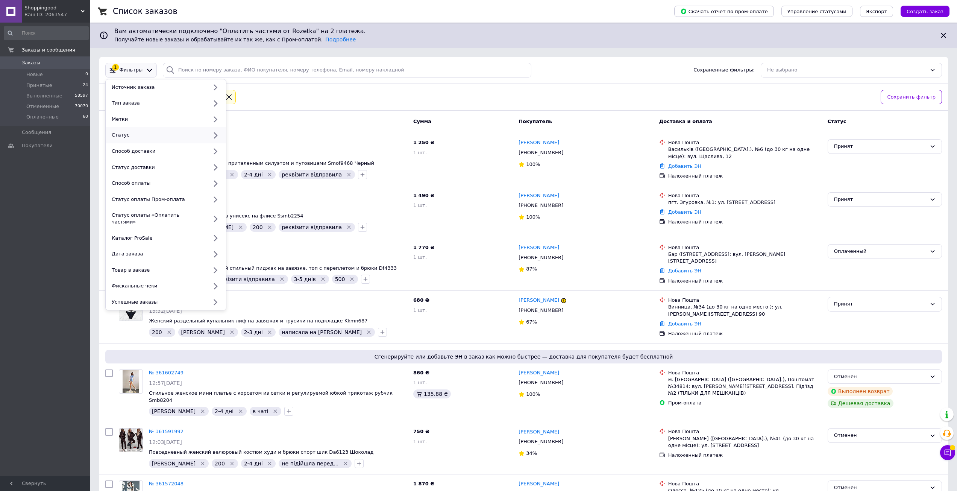
click at [146, 136] on div "Статус" at bounding box center [158, 135] width 99 height 7
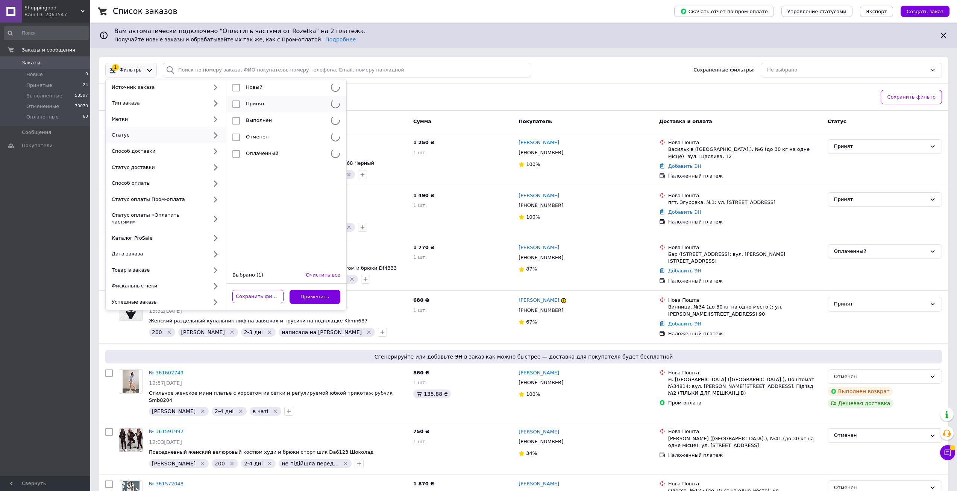
click at [257, 106] on span "Принят" at bounding box center [255, 104] width 19 height 6
checkbox input "true"
click at [318, 290] on button "Применить" at bounding box center [315, 297] width 51 height 15
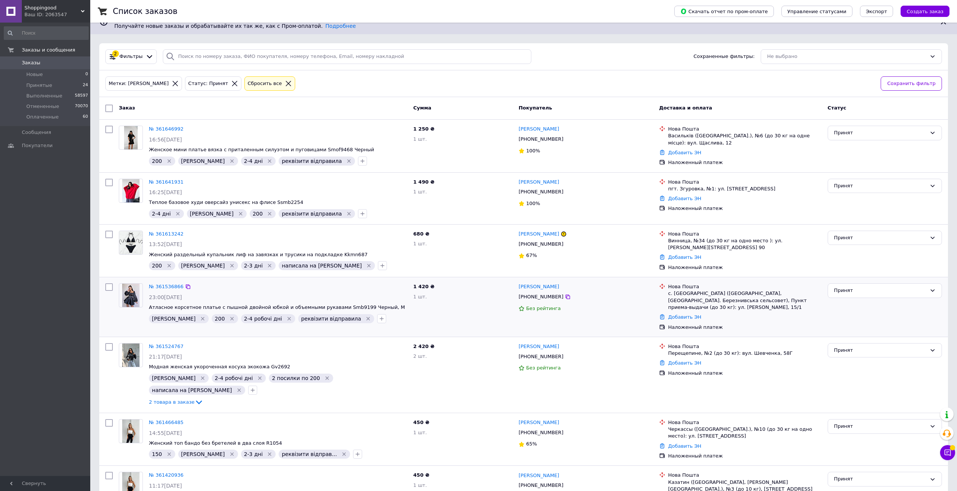
scroll to position [38, 0]
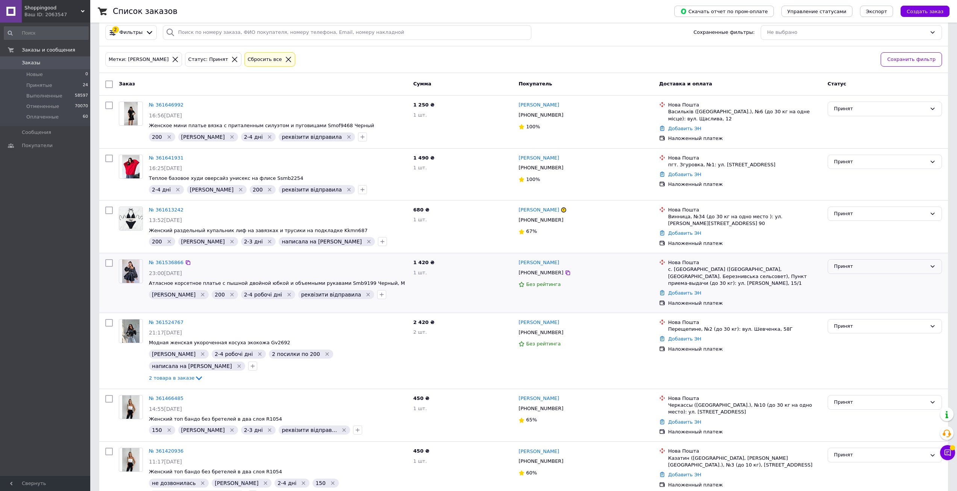
drag, startPoint x: 864, startPoint y: 267, endPoint x: 862, endPoint y: 274, distance: 8.0
click at [864, 267] on div "Принят" at bounding box center [880, 267] width 93 height 8
click at [857, 304] on li "Оплаченный" at bounding box center [885, 310] width 114 height 14
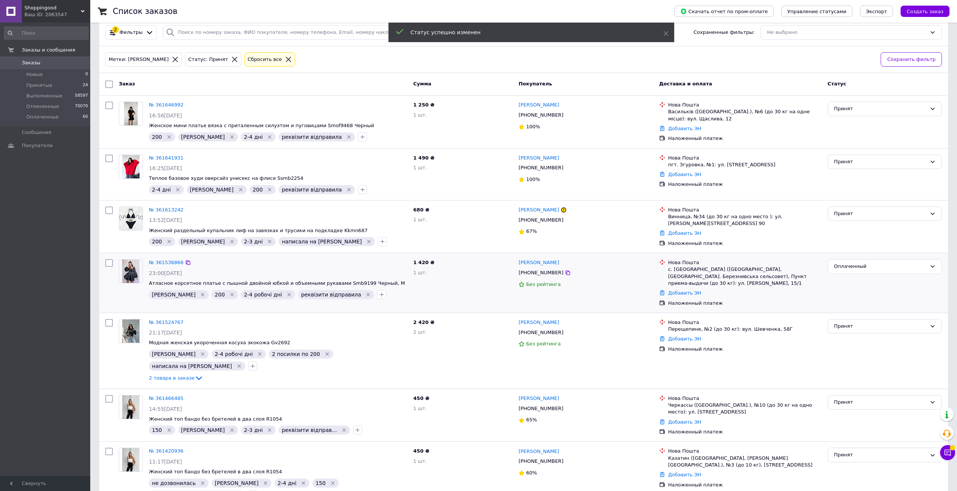
click at [167, 263] on link "№ 361536866" at bounding box center [166, 263] width 35 height 6
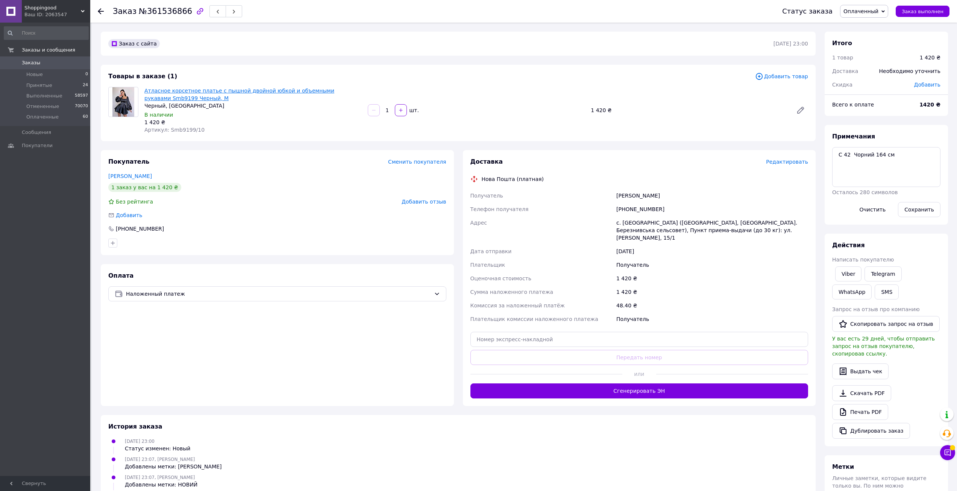
click at [217, 91] on link "Атласное корсетное платье с пышной двойной юбкой и объемными рукавами Smb9199 Ч…" at bounding box center [239, 95] width 190 height 14
drag, startPoint x: 655, startPoint y: 193, endPoint x: 615, endPoint y: 195, distance: 39.5
click at [615, 195] on div "Олефір Ірина" at bounding box center [712, 196] width 195 height 14
copy div "Олефір Ірина"
drag, startPoint x: 660, startPoint y: 208, endPoint x: 613, endPoint y: 208, distance: 46.7
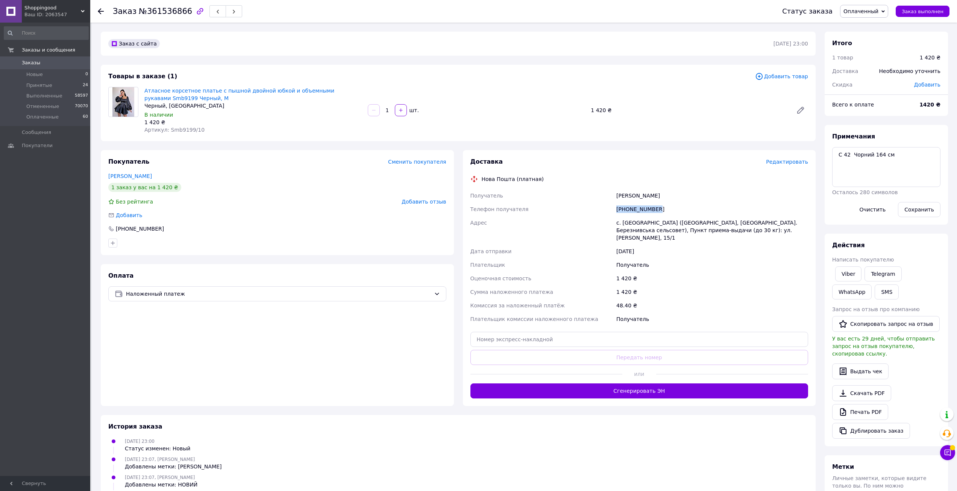
click at [613, 208] on div "Получатель Олефір Ірина Телефон получателя +380687585366 Адрес с. Моквин (Ровен…" at bounding box center [639, 257] width 341 height 137
copy div "Телефон получателя +380687585366"
drag, startPoint x: 731, startPoint y: 231, endPoint x: 613, endPoint y: 221, distance: 118.6
click at [613, 221] on div "Получатель Олефір Ірина Телефон получателя +380687585366 Адрес с. Моквин (Ровен…" at bounding box center [639, 257] width 341 height 137
copy div "Адрес с. Моквин (Ровенская обл., Ровенский р-н. Березнивська сельсовет), Пункт …"
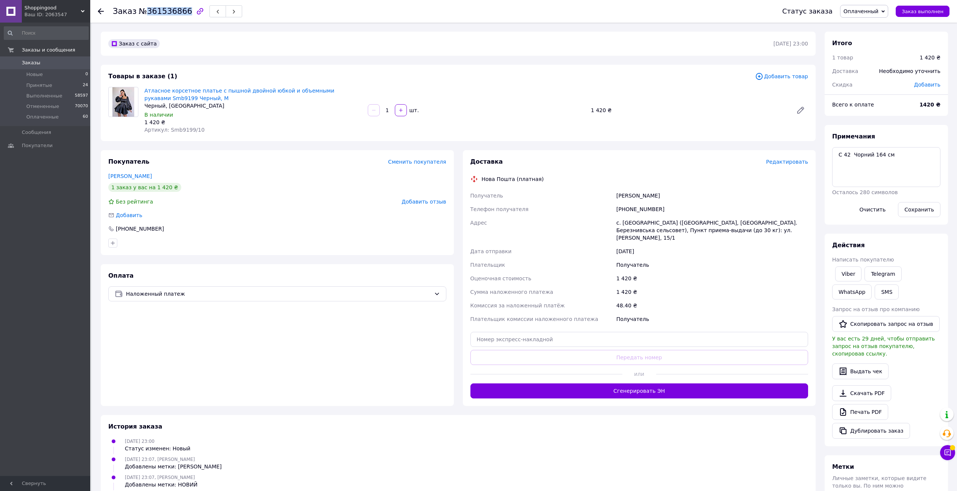
drag, startPoint x: 143, startPoint y: 12, endPoint x: 182, endPoint y: 13, distance: 39.1
click at [182, 13] on span "№361536866" at bounding box center [165, 11] width 53 height 9
copy span "361536866"
click at [102, 10] on icon at bounding box center [101, 11] width 6 height 6
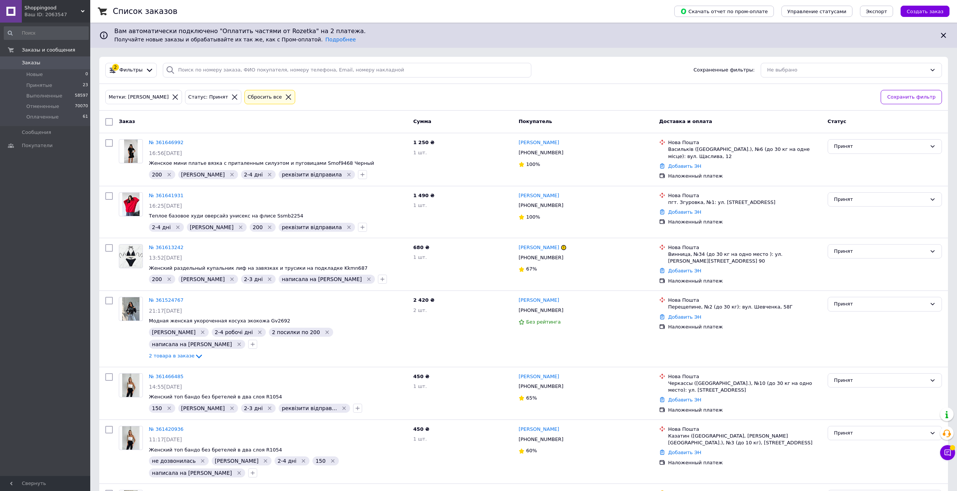
click at [231, 96] on icon at bounding box center [234, 97] width 7 height 7
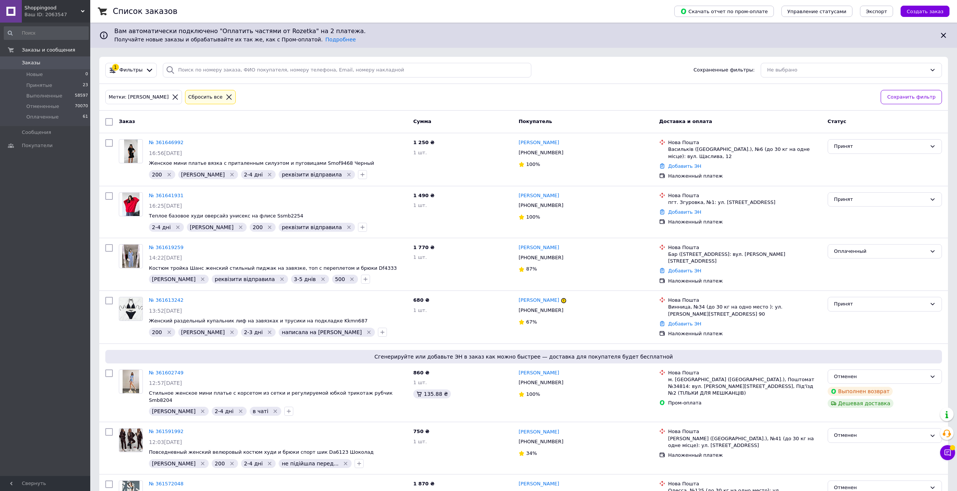
click at [172, 100] on icon at bounding box center [175, 97] width 7 height 7
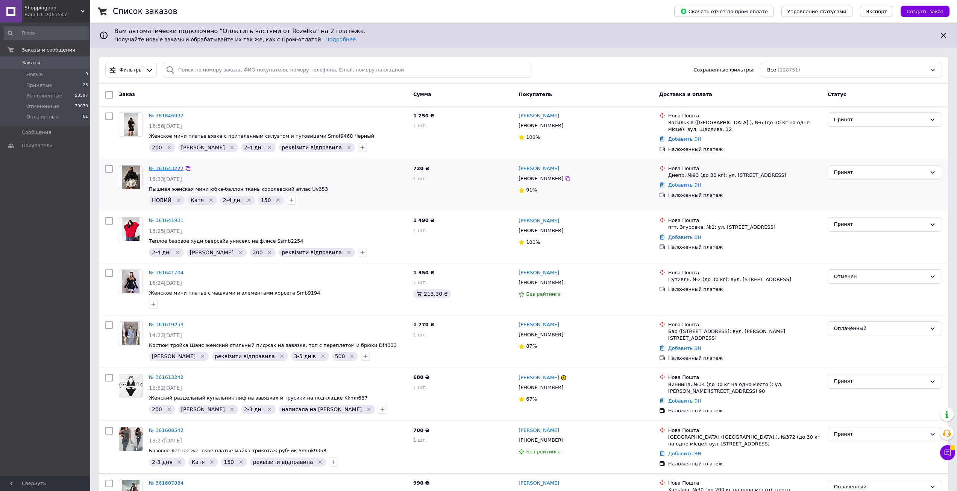
click at [161, 166] on link "№ 361643222" at bounding box center [166, 169] width 35 height 6
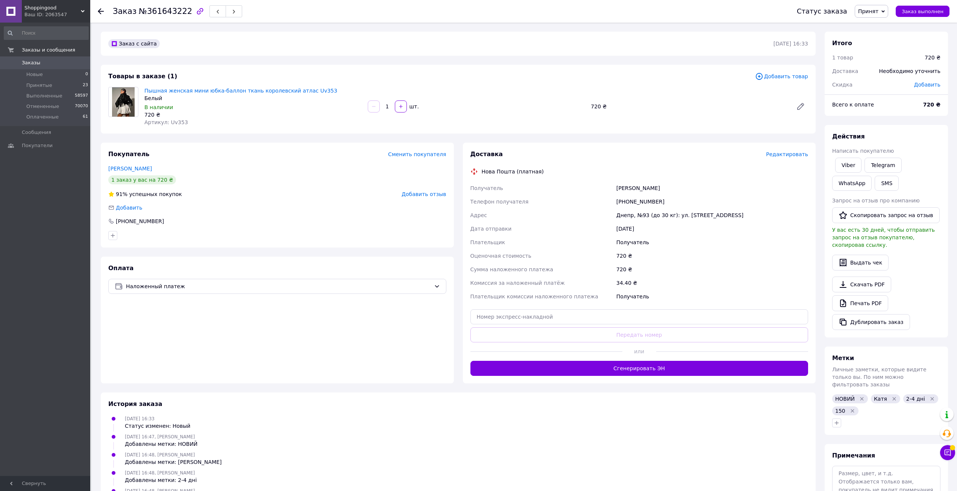
click at [100, 15] on div at bounding box center [101, 12] width 6 height 8
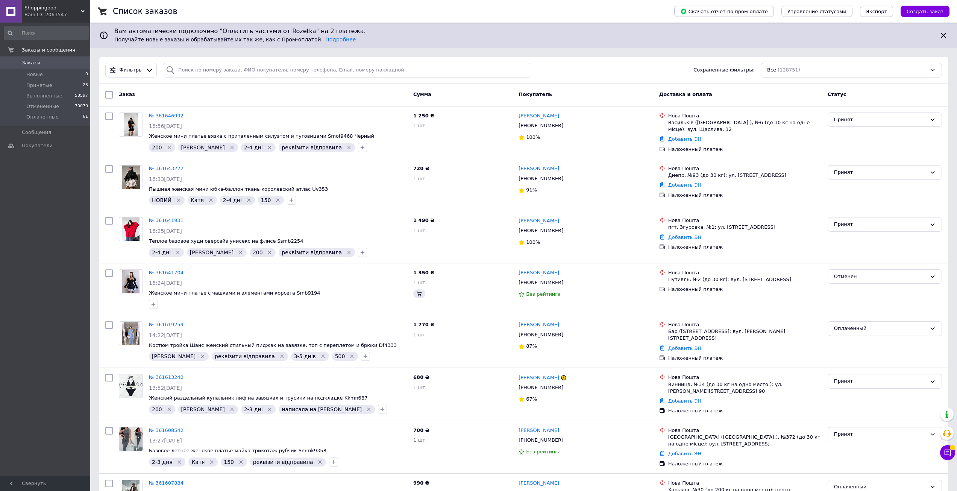
click at [144, 70] on div at bounding box center [149, 70] width 11 height 8
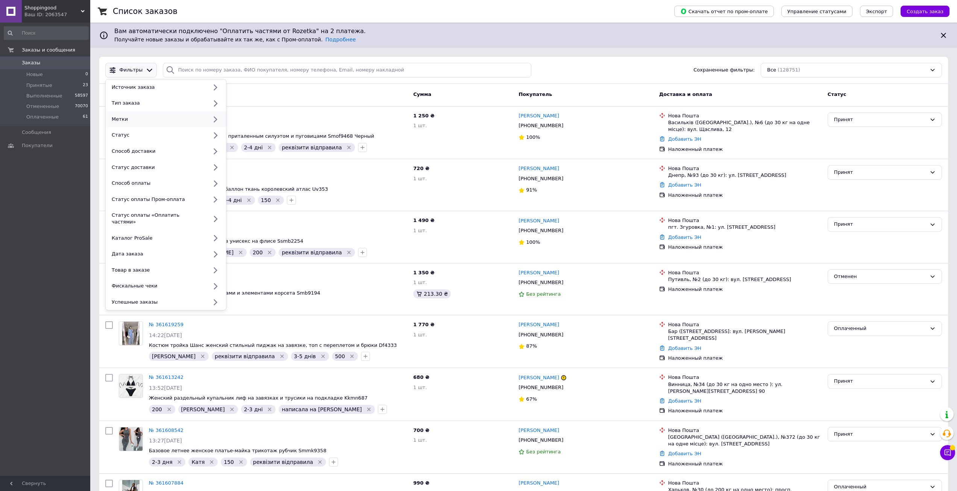
click at [145, 122] on div "Метки" at bounding box center [158, 119] width 99 height 7
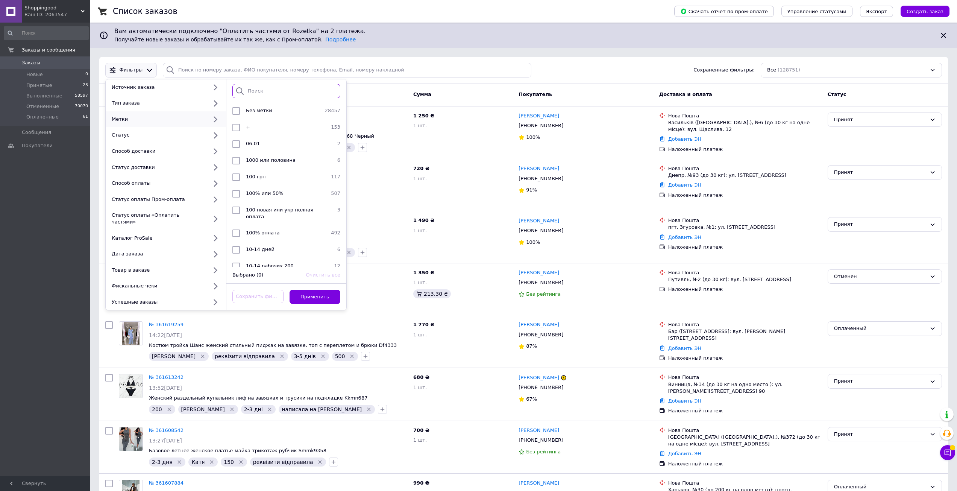
click at [266, 93] on input "search" at bounding box center [286, 91] width 108 height 15
type input "[PERSON_NAME]"
click at [269, 113] on div "Катя" at bounding box center [284, 111] width 82 height 8
checkbox input "true"
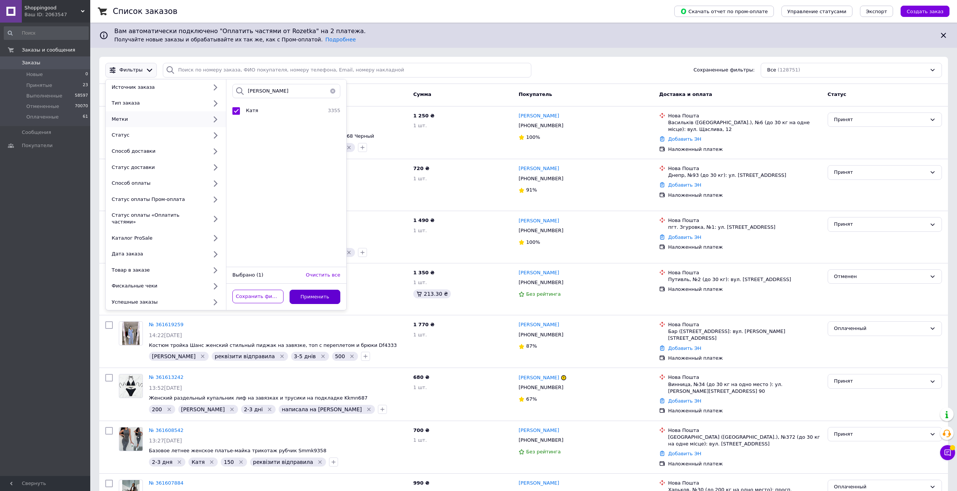
click at [317, 295] on button "Применить" at bounding box center [315, 297] width 51 height 15
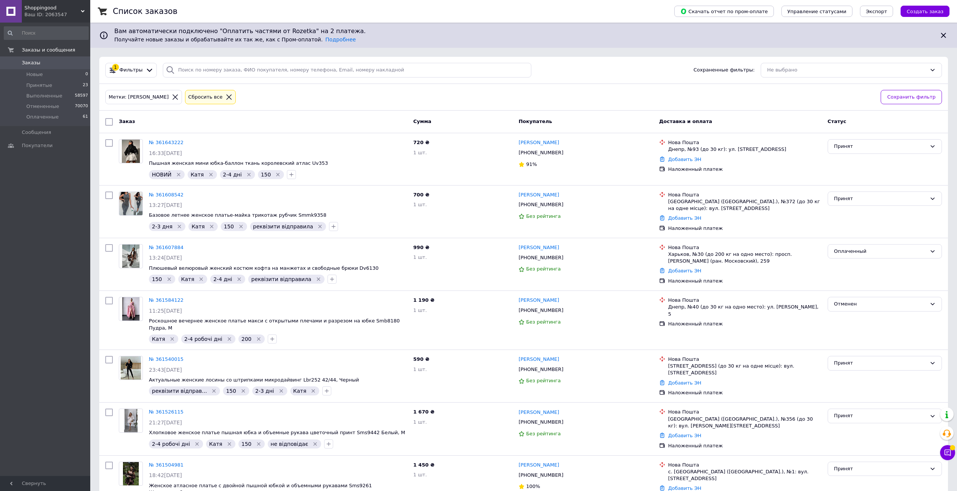
click at [147, 71] on icon at bounding box center [149, 70] width 5 height 3
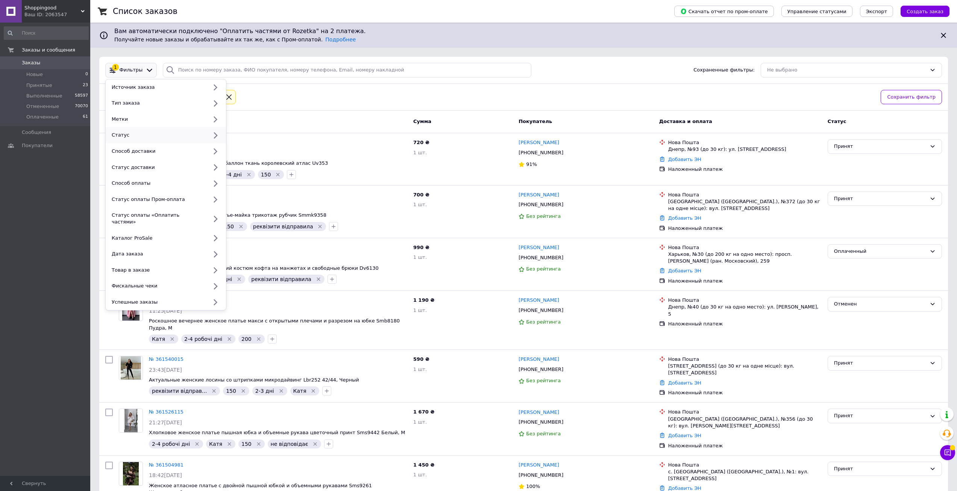
click at [145, 134] on div "Статус" at bounding box center [158, 135] width 99 height 7
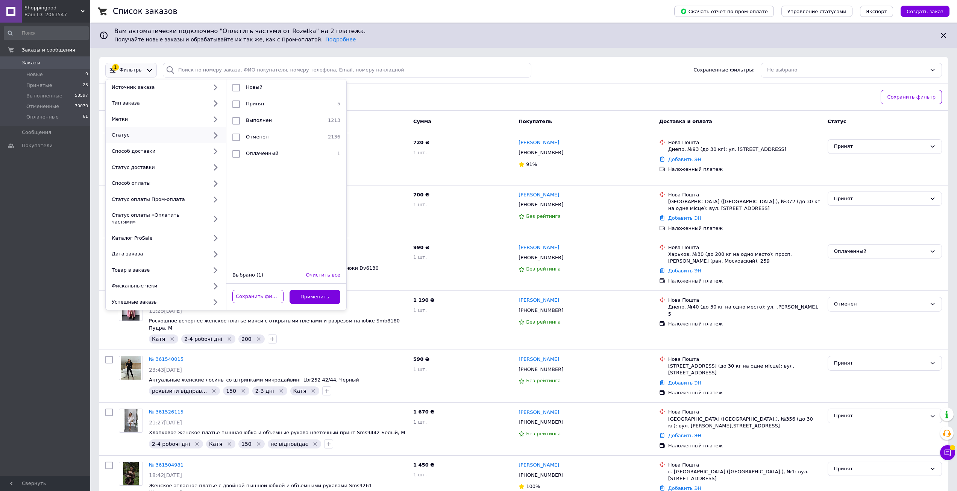
drag, startPoint x: 251, startPoint y: 107, endPoint x: 286, endPoint y: 179, distance: 79.6
click at [251, 107] on div "Принят" at bounding box center [285, 104] width 85 height 8
checkbox input "true"
click at [322, 292] on button "Применить" at bounding box center [315, 297] width 51 height 15
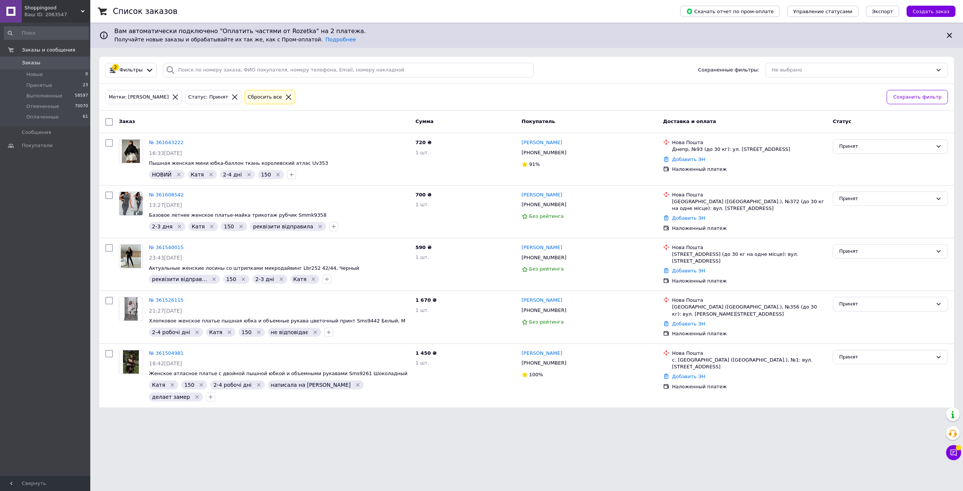
click at [232, 97] on icon at bounding box center [234, 96] width 5 height 5
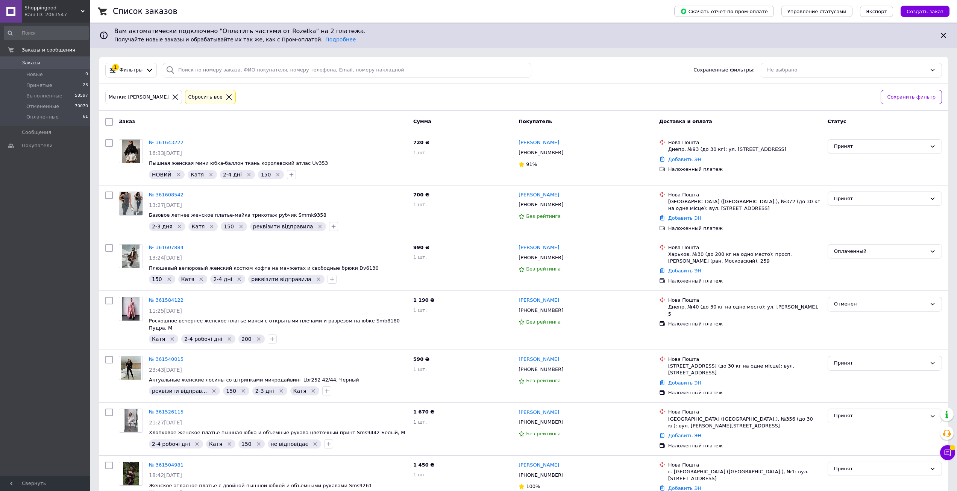
click at [173, 96] on icon at bounding box center [175, 96] width 5 height 5
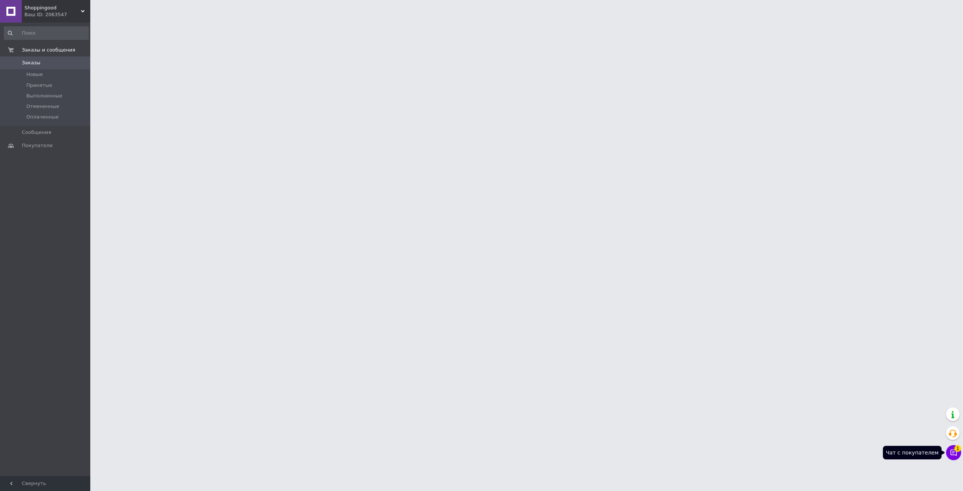
click at [957, 453] on icon at bounding box center [954, 453] width 6 height 6
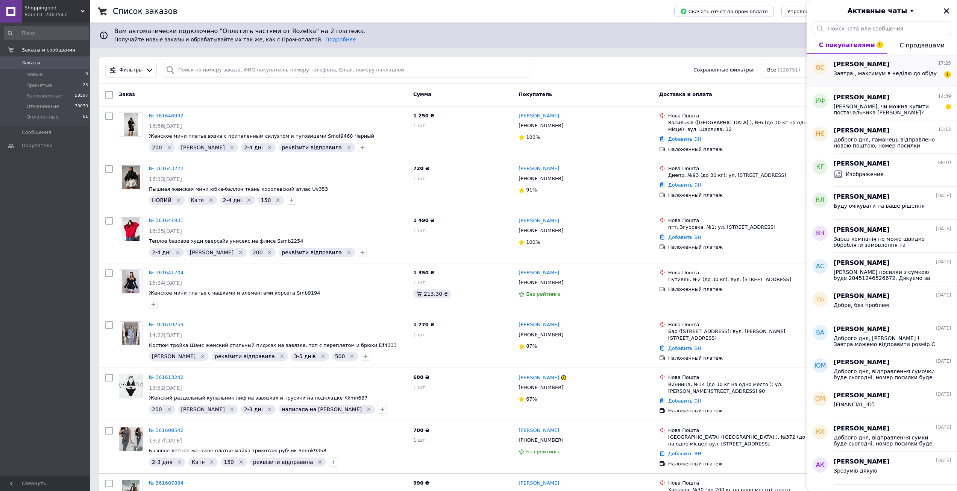
click at [882, 67] on div "[PERSON_NAME] 17:25" at bounding box center [892, 64] width 117 height 9
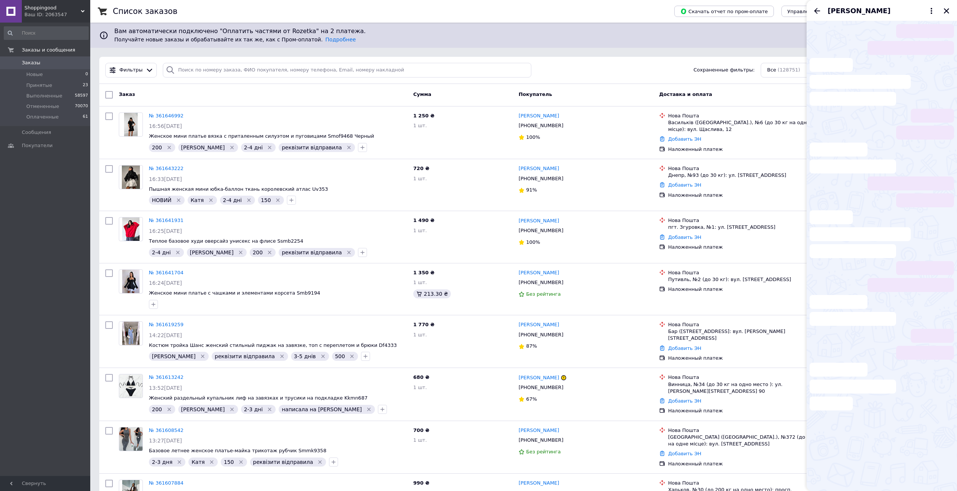
scroll to position [207, 0]
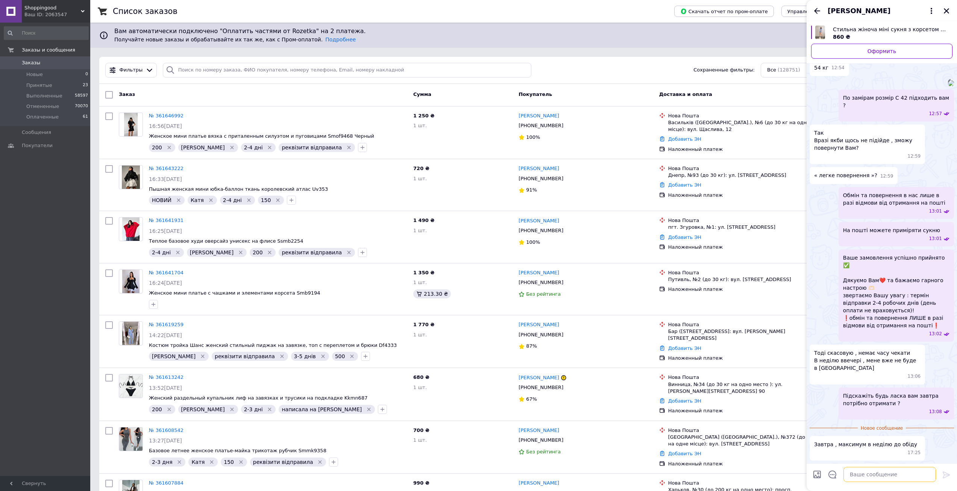
click at [883, 470] on textarea at bounding box center [890, 474] width 93 height 15
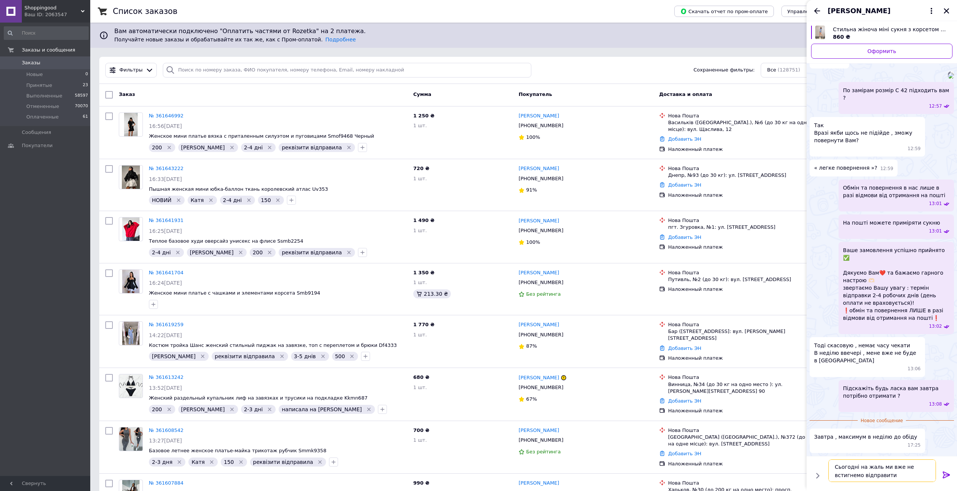
type textarea "Сьогодні на жаль ми вже не встигнемо відправити"
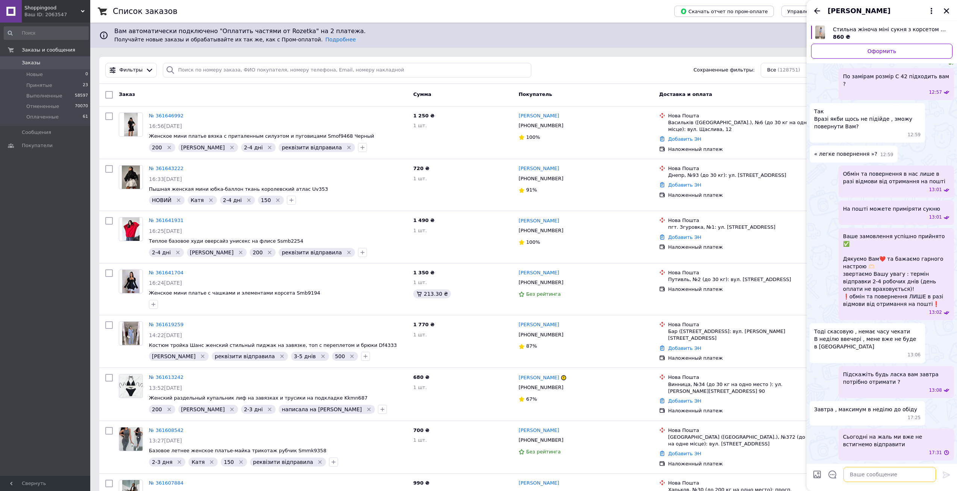
scroll to position [228, 0]
click at [822, 10] on icon "Назад" at bounding box center [817, 10] width 9 height 9
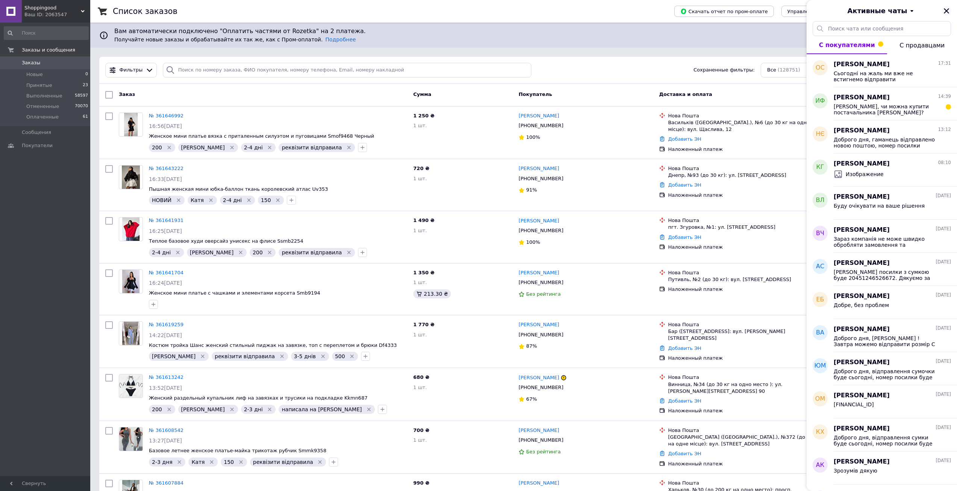
click at [945, 14] on button "Закрыть" at bounding box center [946, 10] width 9 height 9
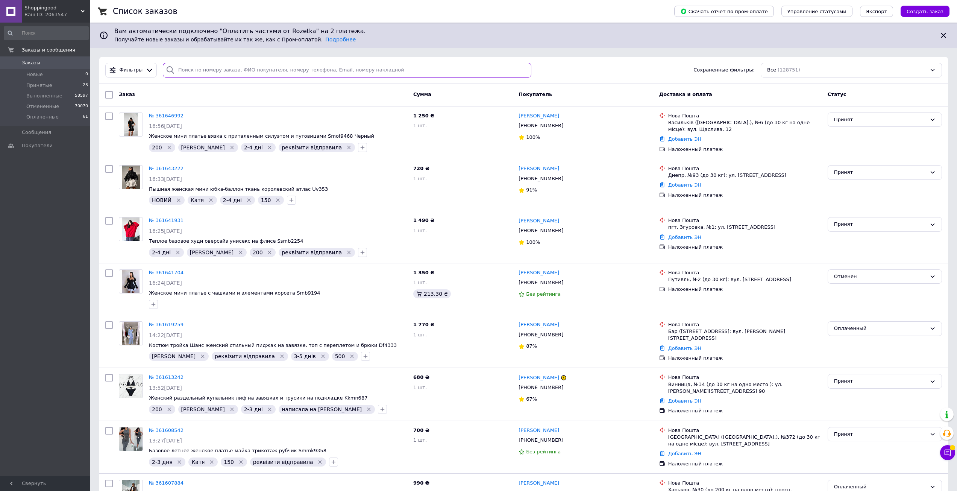
click at [187, 68] on input "search" at bounding box center [347, 70] width 369 height 15
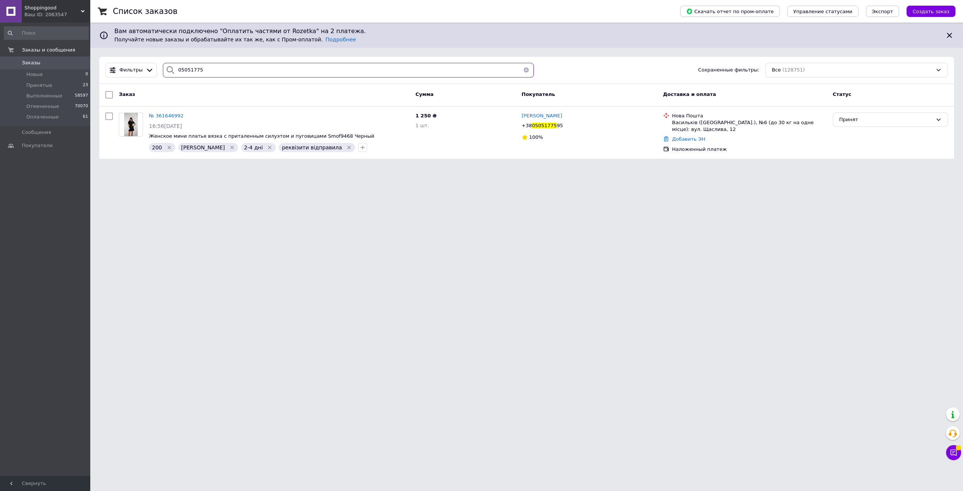
type input "05051775"
drag, startPoint x: 879, startPoint y: 114, endPoint x: 876, endPoint y: 124, distance: 10.6
click at [878, 114] on div "Принят" at bounding box center [890, 119] width 115 height 15
click at [869, 161] on li "Оплаченный" at bounding box center [890, 163] width 114 height 14
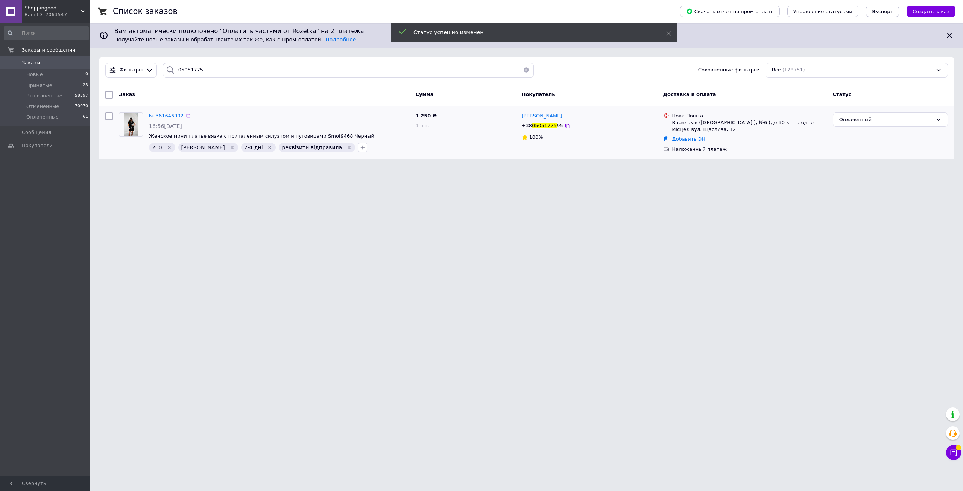
click at [159, 113] on span "№ 361646992" at bounding box center [166, 116] width 35 height 6
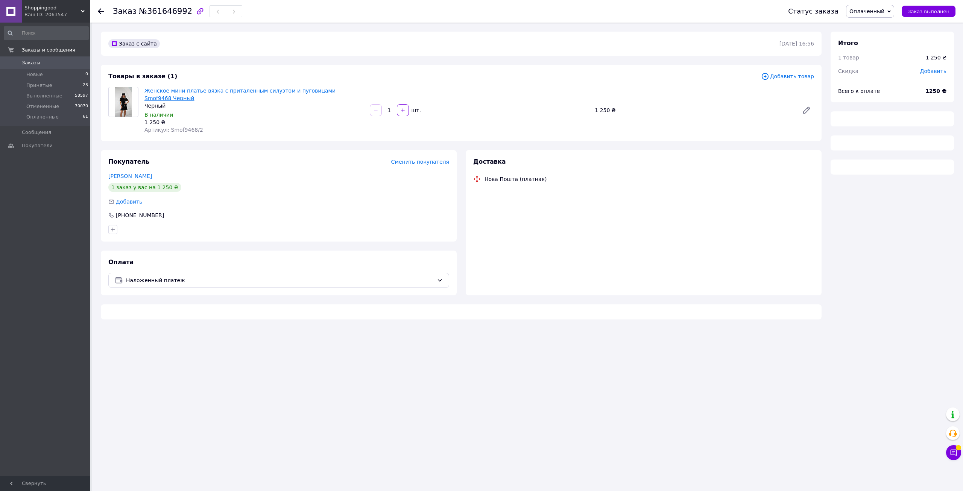
click at [229, 93] on link "Женское мини платье вязка с приталенным силуэтом и пуговицами Smof9468 Черный" at bounding box center [239, 95] width 191 height 14
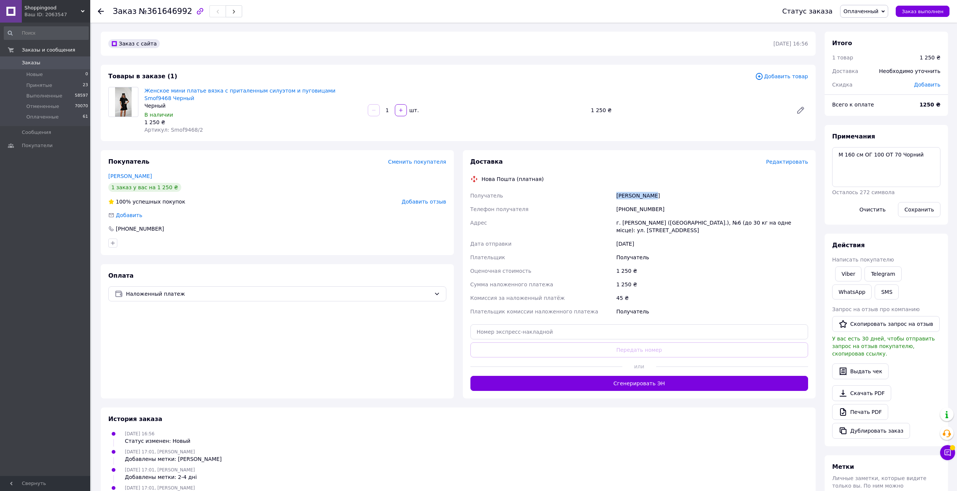
drag, startPoint x: 659, startPoint y: 190, endPoint x: 617, endPoint y: 190, distance: 42.5
click at [617, 190] on div "[PERSON_NAME]" at bounding box center [712, 196] width 195 height 14
copy div "[PERSON_NAME]"
drag, startPoint x: 659, startPoint y: 199, endPoint x: 612, endPoint y: 201, distance: 47.8
click at [612, 201] on div "Получатель [PERSON_NAME] Телефон получателя [PHONE_NUMBER] Адрес г. [PERSON_NAM…" at bounding box center [639, 253] width 341 height 129
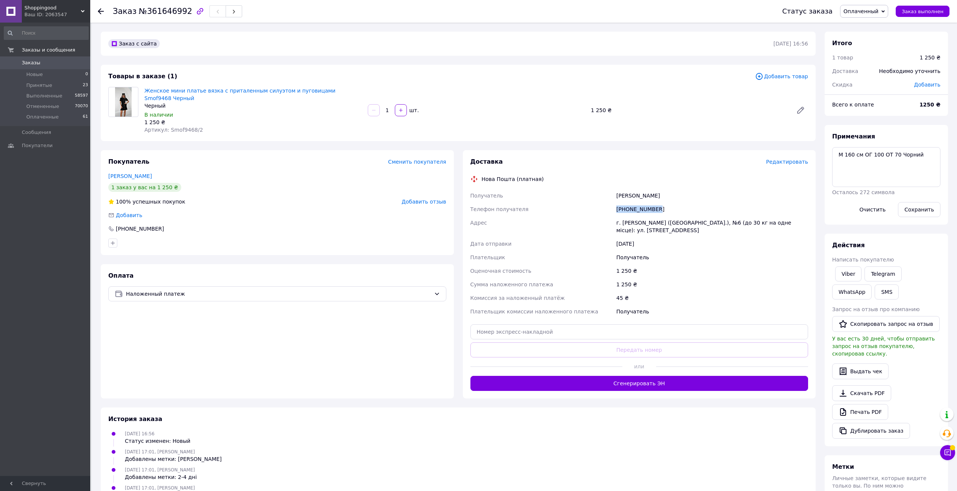
copy div "Телефон получателя [PHONE_NUMBER]"
drag, startPoint x: 802, startPoint y: 211, endPoint x: 613, endPoint y: 212, distance: 188.8
click at [613, 212] on div "Получатель [PERSON_NAME] Телефон получателя [PHONE_NUMBER] Адрес г. [PERSON_NAM…" at bounding box center [639, 253] width 341 height 129
copy div "Адрес г. [PERSON_NAME] ([GEOGRAPHIC_DATA].), №6 (до 30 кг на одне місце): ул. […"
drag, startPoint x: 144, startPoint y: 13, endPoint x: 181, endPoint y: 12, distance: 36.9
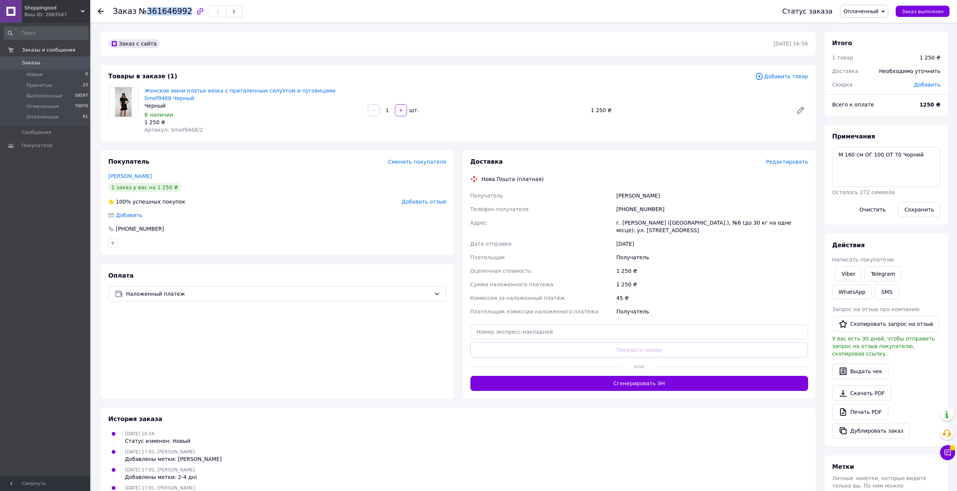
click at [181, 12] on span "№361646992" at bounding box center [165, 11] width 53 height 9
copy span "361646992"
click at [100, 11] on icon at bounding box center [101, 11] width 6 height 6
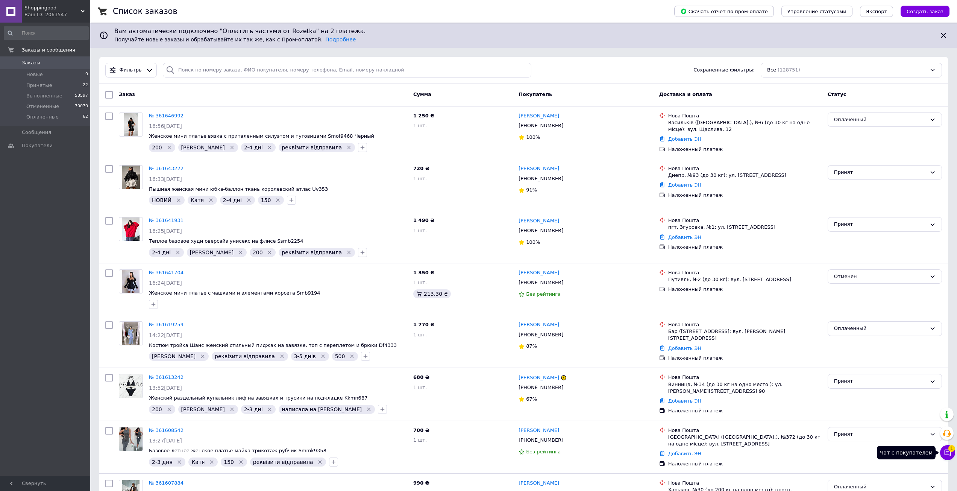
click at [946, 450] on icon at bounding box center [948, 453] width 6 height 6
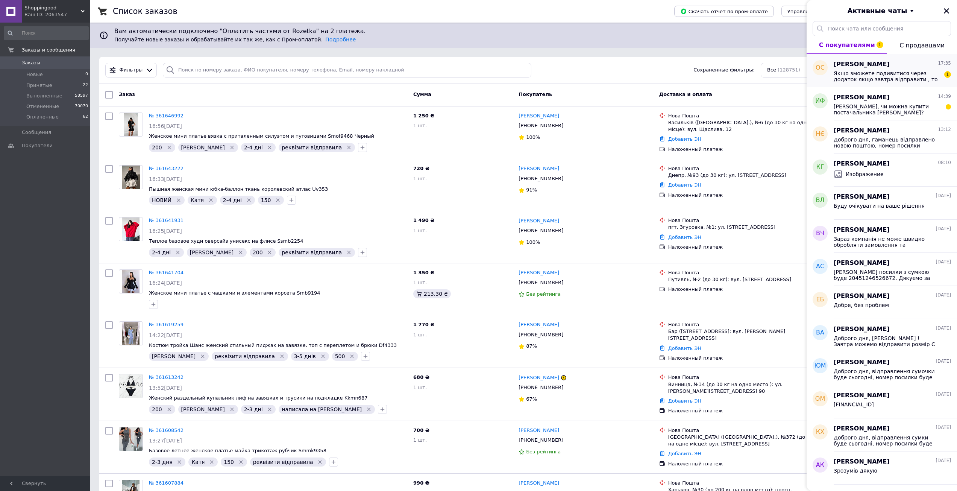
click at [912, 87] on div "[PERSON_NAME] 17:35 Якщо зможете подивитися через додаток якщо завтра відправит…" at bounding box center [895, 70] width 123 height 33
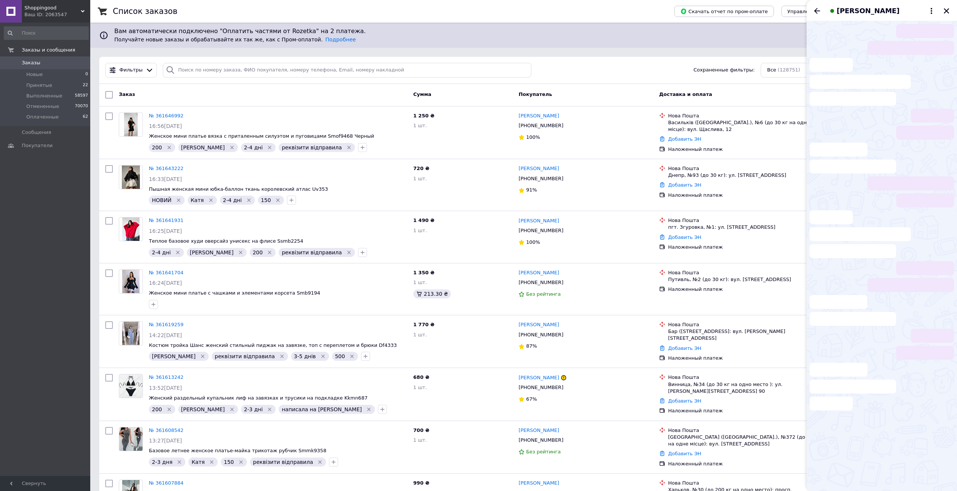
scroll to position [311, 0]
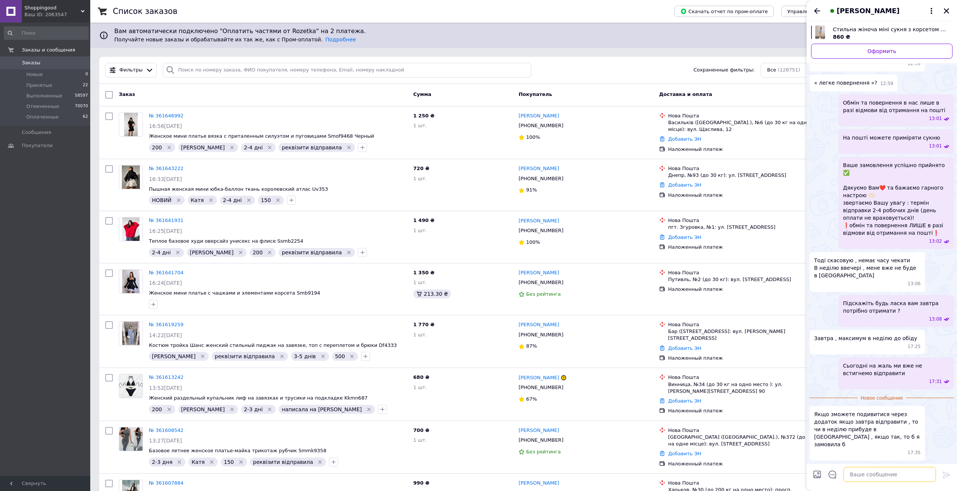
click at [877, 474] on textarea at bounding box center [890, 474] width 93 height 15
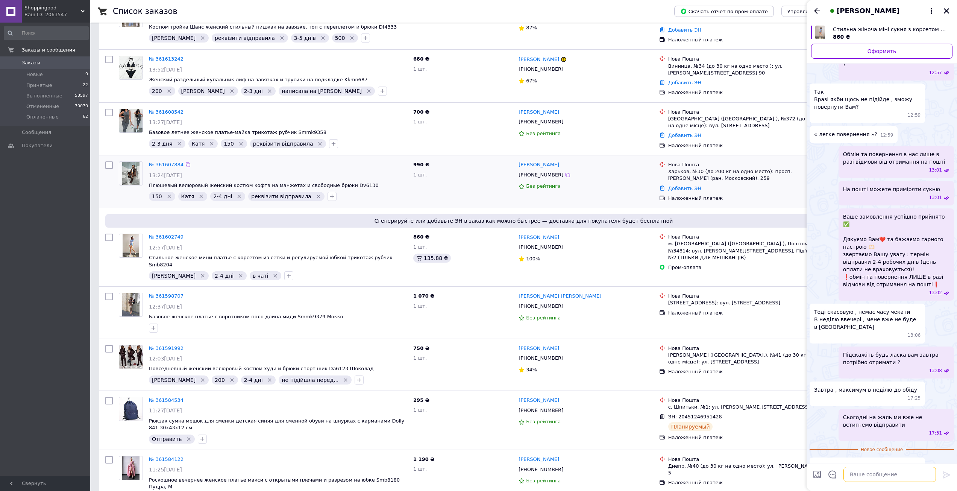
scroll to position [339, 0]
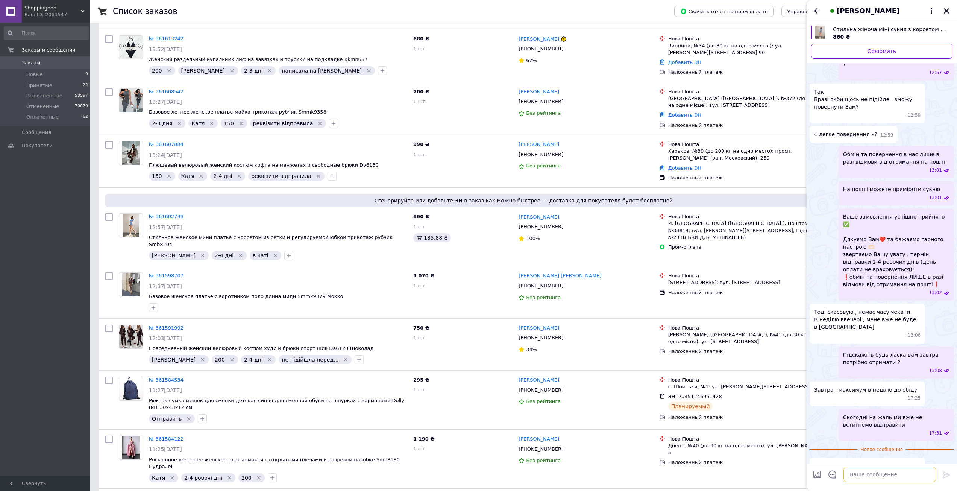
click at [889, 479] on textarea at bounding box center [890, 474] width 93 height 15
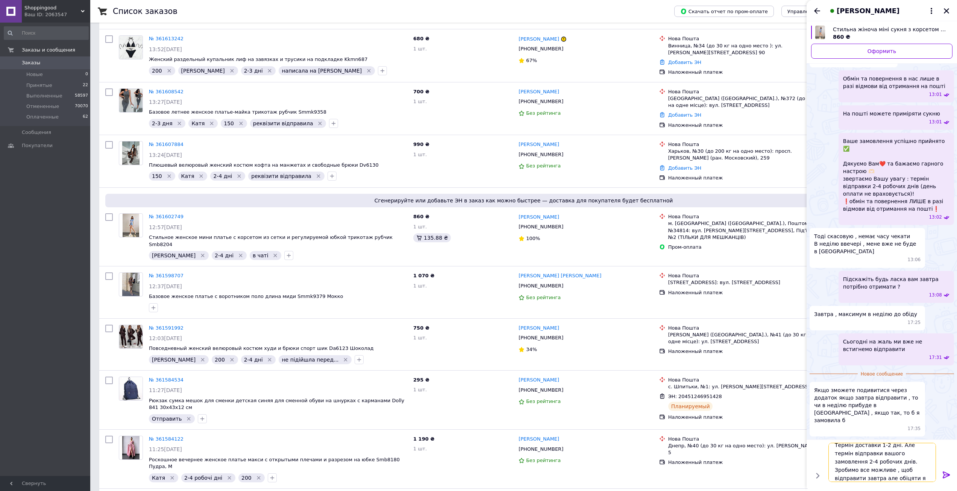
scroll to position [1, 0]
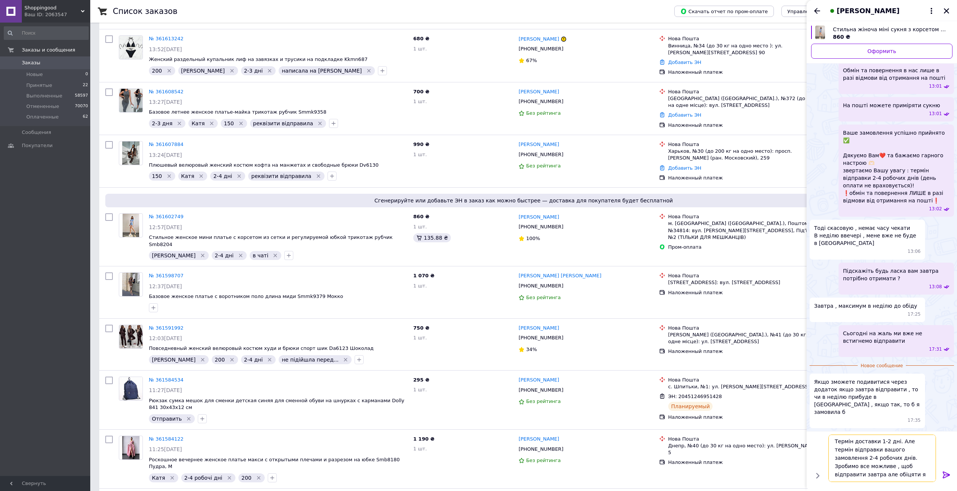
type textarea "Термін доставки 1-2 дні. Але термін відправки вашого замовлення 2-4 робочих дні…"
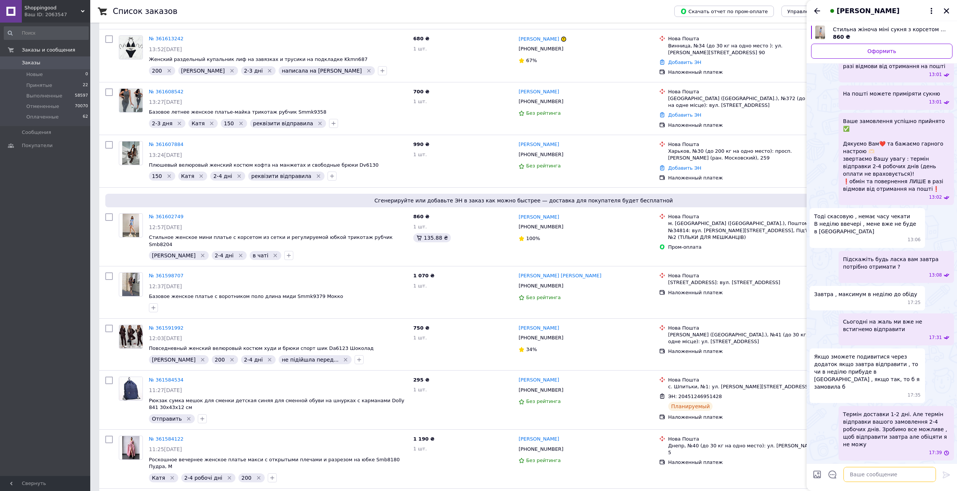
scroll to position [328, 0]
click at [817, 12] on icon "Назад" at bounding box center [817, 10] width 9 height 9
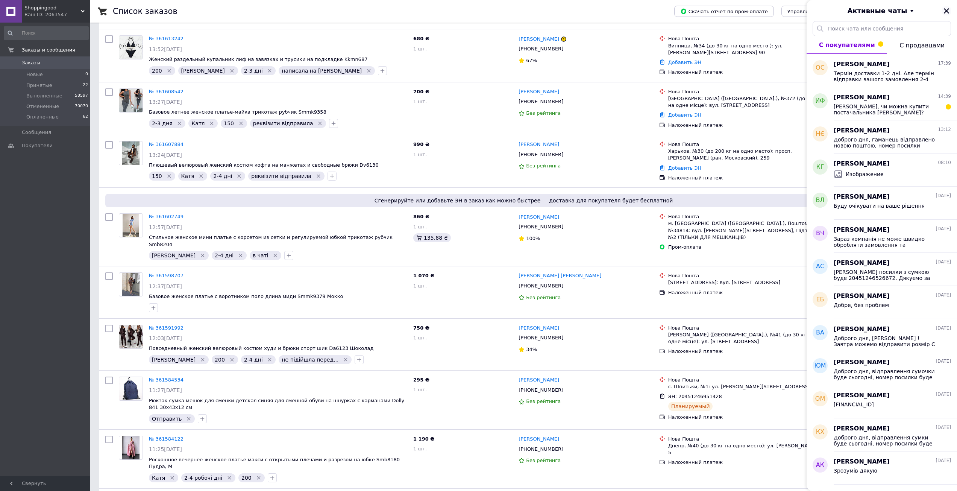
click at [950, 13] on icon "Закрыть" at bounding box center [946, 11] width 7 height 7
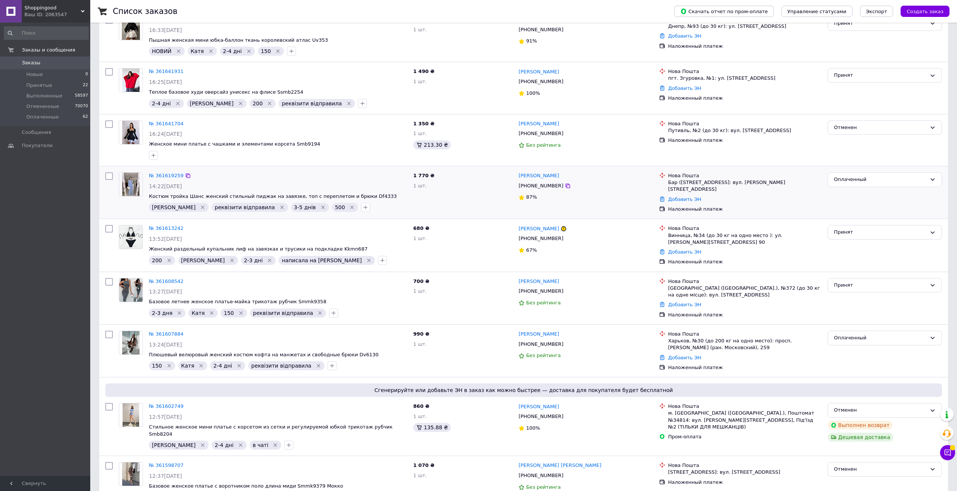
scroll to position [150, 0]
click at [160, 170] on div "№ 361619259" at bounding box center [166, 174] width 36 height 9
click at [162, 172] on link "№ 361619259" at bounding box center [166, 174] width 35 height 6
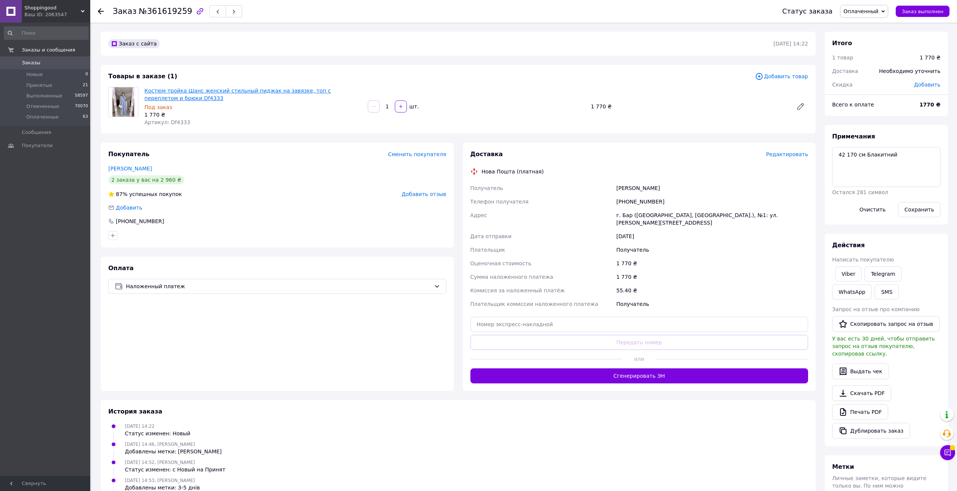
click at [205, 88] on link "Костюм тройка Шанс женский стильный пиджак на завязке, топ с переплетом и брюки…" at bounding box center [237, 95] width 187 height 14
click at [100, 9] on use at bounding box center [101, 11] width 6 height 6
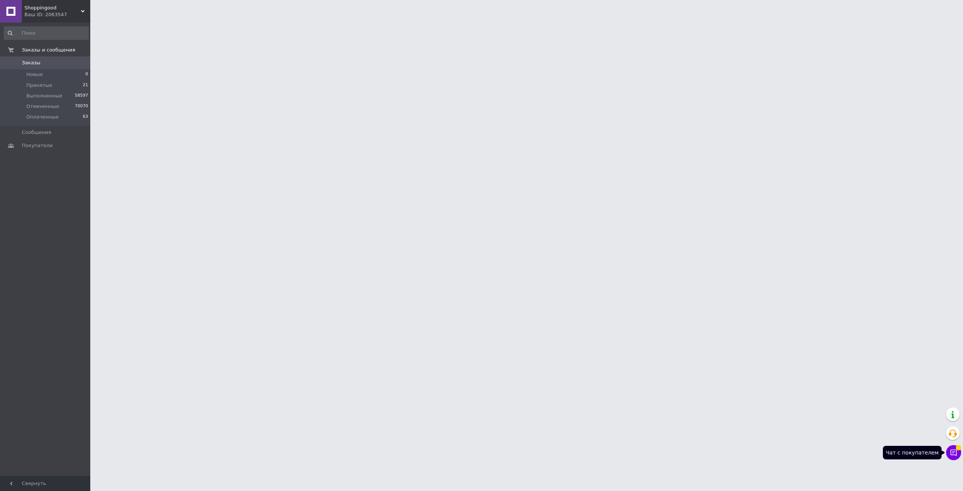
click at [954, 452] on icon at bounding box center [954, 453] width 8 height 8
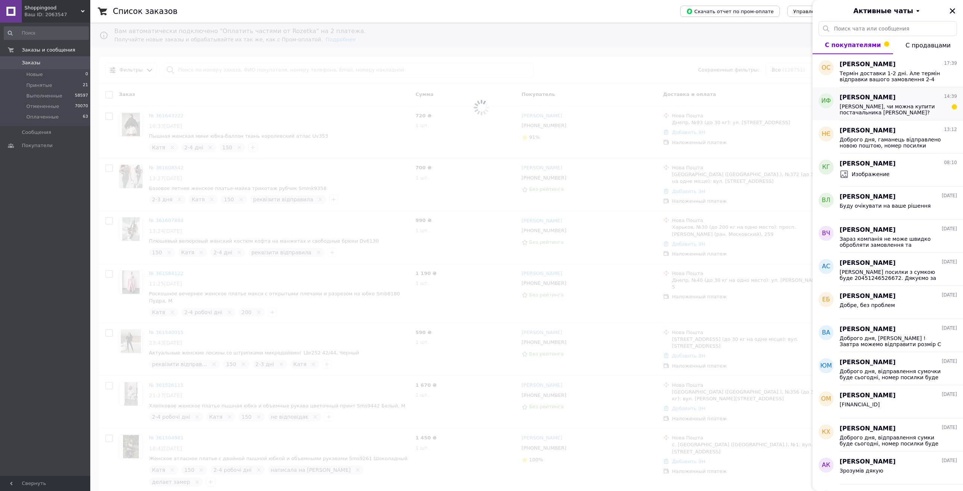
click at [874, 100] on span "[PERSON_NAME]" at bounding box center [868, 97] width 56 height 9
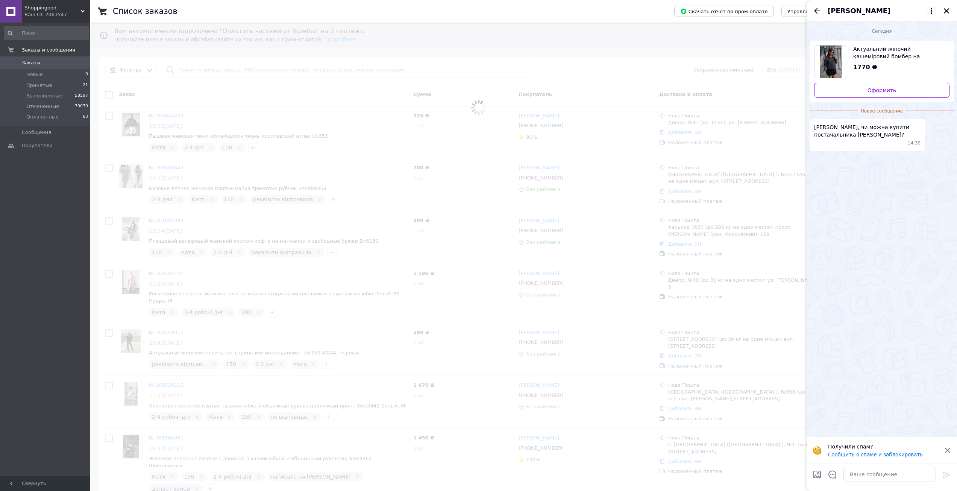
click at [933, 10] on icon at bounding box center [931, 10] width 9 height 9
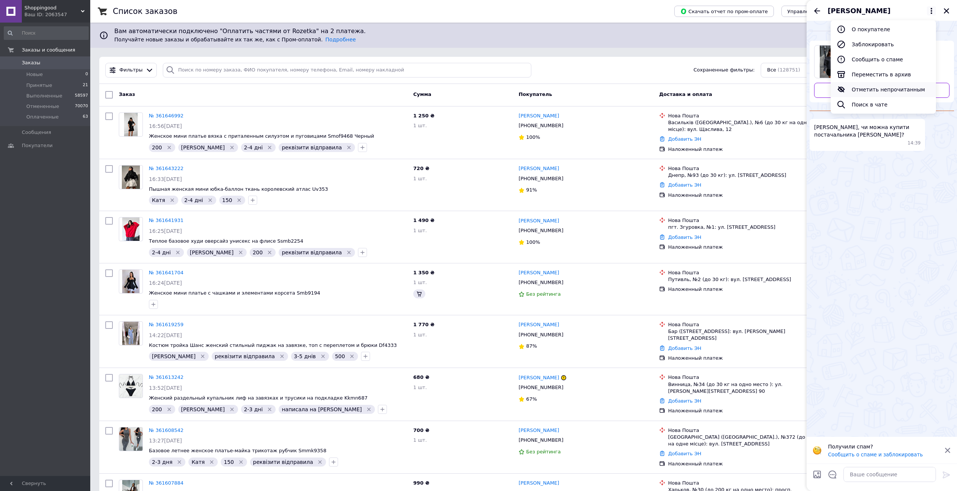
click at [905, 91] on button "Отметить непрочитанным" at bounding box center [883, 89] width 105 height 15
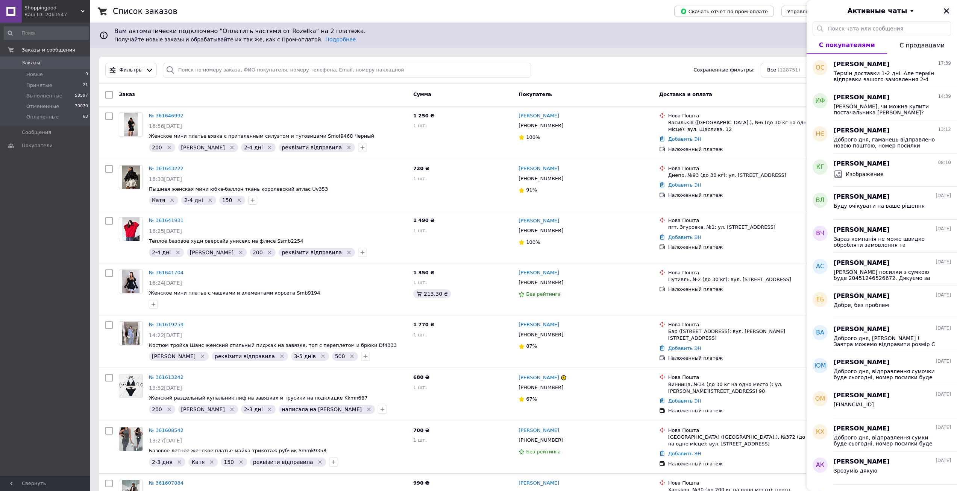
click at [947, 10] on icon "Закрыть" at bounding box center [946, 11] width 7 height 7
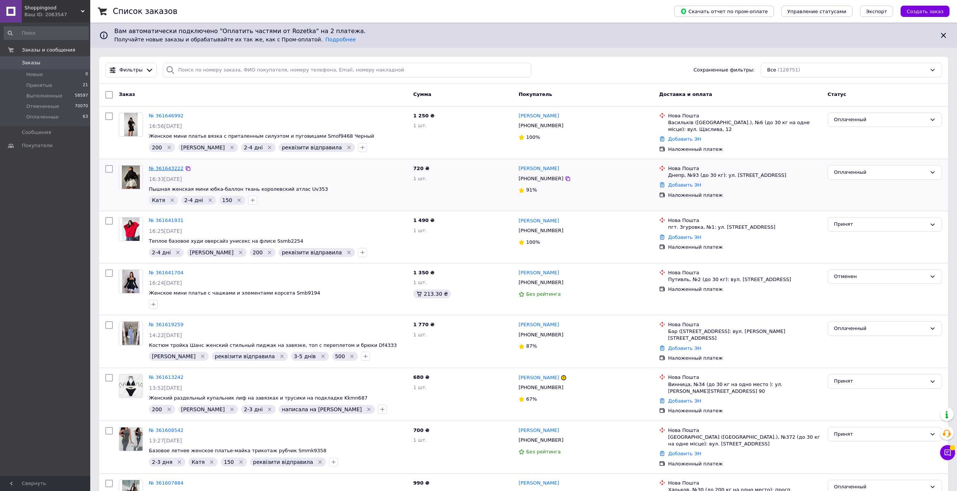
click at [168, 167] on link "№ 361643222" at bounding box center [166, 169] width 35 height 6
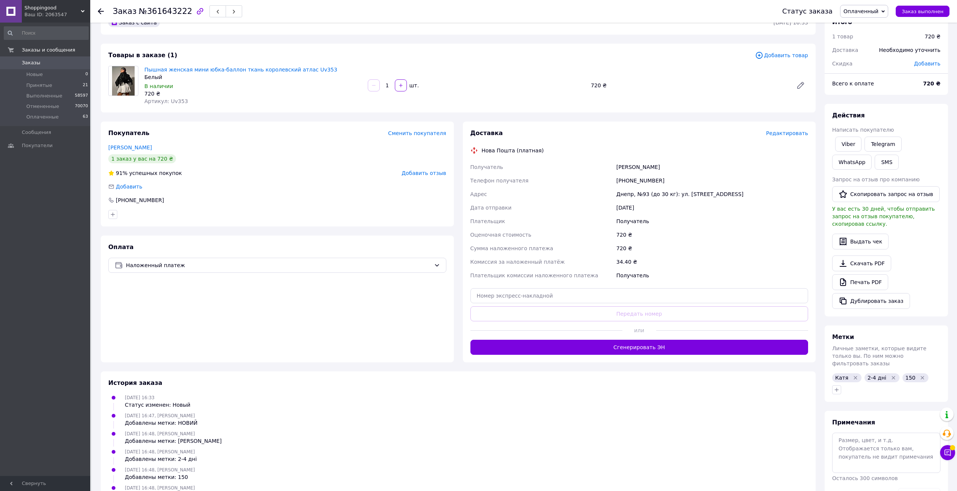
scroll to position [100, 0]
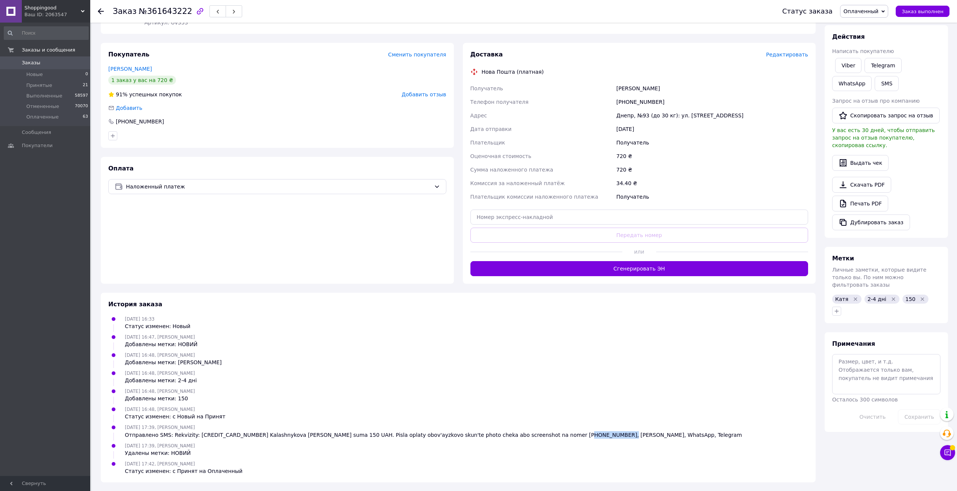
drag, startPoint x: 526, startPoint y: 436, endPoint x: 563, endPoint y: 434, distance: 37.3
click at [563, 434] on div "Отправлено SMS: Rekvizity: [CREDIT_CARD_NUMBER] Kalashnykova [PERSON_NAME] suma…" at bounding box center [433, 435] width 617 height 8
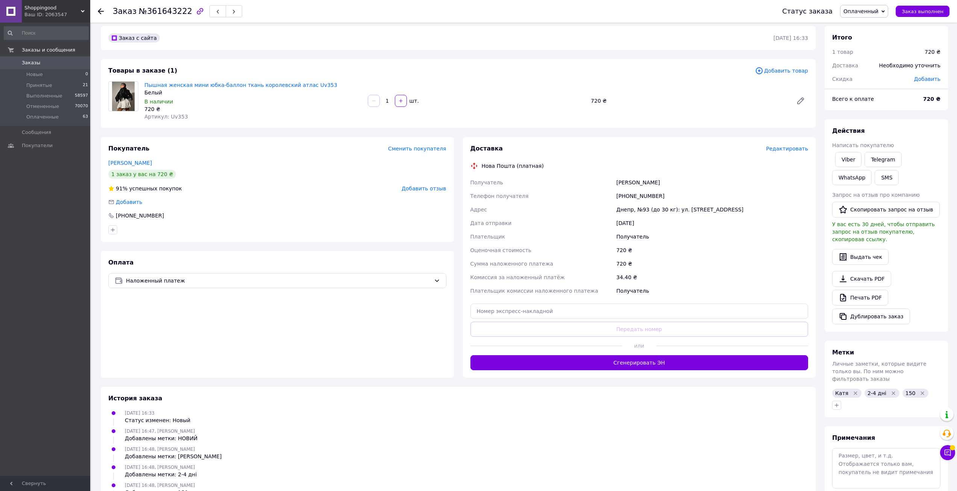
scroll to position [0, 0]
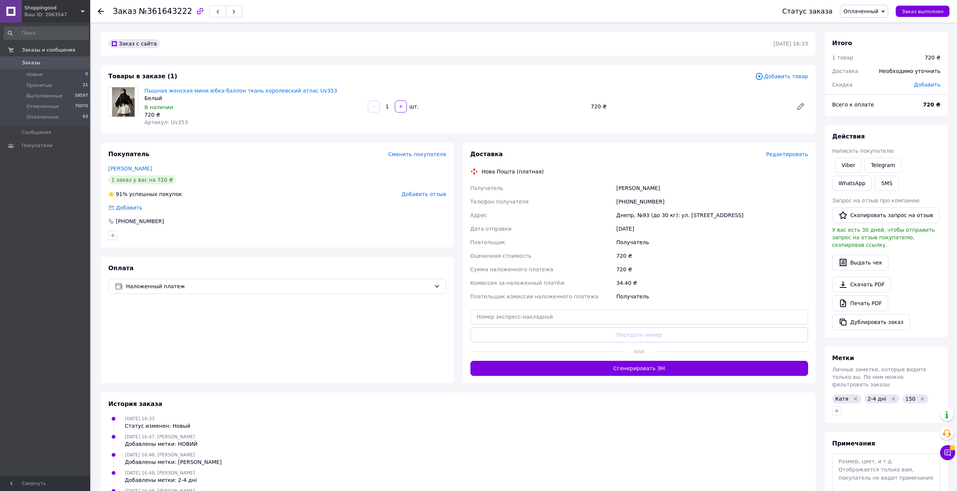
click at [100, 10] on icon at bounding box center [101, 11] width 6 height 6
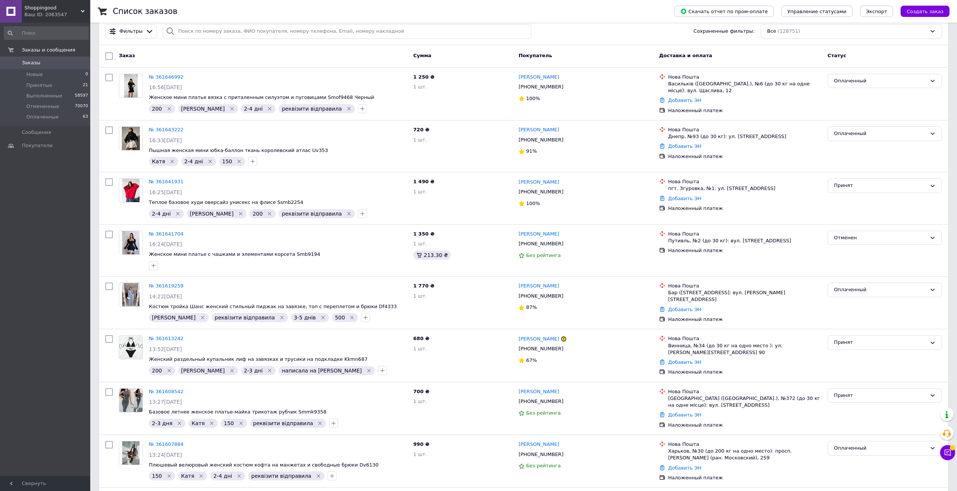
scroll to position [38, 0]
click at [124, 34] on span "Фильтры" at bounding box center [131, 32] width 23 height 7
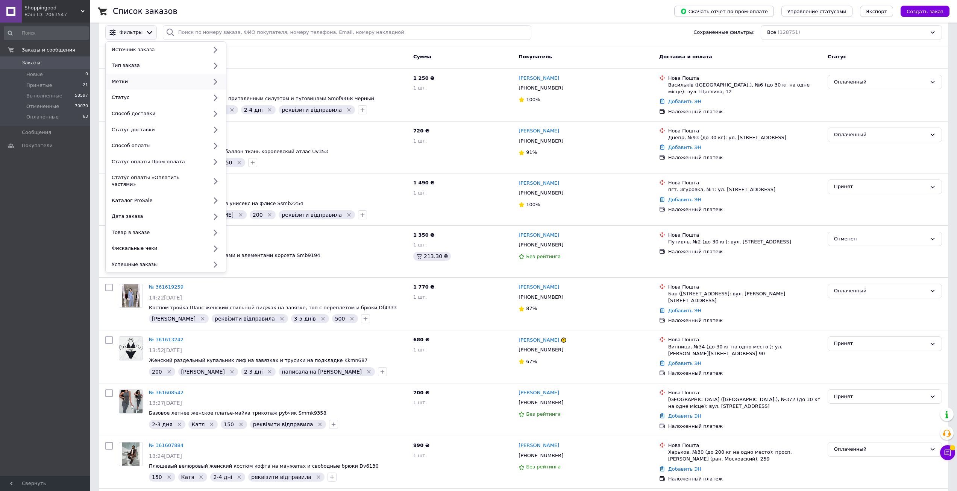
click at [144, 78] on div "Метки" at bounding box center [158, 81] width 99 height 7
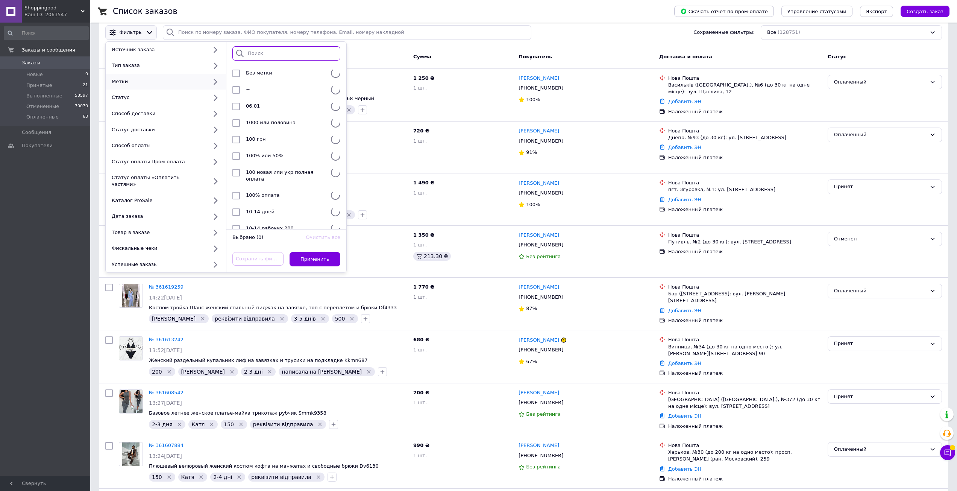
click at [269, 54] on input "search" at bounding box center [286, 53] width 108 height 15
type input "[PERSON_NAME]"
click at [288, 71] on div "Катя" at bounding box center [284, 74] width 82 height 8
checkbox input "true"
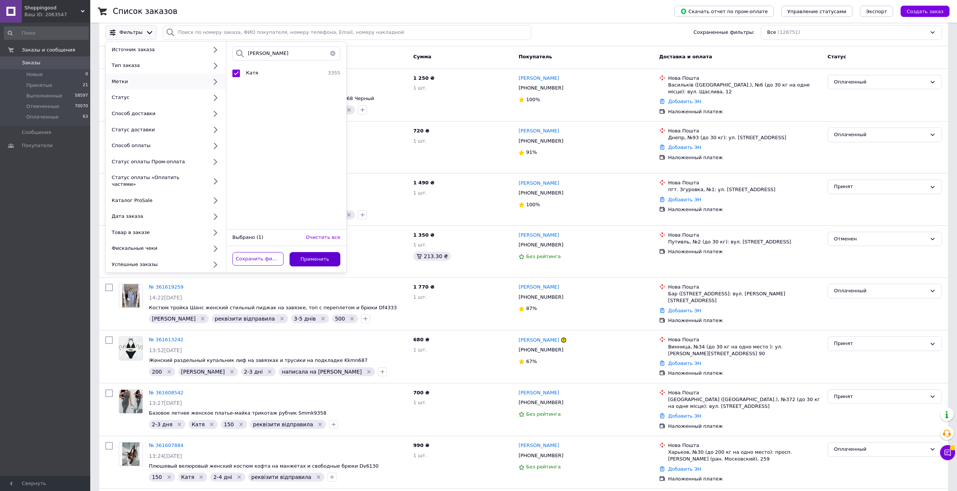
click at [311, 252] on button "Применить" at bounding box center [315, 259] width 51 height 15
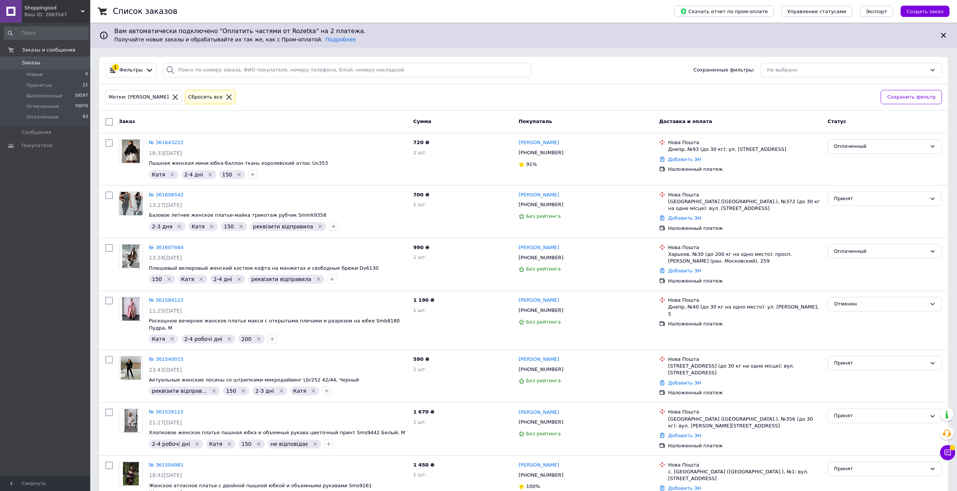
click at [137, 31] on span "Вам автоматически подключено "Оплатить частями от Rozetka" на 2 платежа." at bounding box center [523, 31] width 819 height 9
click at [146, 67] on icon at bounding box center [150, 70] width 8 height 8
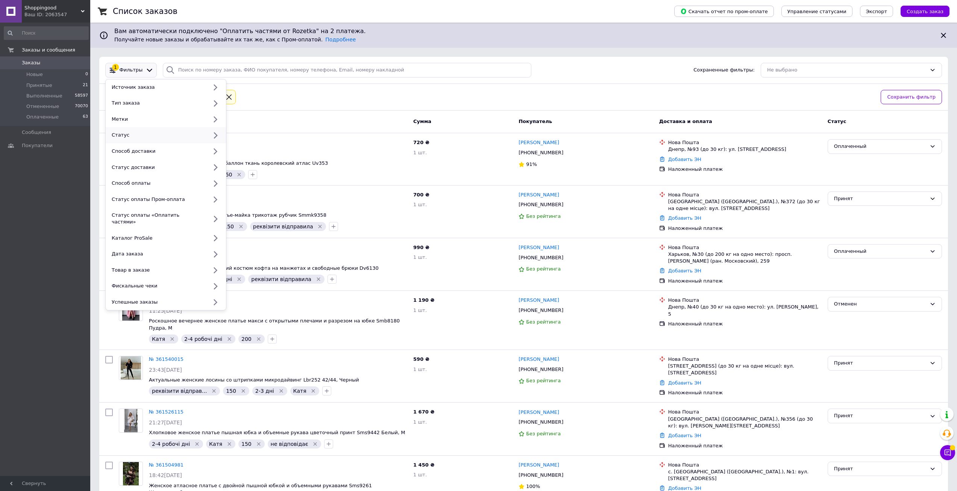
click at [134, 139] on div "Статус" at bounding box center [166, 135] width 120 height 16
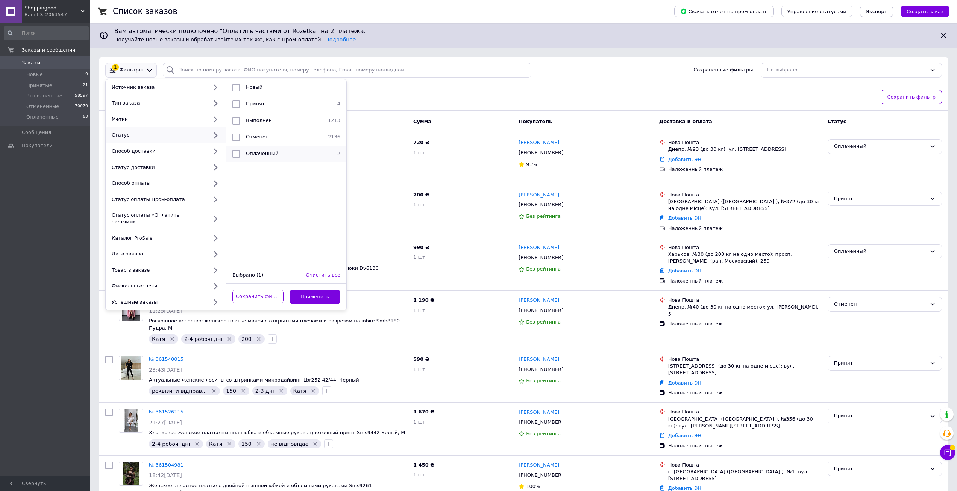
click at [277, 156] on div "Оплаченный" at bounding box center [285, 154] width 85 height 8
checkbox input "true"
click at [329, 290] on button "Применить" at bounding box center [315, 297] width 51 height 15
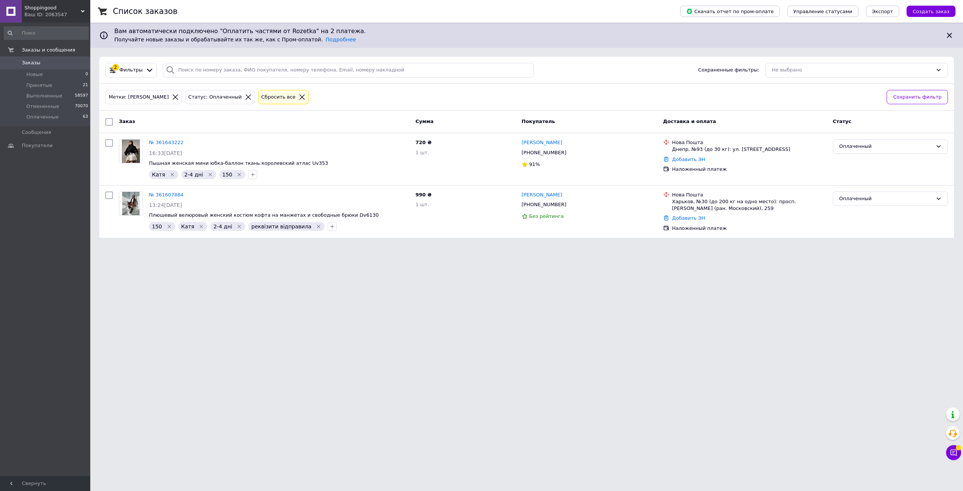
click at [246, 97] on icon at bounding box center [248, 96] width 5 height 5
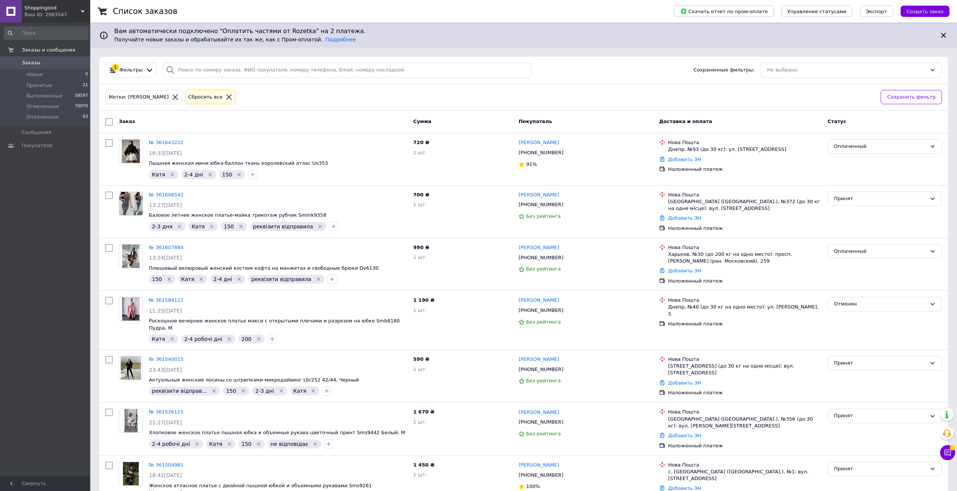
click at [172, 96] on icon at bounding box center [175, 97] width 7 height 7
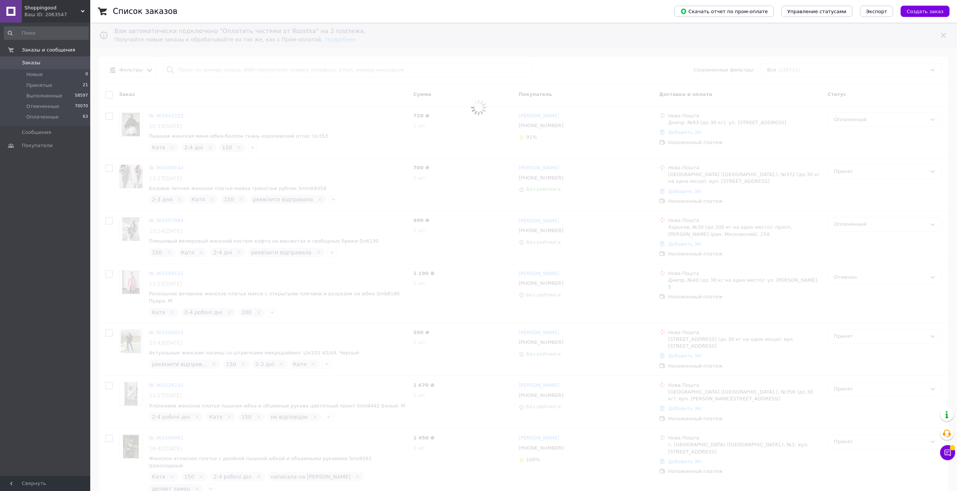
click at [141, 69] on span at bounding box center [478, 108] width 957 height 216
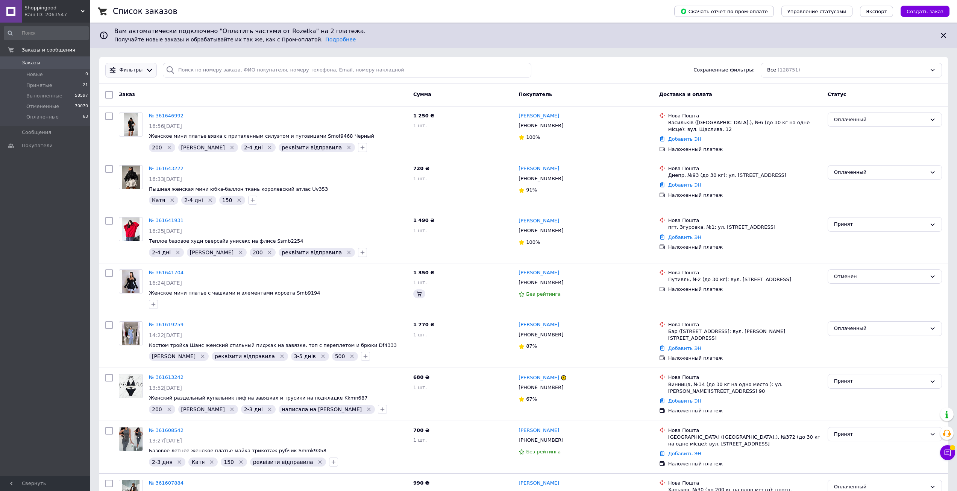
click at [146, 69] on icon at bounding box center [150, 70] width 8 height 8
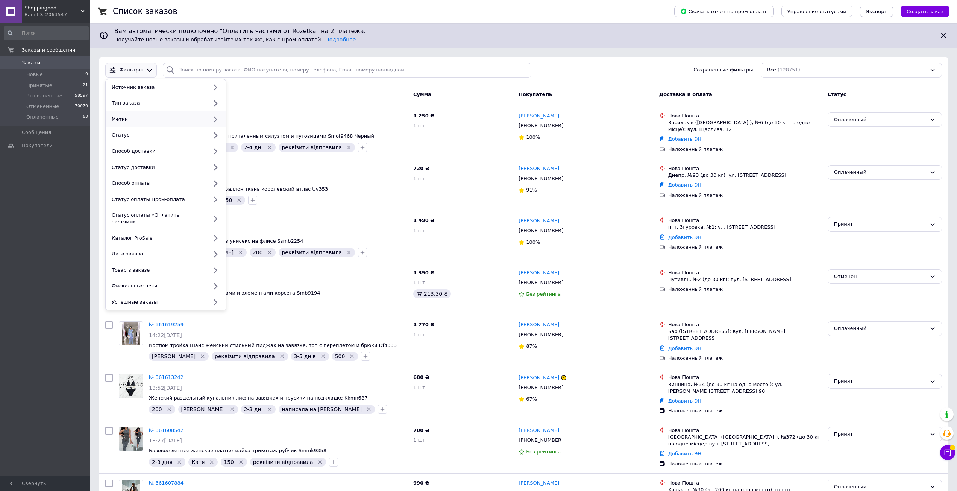
click at [143, 114] on div "Метки" at bounding box center [166, 119] width 120 height 16
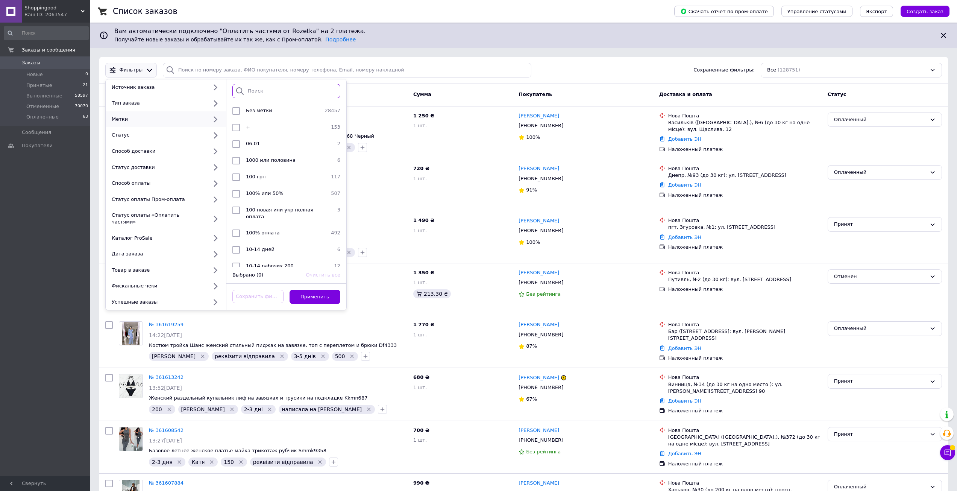
click at [252, 91] on input "search" at bounding box center [286, 91] width 108 height 15
type input "софія"
click at [266, 113] on div "[PERSON_NAME]" at bounding box center [284, 111] width 82 height 8
checkbox input "true"
click at [322, 290] on button "Применить" at bounding box center [315, 297] width 51 height 15
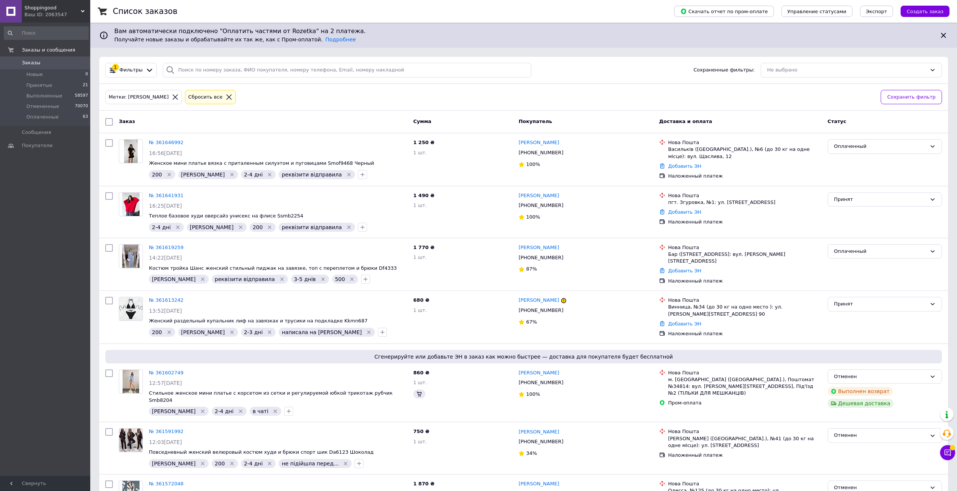
click at [146, 73] on icon at bounding box center [150, 70] width 8 height 8
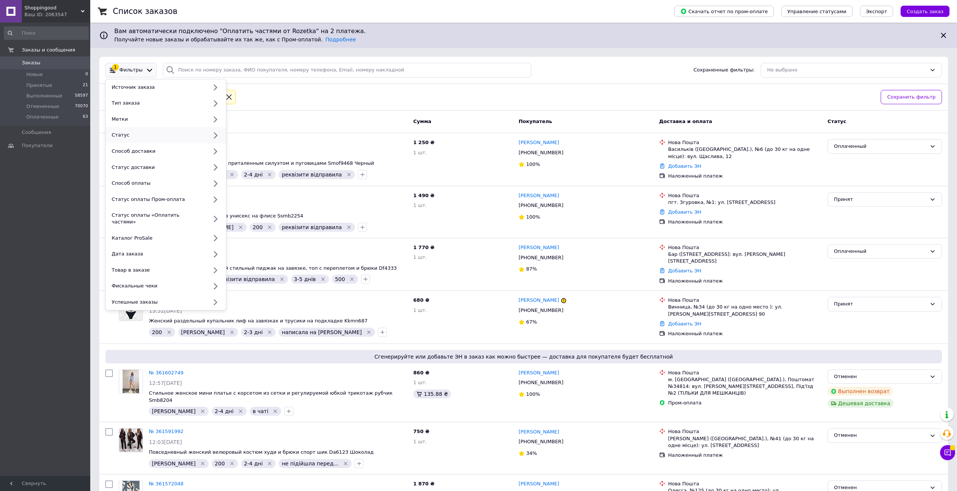
click at [151, 132] on div "Статус" at bounding box center [158, 135] width 99 height 7
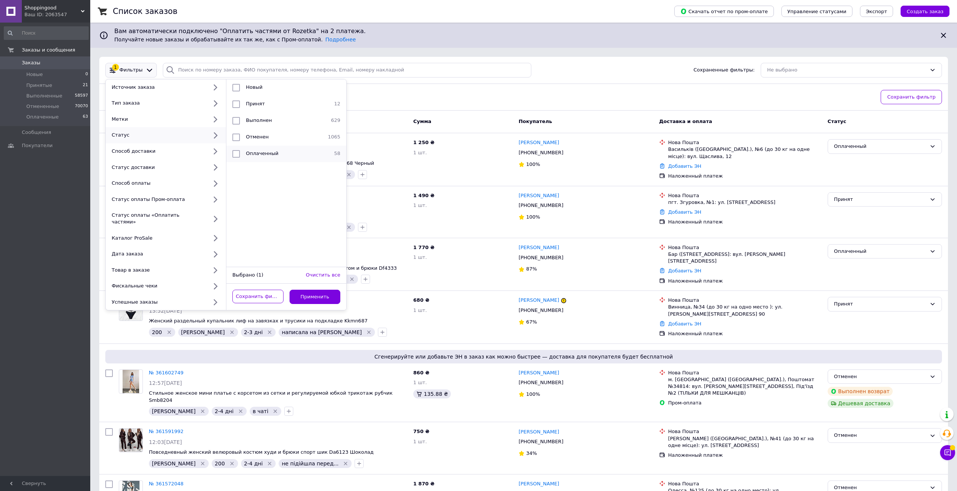
click at [276, 150] on div "Оплаченный" at bounding box center [285, 154] width 85 height 8
checkbox input "true"
click at [322, 294] on button "Применить" at bounding box center [315, 297] width 51 height 15
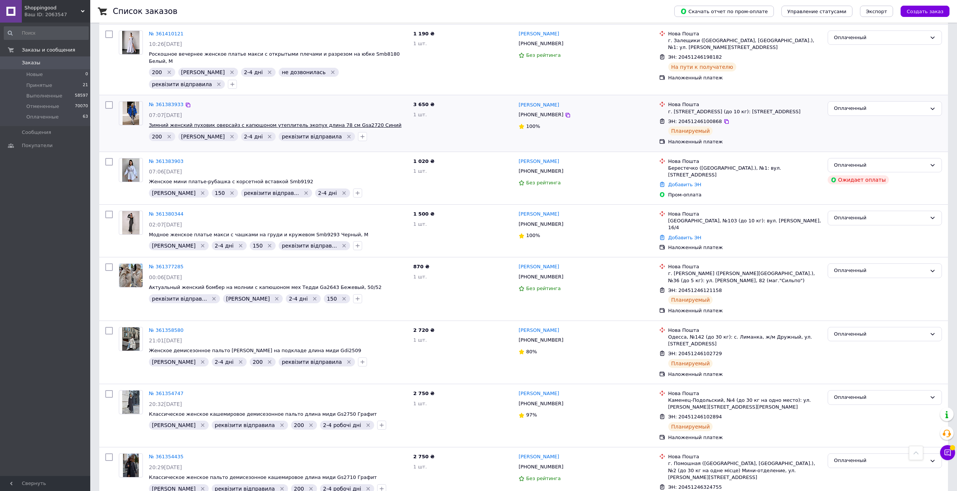
scroll to position [786, 0]
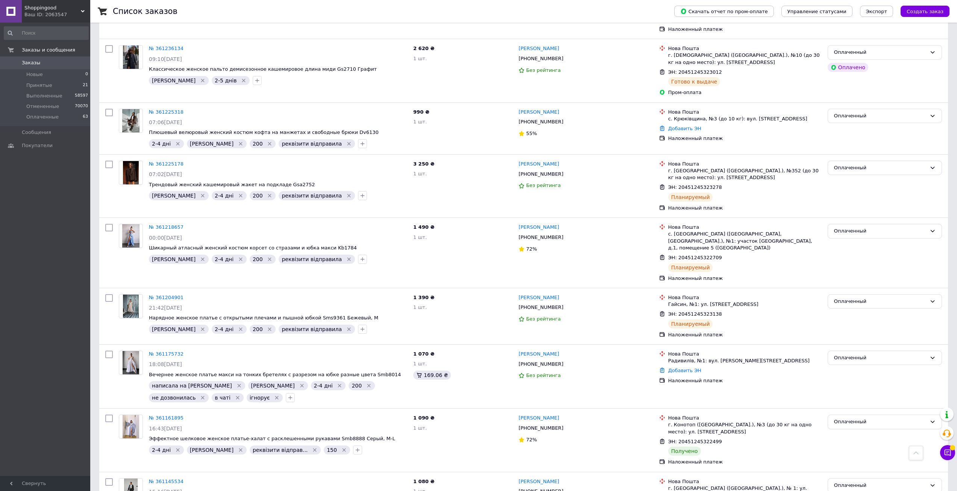
scroll to position [273, 0]
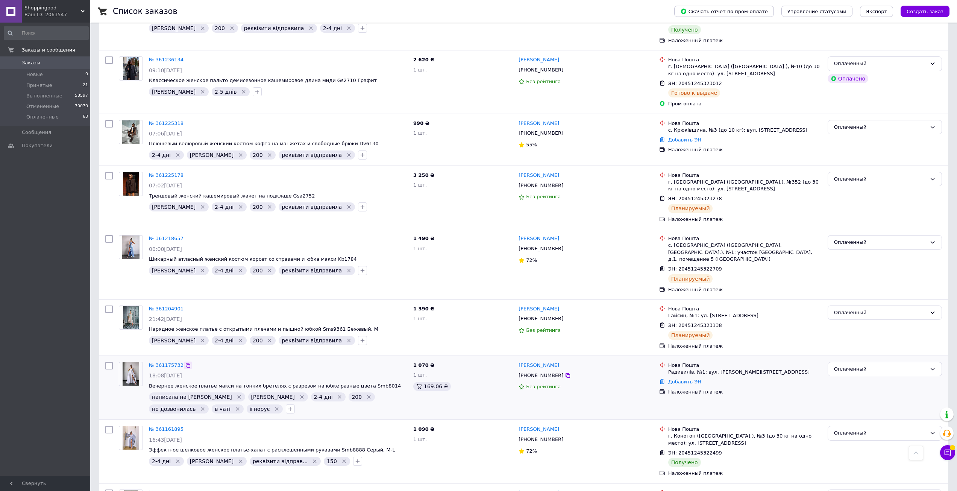
click at [185, 362] on icon at bounding box center [188, 365] width 6 height 6
click at [680, 379] on link "Добавить ЭН" at bounding box center [684, 382] width 33 height 6
paste input "20451246922656"
type input "20451246922656"
click at [676, 416] on button "Добавить" at bounding box center [667, 412] width 49 height 15
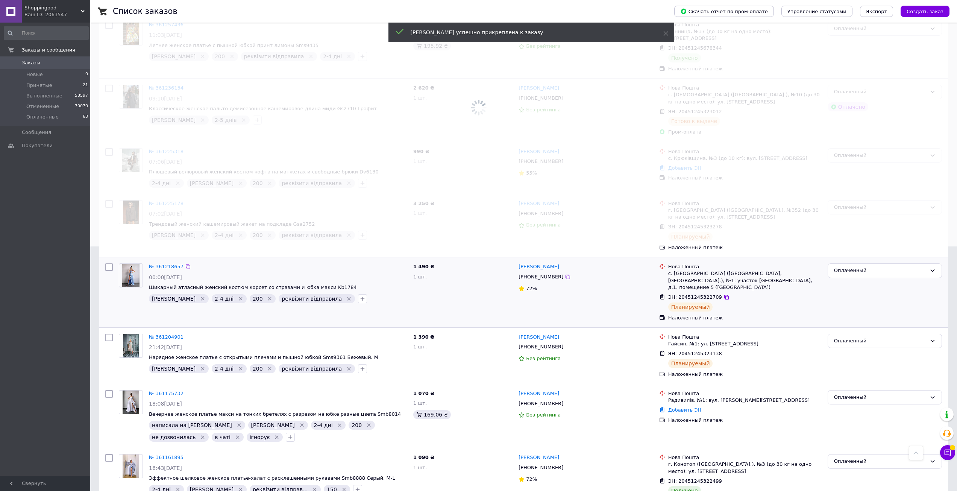
scroll to position [160, 0]
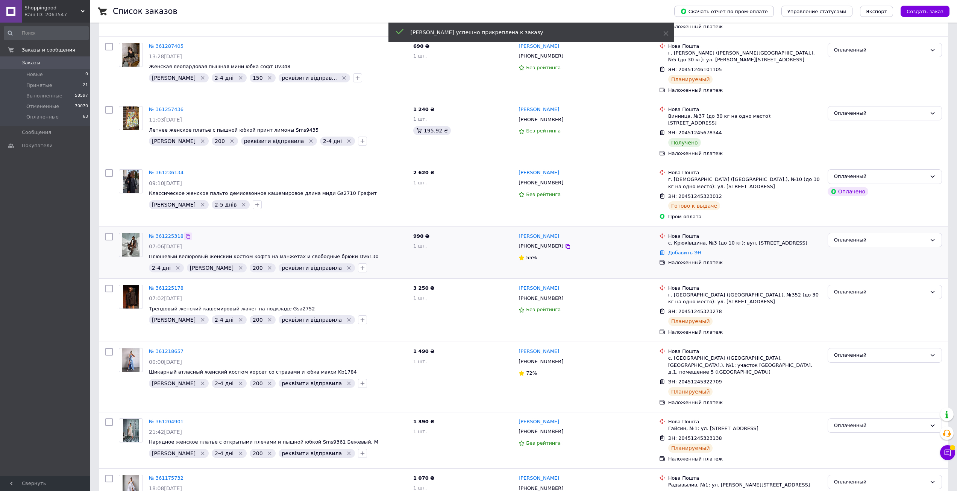
click at [186, 234] on icon at bounding box center [188, 236] width 5 height 5
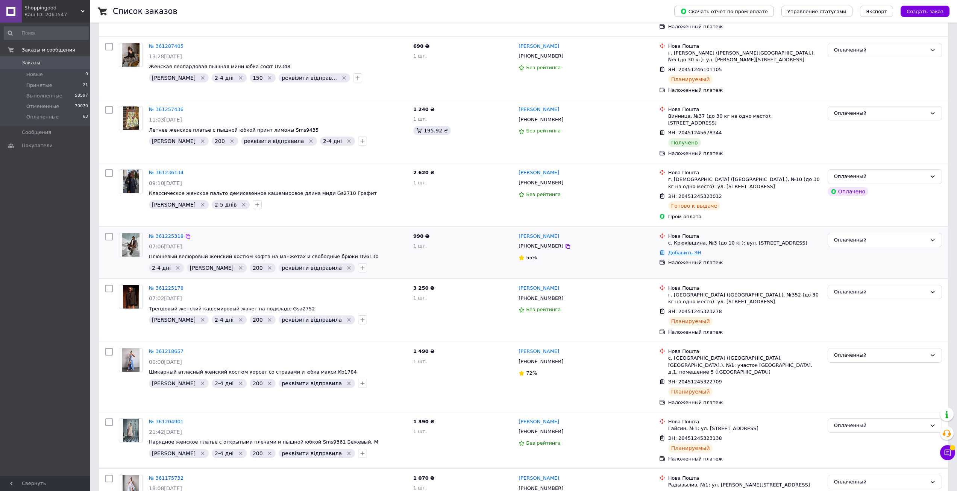
click at [677, 250] on link "Добавить ЭН" at bounding box center [684, 253] width 33 height 6
paste input "20451246922024"
type input "20451246922024"
click at [677, 291] on button "Добавить" at bounding box center [667, 290] width 49 height 15
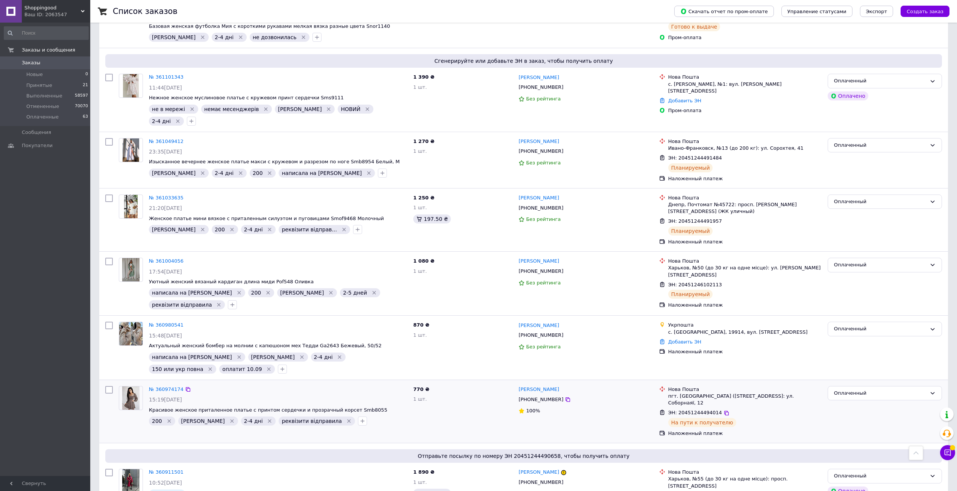
scroll to position [917, 0]
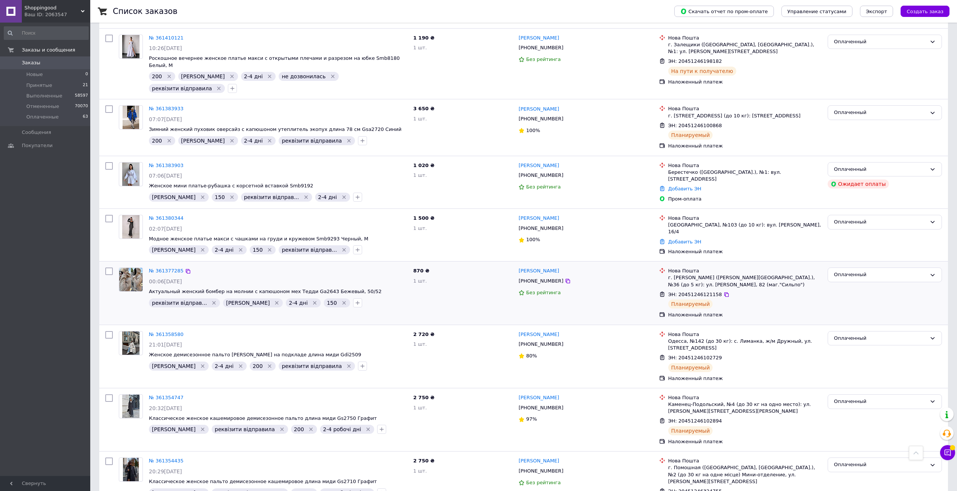
scroll to position [673, 0]
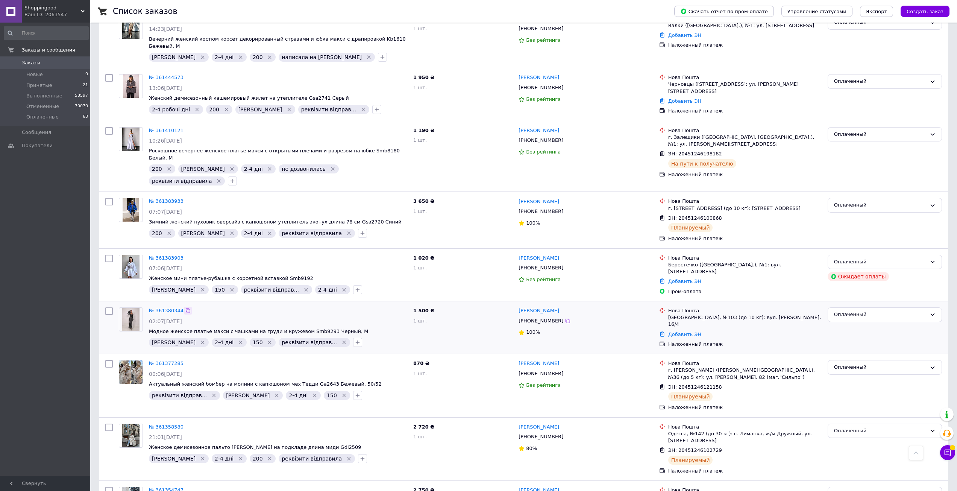
click at [185, 308] on icon at bounding box center [188, 311] width 6 height 6
click at [688, 331] on link "Добавить ЭН" at bounding box center [684, 334] width 33 height 6
paste input "20451246961445"
type input "20451246961445"
click at [684, 340] on button "Добавить" at bounding box center [667, 343] width 49 height 15
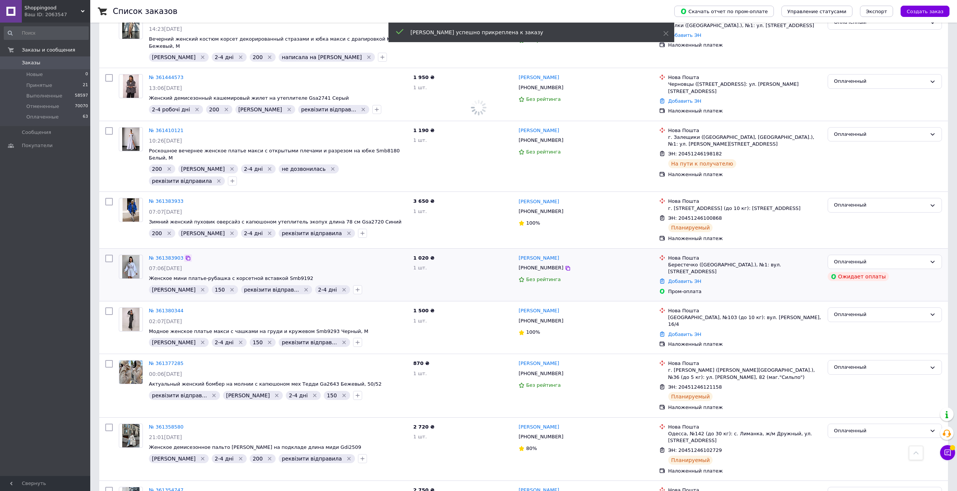
click at [186, 255] on icon at bounding box center [188, 258] width 6 height 6
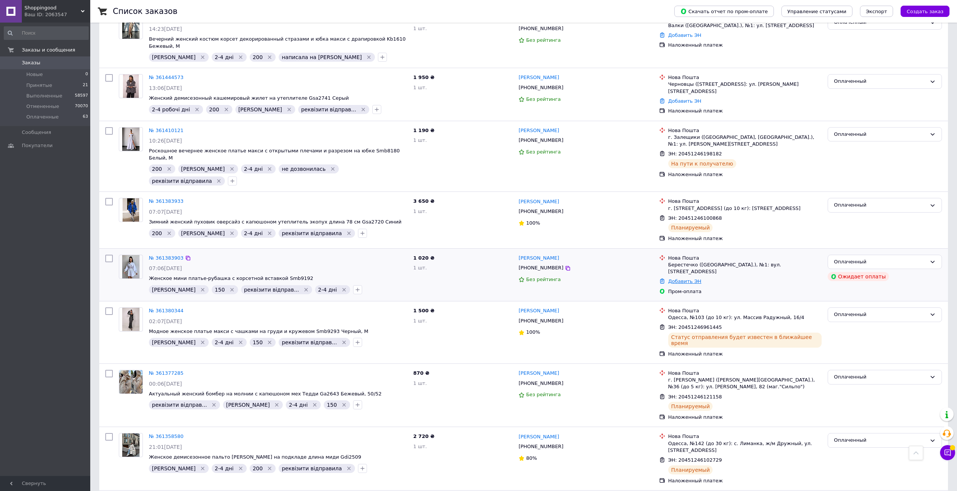
click at [690, 278] on link "Добавить ЭН" at bounding box center [684, 281] width 33 height 6
paste input "20451246922276"
type input "20451246922276"
click at [673, 290] on button "Добавить" at bounding box center [667, 291] width 49 height 15
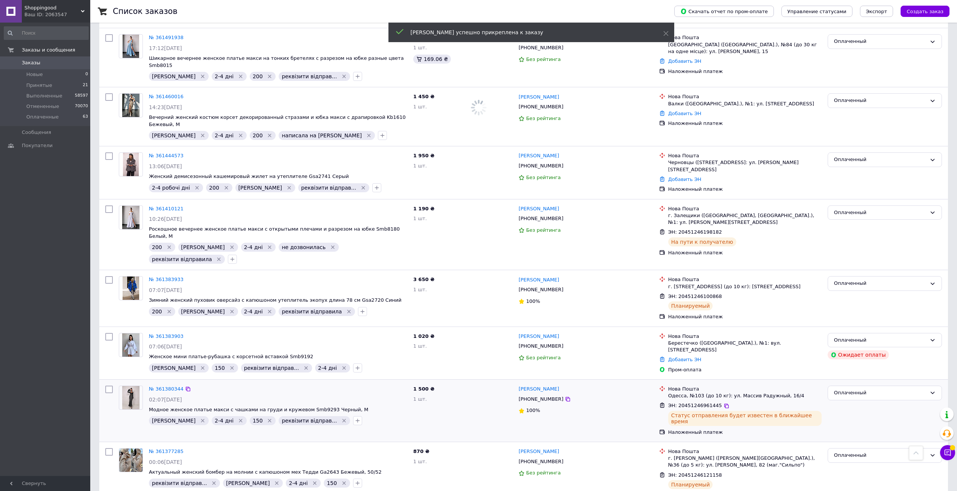
scroll to position [523, 0]
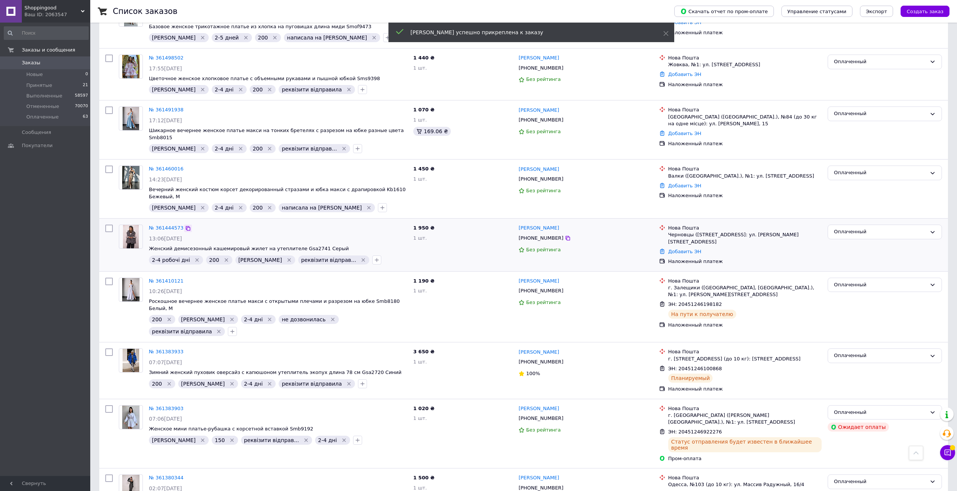
click at [187, 225] on icon at bounding box center [188, 228] width 6 height 6
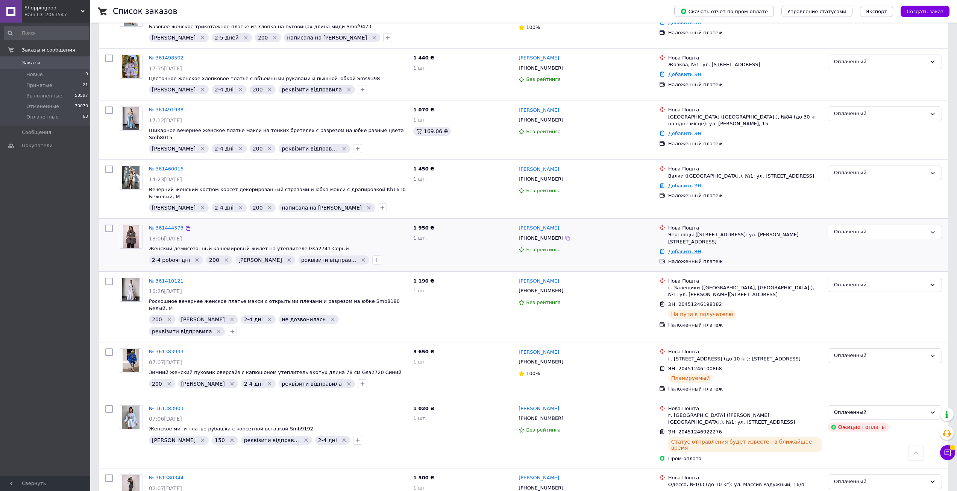
drag, startPoint x: 671, startPoint y: 213, endPoint x: 675, endPoint y: 216, distance: 4.8
click at [671, 249] on link "Добавить ЭН" at bounding box center [684, 252] width 33 height 6
click at [668, 244] on input "Добавить ЭН" at bounding box center [641, 242] width 101 height 15
paste input "20451246922924"
type input "20451246922924"
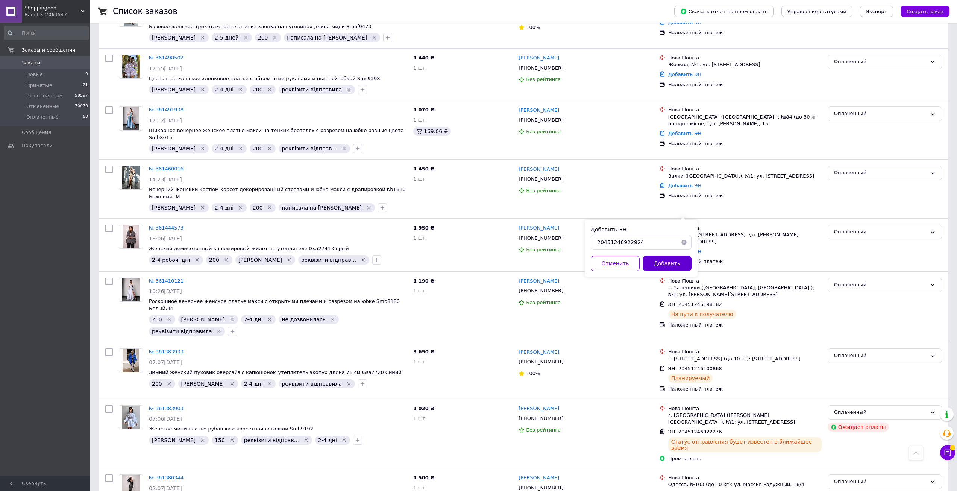
click at [673, 262] on button "Добавить" at bounding box center [667, 263] width 49 height 15
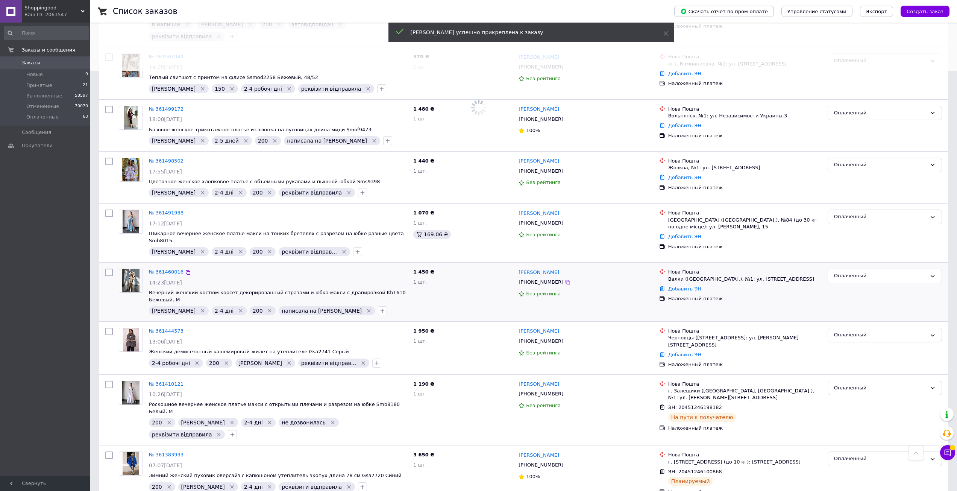
scroll to position [410, 0]
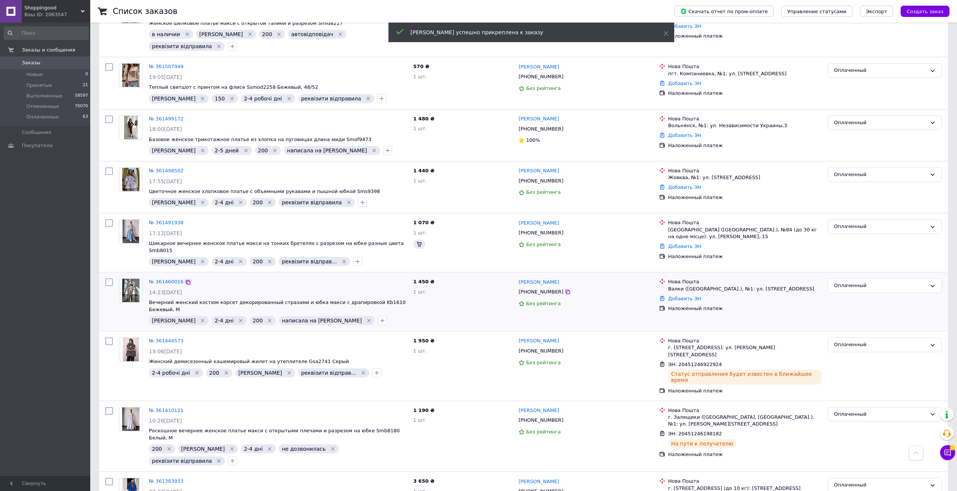
click at [185, 279] on icon at bounding box center [188, 282] width 6 height 6
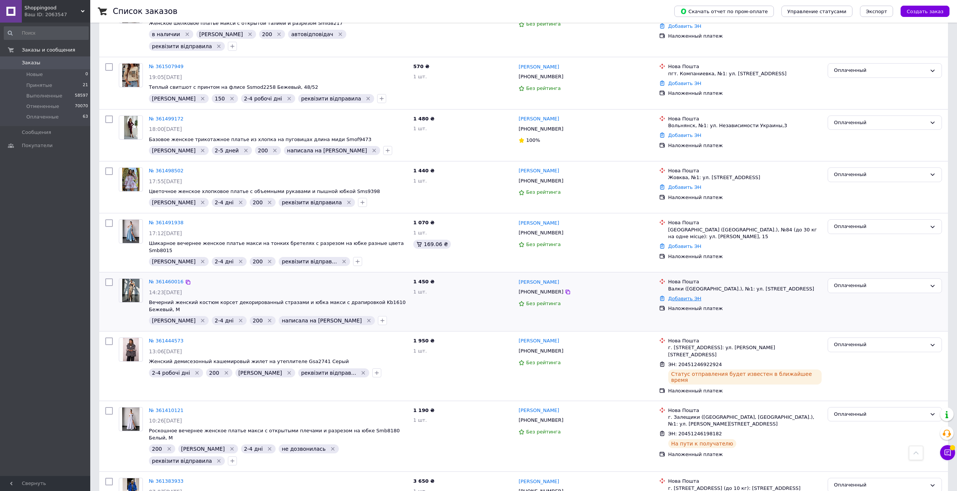
click at [683, 296] on link "Добавить ЭН" at bounding box center [684, 299] width 33 height 6
paste input "20451246922414"
type input "20451246922414"
click at [672, 322] on button "Добавить" at bounding box center [667, 324] width 49 height 15
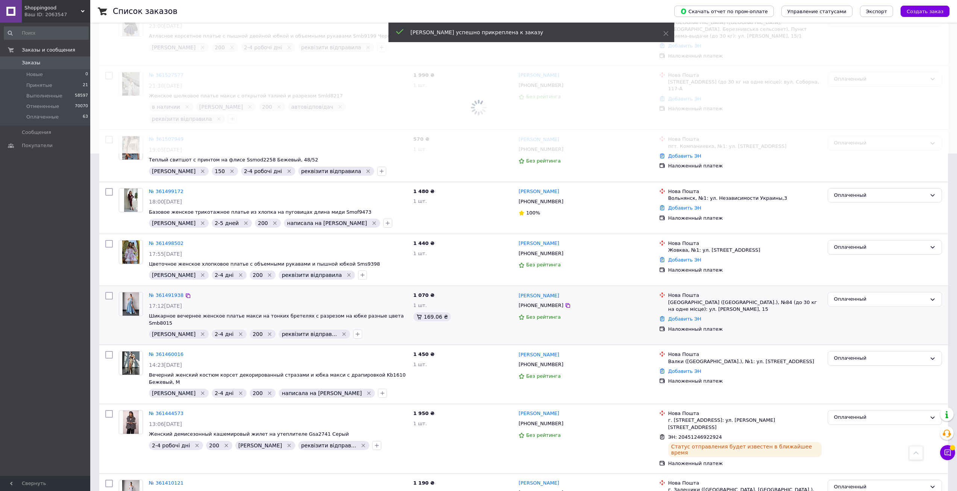
scroll to position [335, 0]
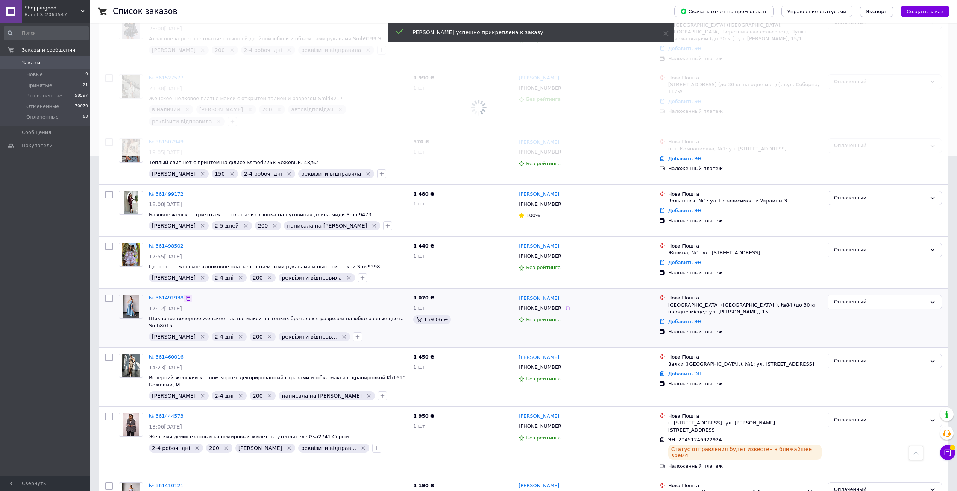
click at [187, 295] on icon at bounding box center [188, 298] width 6 height 6
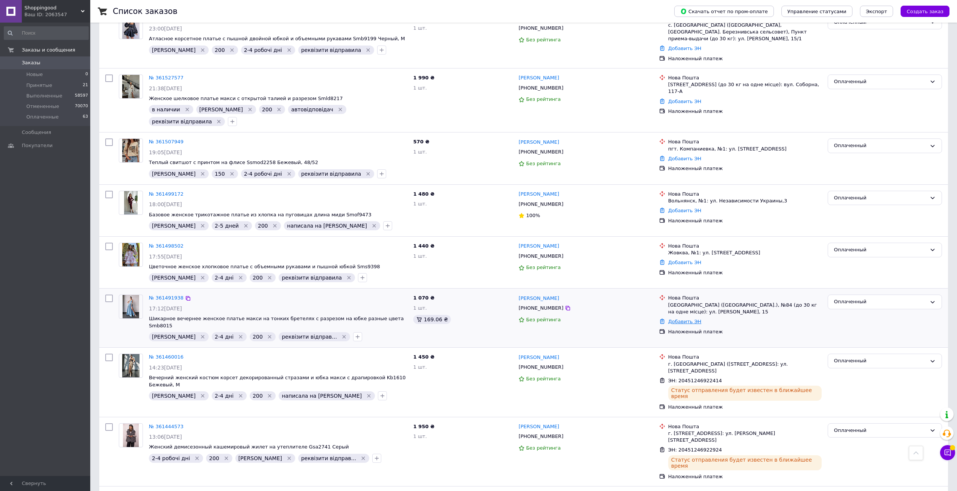
click at [684, 319] on link "Добавить ЭН" at bounding box center [684, 322] width 33 height 6
paste input "20451246922538"
type input "20451246922538"
click at [682, 355] on button "Добавить" at bounding box center [667, 353] width 49 height 15
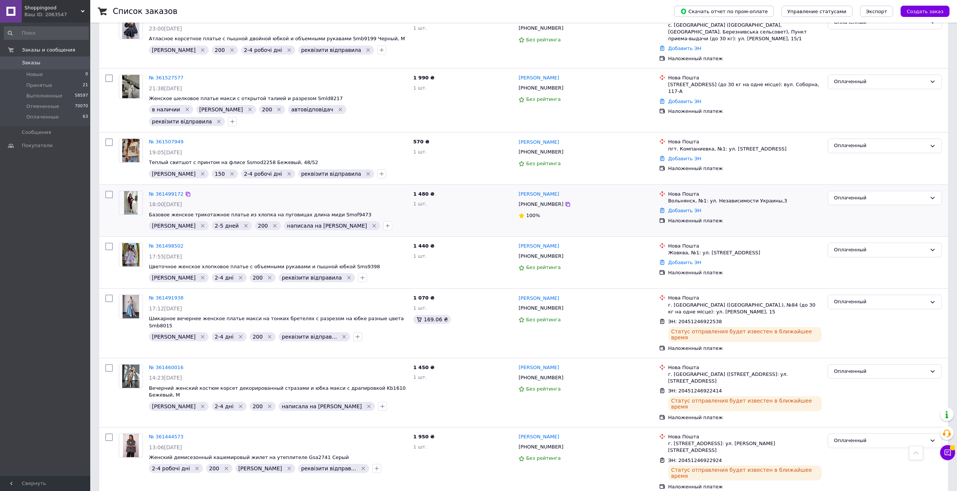
drag, startPoint x: 184, startPoint y: 228, endPoint x: 109, endPoint y: 212, distance: 77.4
click at [185, 243] on icon at bounding box center [188, 246] width 6 height 6
click at [684, 260] on link "Добавить ЭН" at bounding box center [684, 263] width 33 height 6
paste input "20451246923039"
type input "20451246923039"
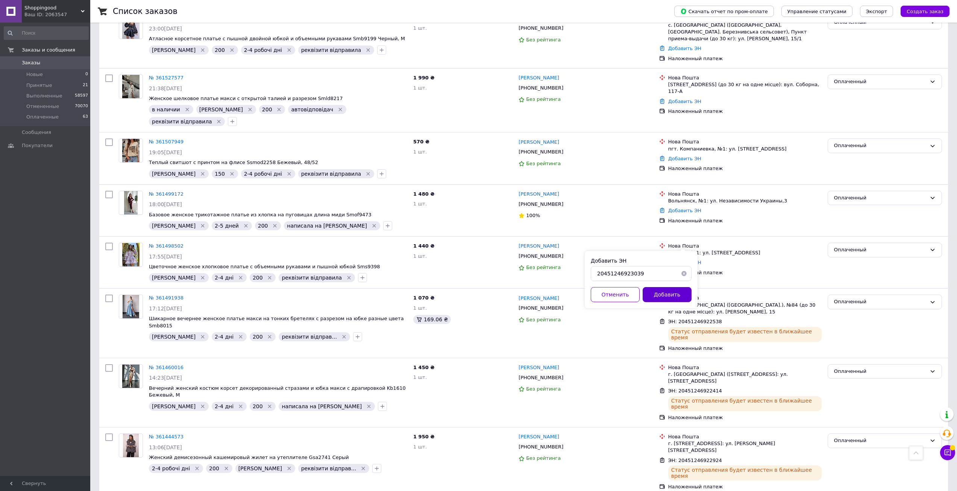
click at [667, 292] on button "Добавить" at bounding box center [667, 294] width 49 height 15
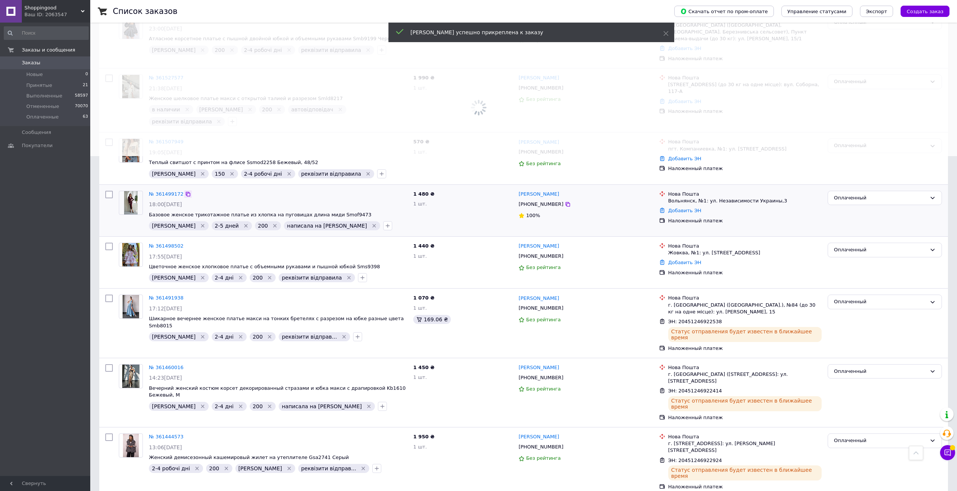
click at [186, 192] on icon at bounding box center [188, 194] width 5 height 5
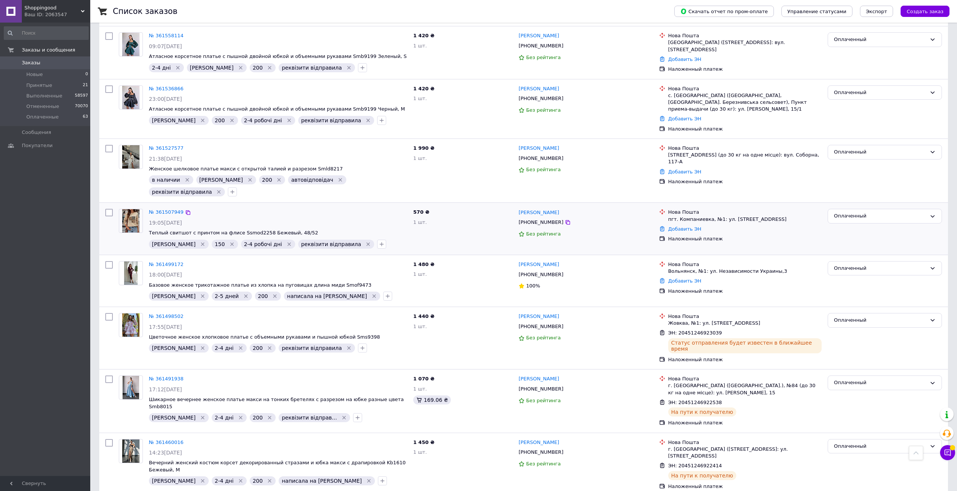
scroll to position [222, 0]
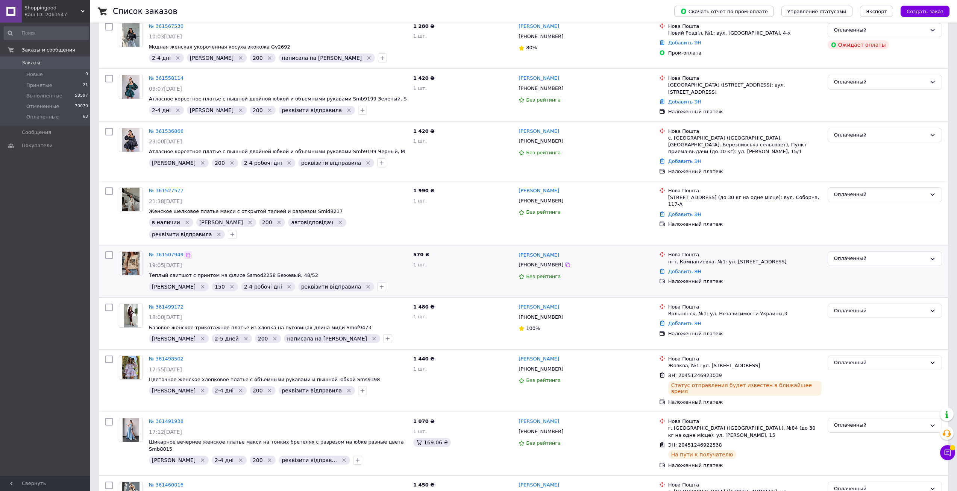
click at [186, 253] on icon at bounding box center [188, 255] width 5 height 5
click at [684, 269] on link "Добавить ЭН" at bounding box center [684, 272] width 33 height 6
paste input "20451246922146"
type input "20451246922146"
click at [672, 298] on button "Добавить" at bounding box center [667, 303] width 49 height 15
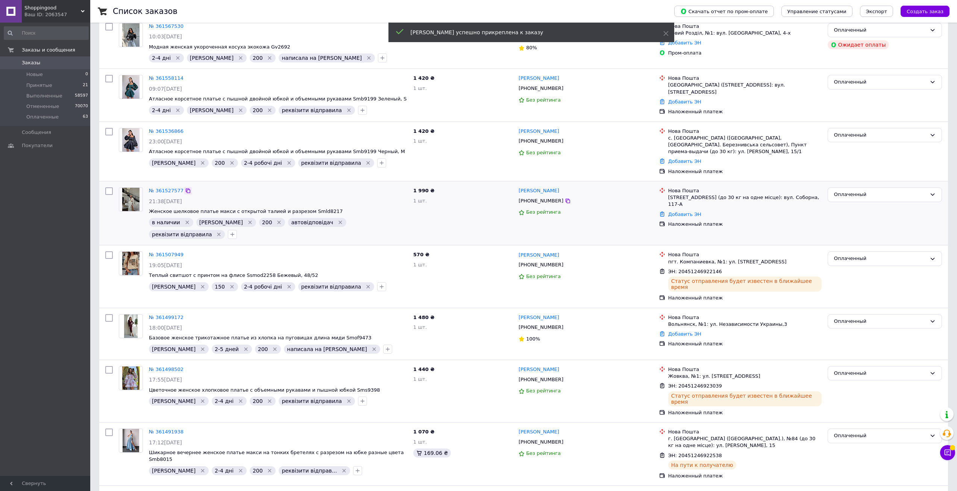
click at [186, 188] on icon at bounding box center [188, 191] width 6 height 6
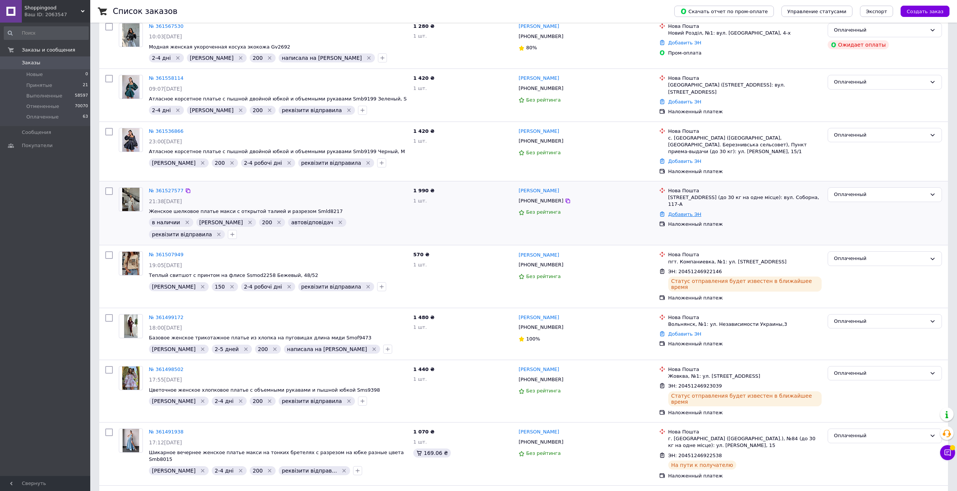
click at [680, 211] on link "Добавить ЭН" at bounding box center [684, 214] width 33 height 6
paste input "20451246938299"
type input "20451246938299"
click at [673, 257] on button "Добавить" at bounding box center [667, 257] width 49 height 15
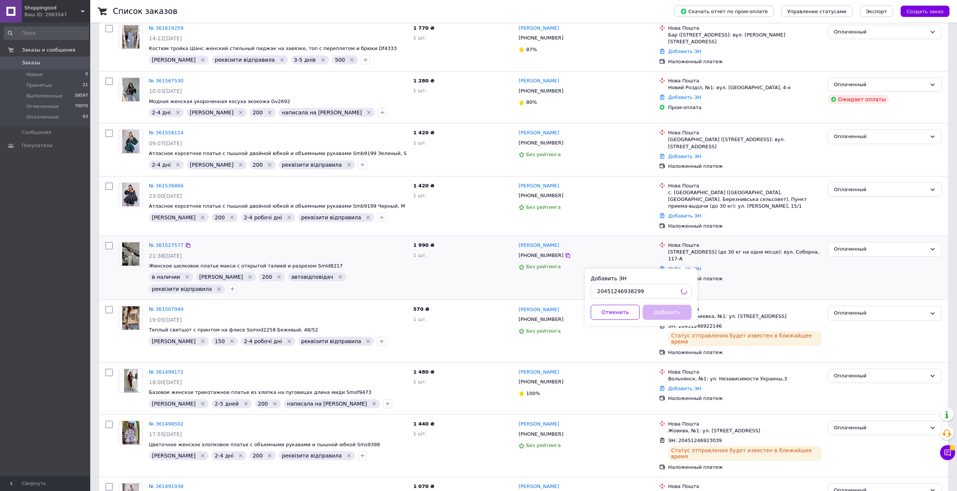
scroll to position [147, 0]
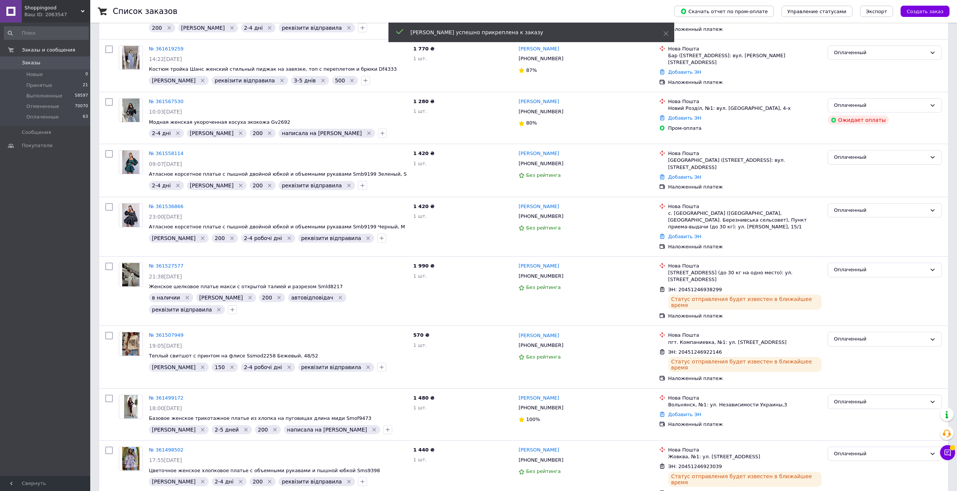
click at [185, 206] on icon at bounding box center [188, 207] width 6 height 6
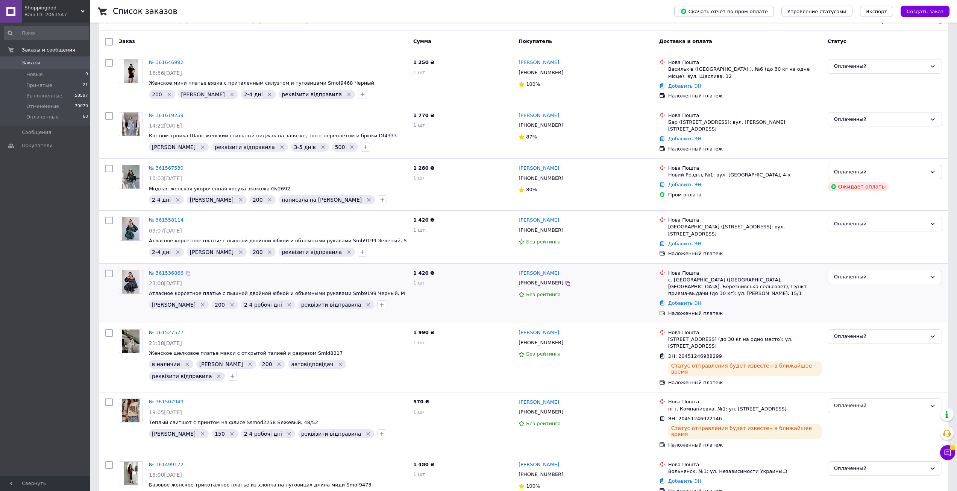
scroll to position [71, 0]
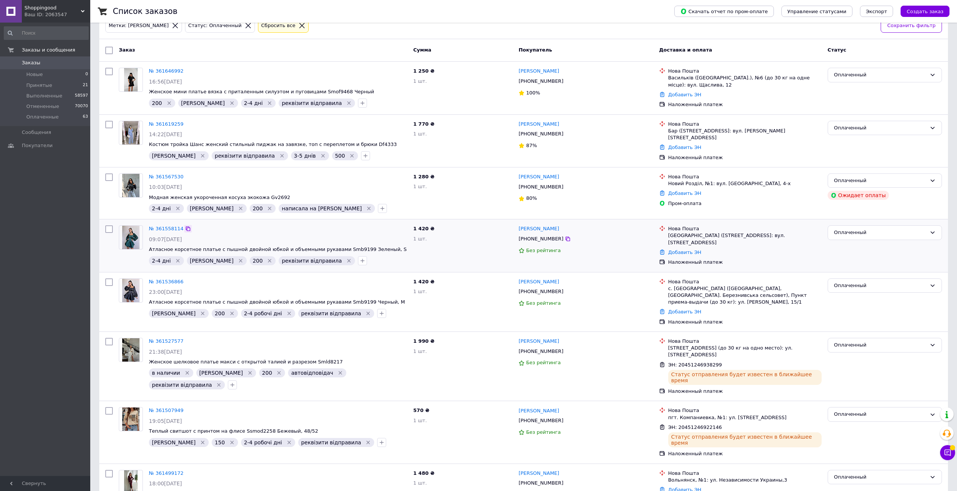
click at [185, 229] on icon at bounding box center [188, 229] width 6 height 6
click at [683, 249] on link "Добавить ЭН" at bounding box center [684, 252] width 33 height 6
paste input "20451246922766"
type input "20451246922766"
click at [669, 295] on button "Добавить" at bounding box center [667, 296] width 49 height 15
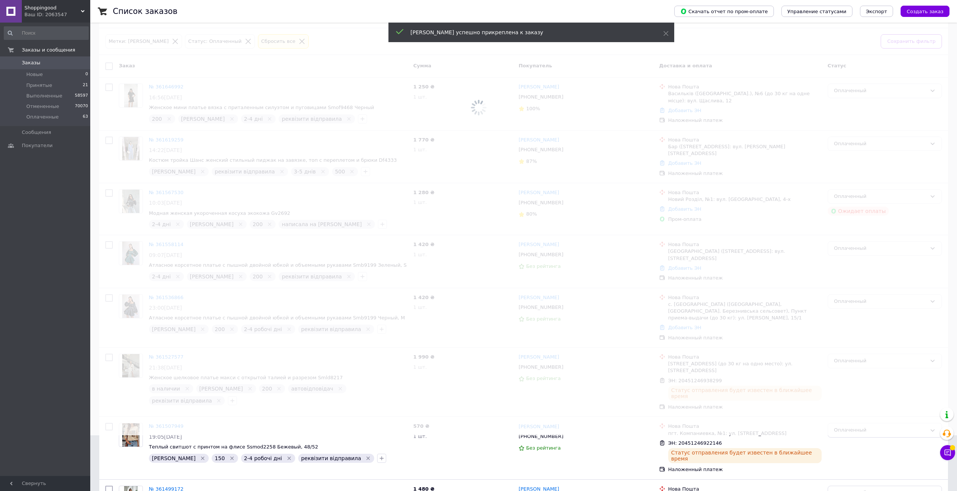
scroll to position [0, 0]
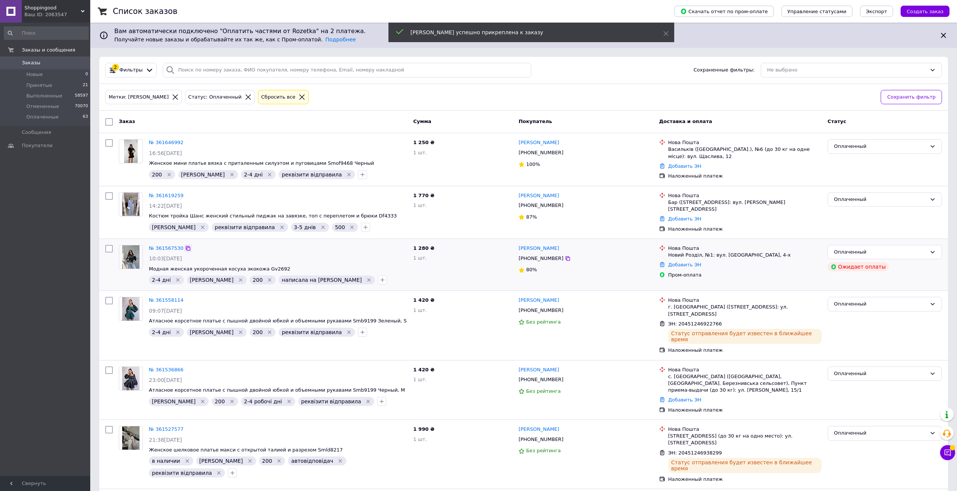
click at [185, 248] on icon at bounding box center [188, 248] width 6 height 6
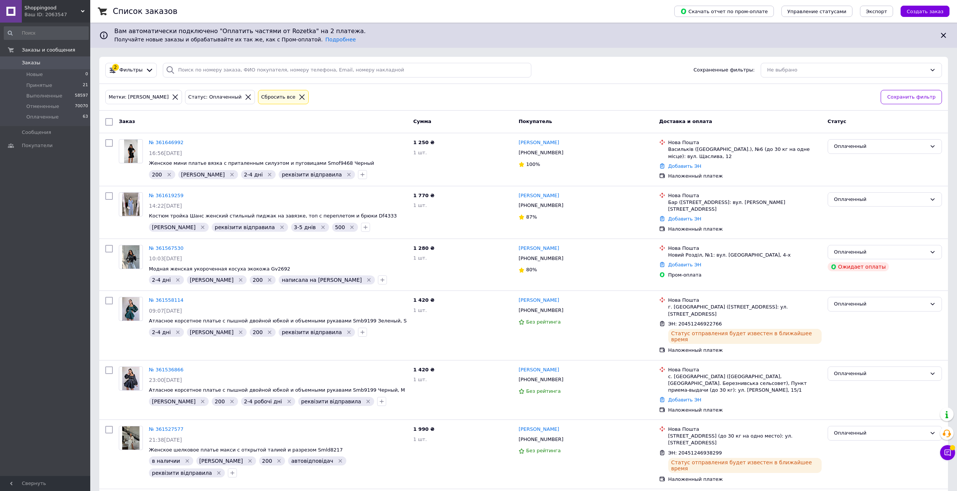
click at [246, 95] on icon at bounding box center [248, 96] width 5 height 5
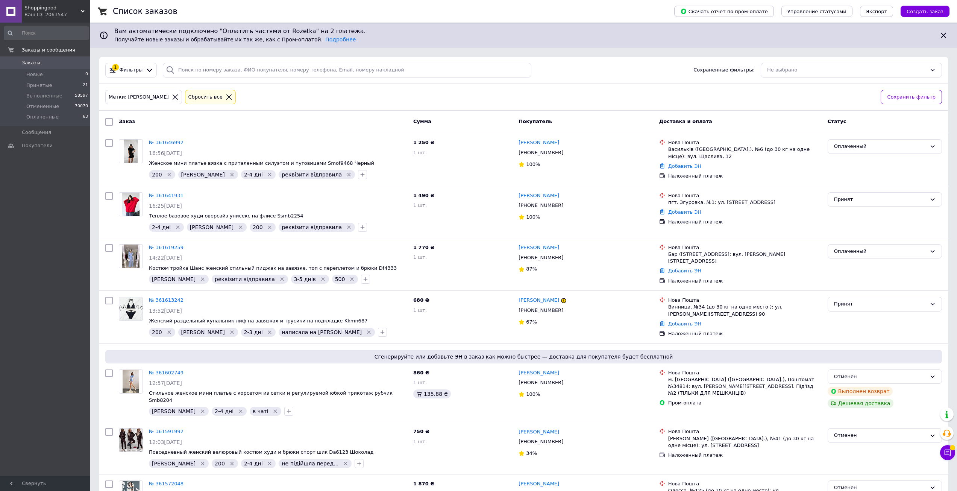
click at [172, 97] on icon at bounding box center [175, 97] width 7 height 7
